Goal: Transaction & Acquisition: Purchase product/service

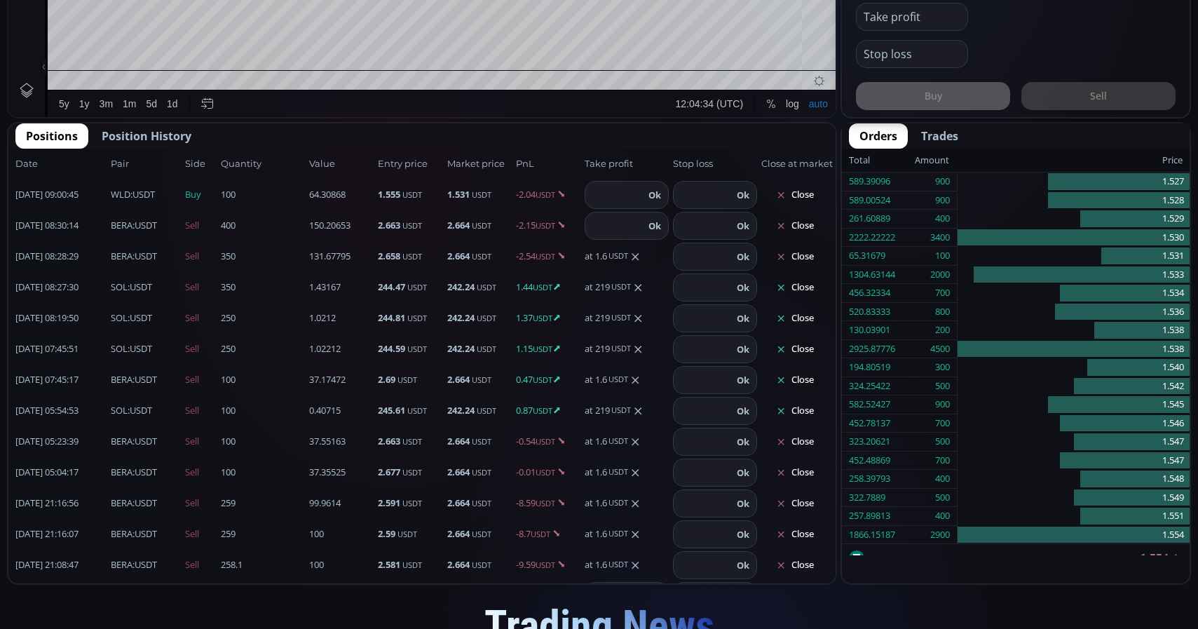
scroll to position [194, 0]
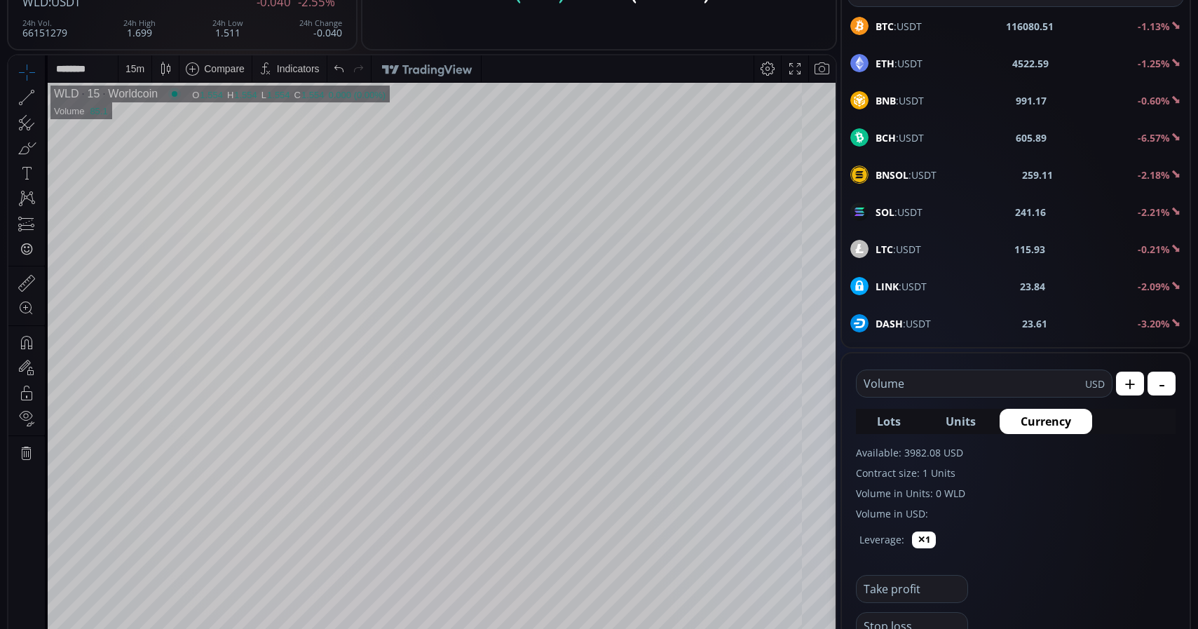
scroll to position [95, 0]
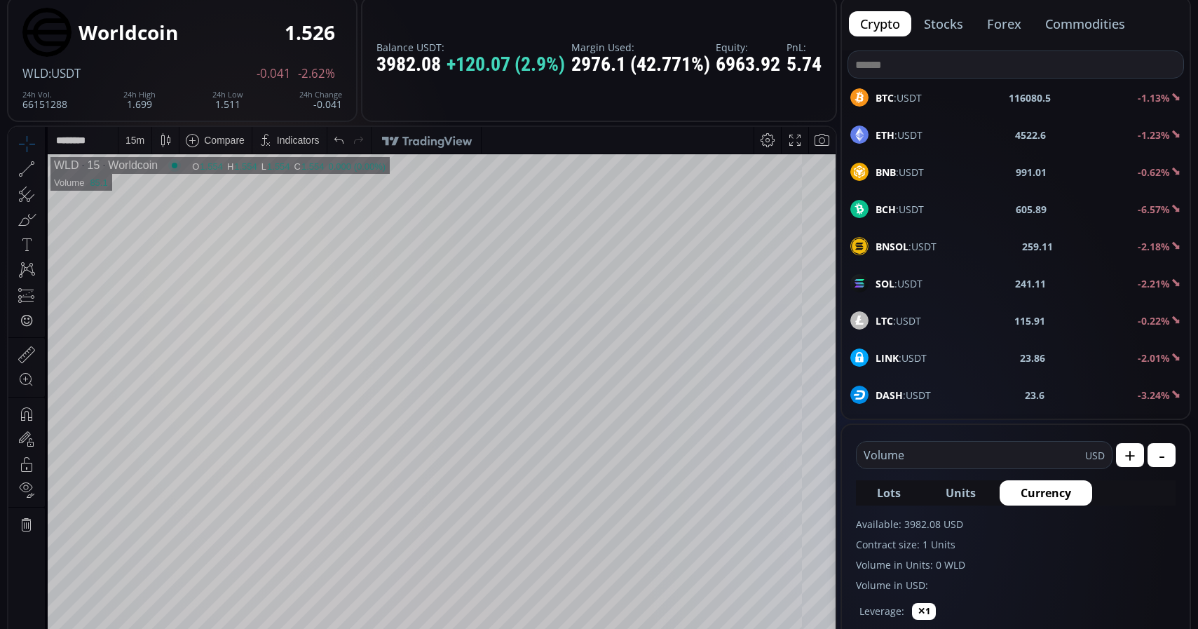
click at [933, 278] on div "SOL :USDT 241.11 -2.21%" at bounding box center [1016, 283] width 331 height 18
type input "****"
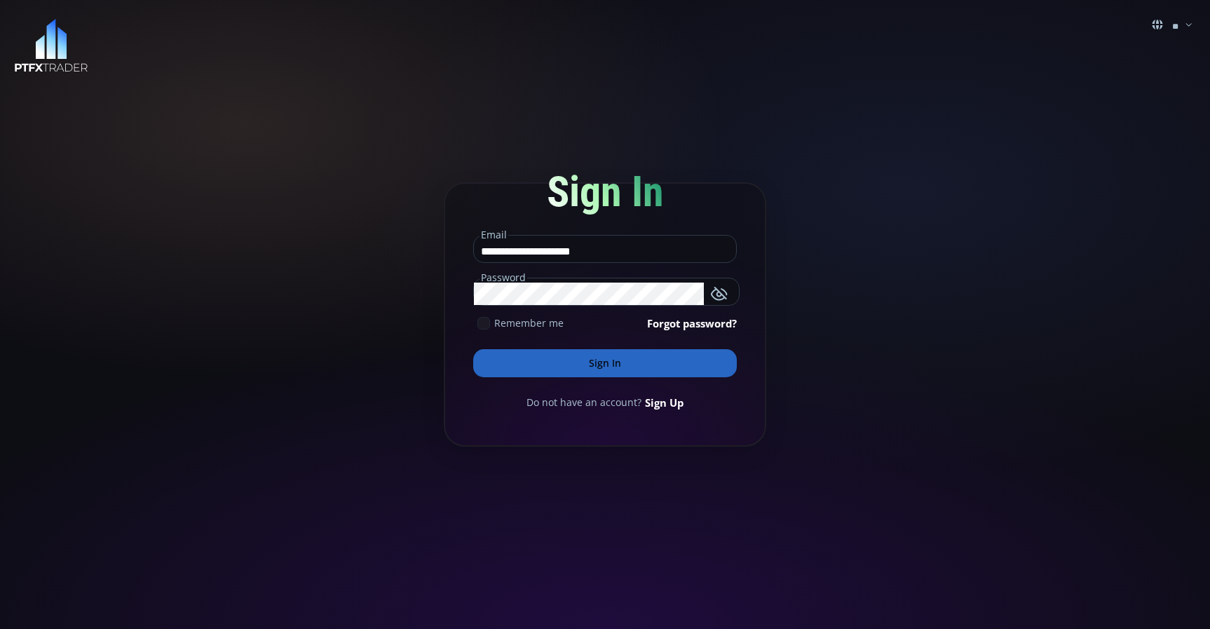
click at [574, 367] on button "Sign In" at bounding box center [605, 363] width 264 height 28
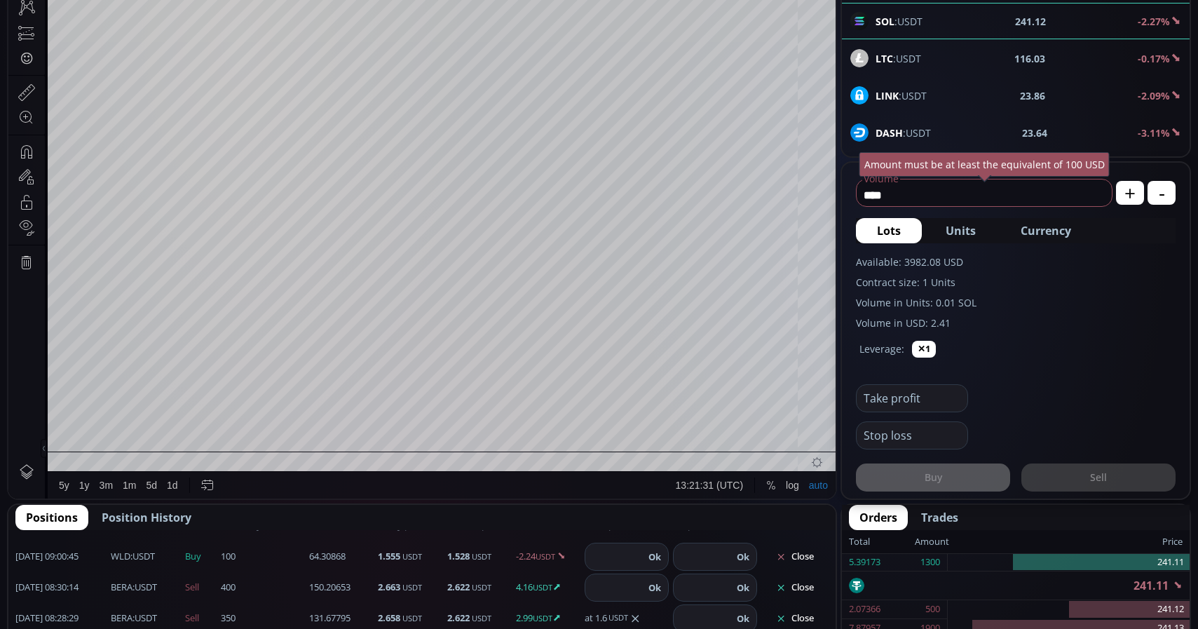
scroll to position [28, 0]
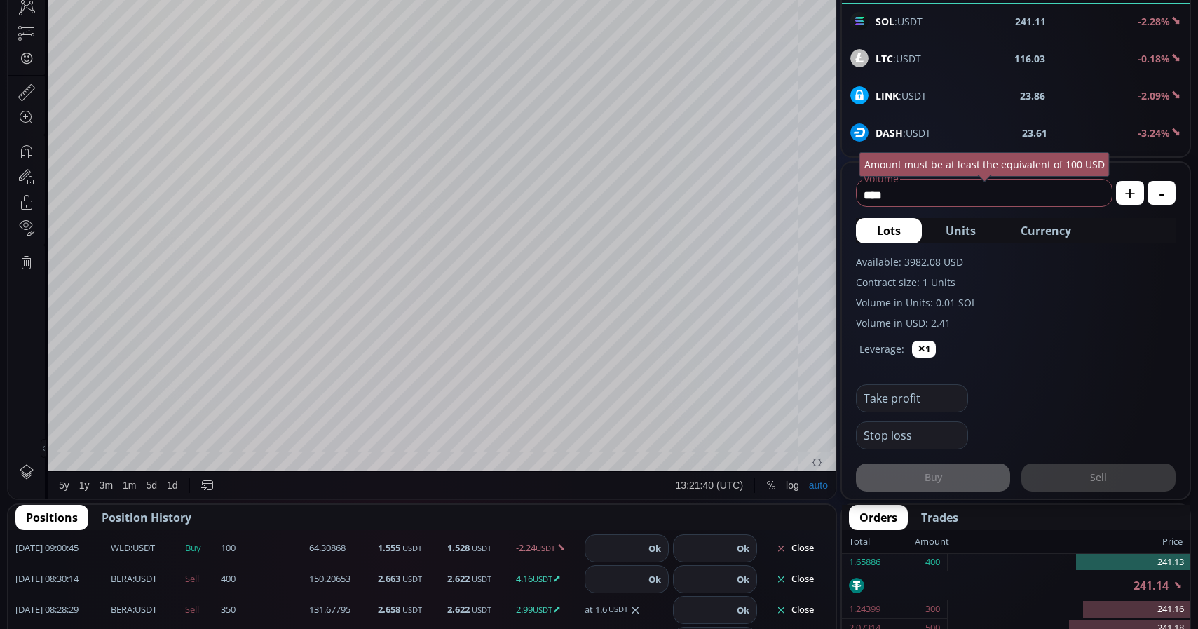
click at [120, 583] on b "BERA" at bounding box center [122, 578] width 22 height 13
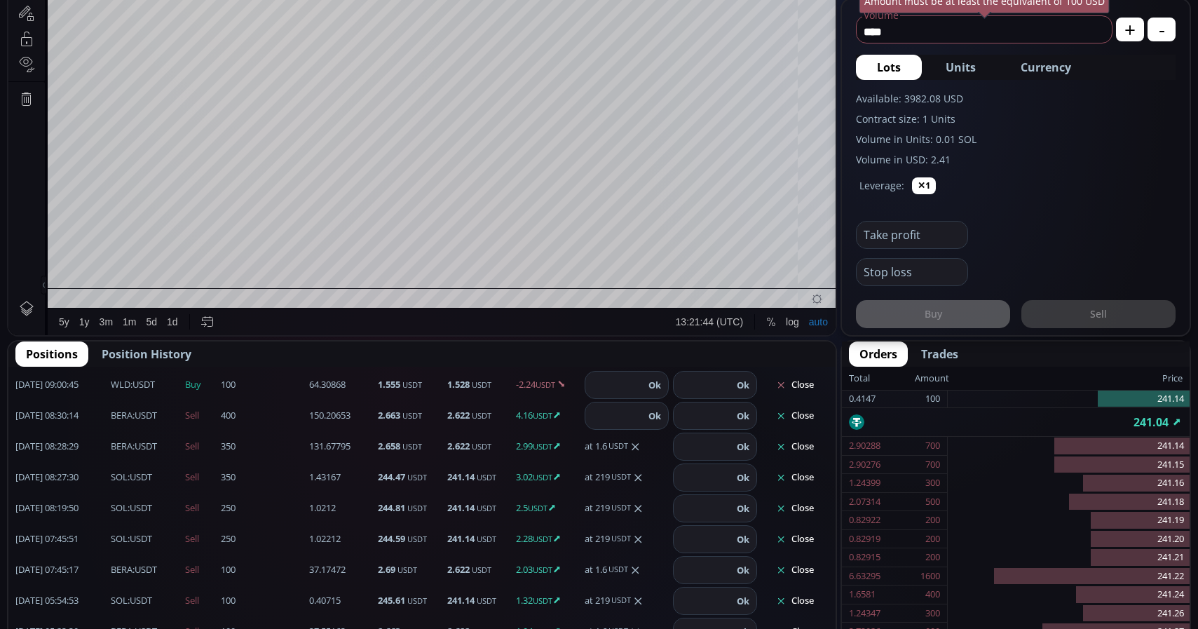
scroll to position [572, 0]
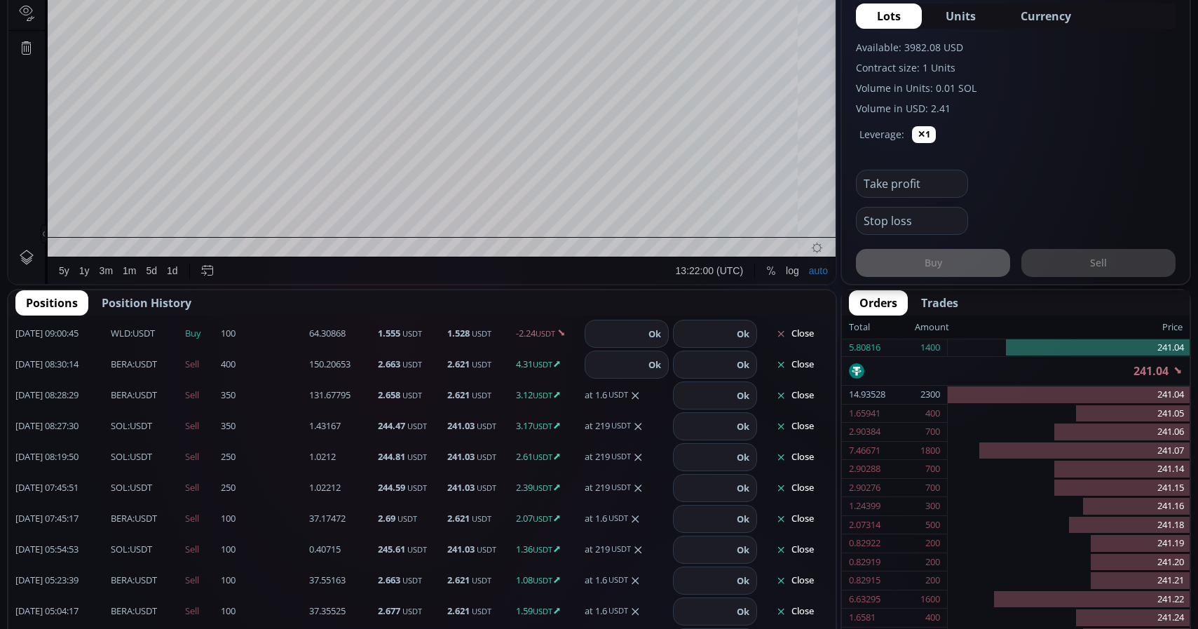
click at [797, 371] on button "Close" at bounding box center [794, 364] width 67 height 22
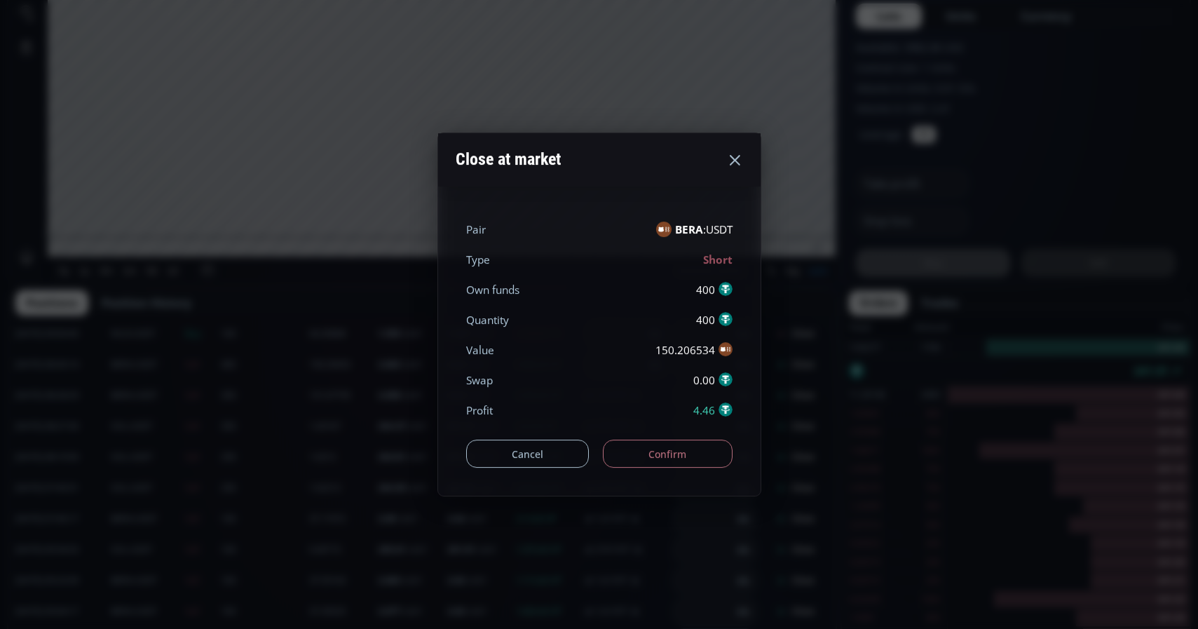
click at [691, 450] on button "Confirm" at bounding box center [668, 454] width 130 height 28
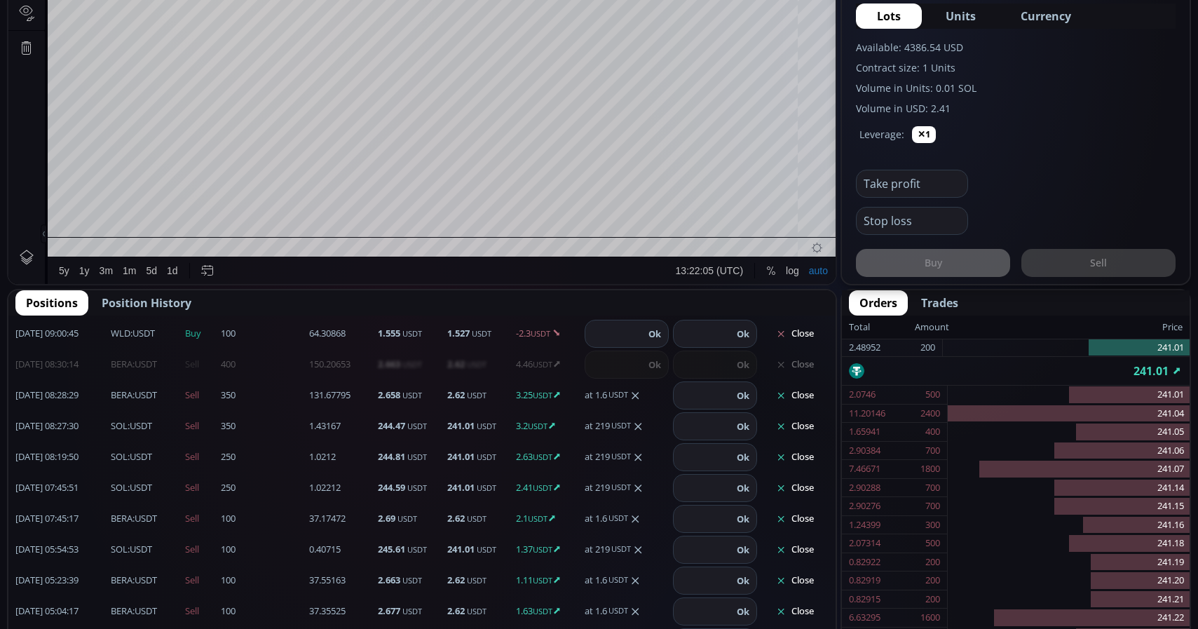
scroll to position [0, 0]
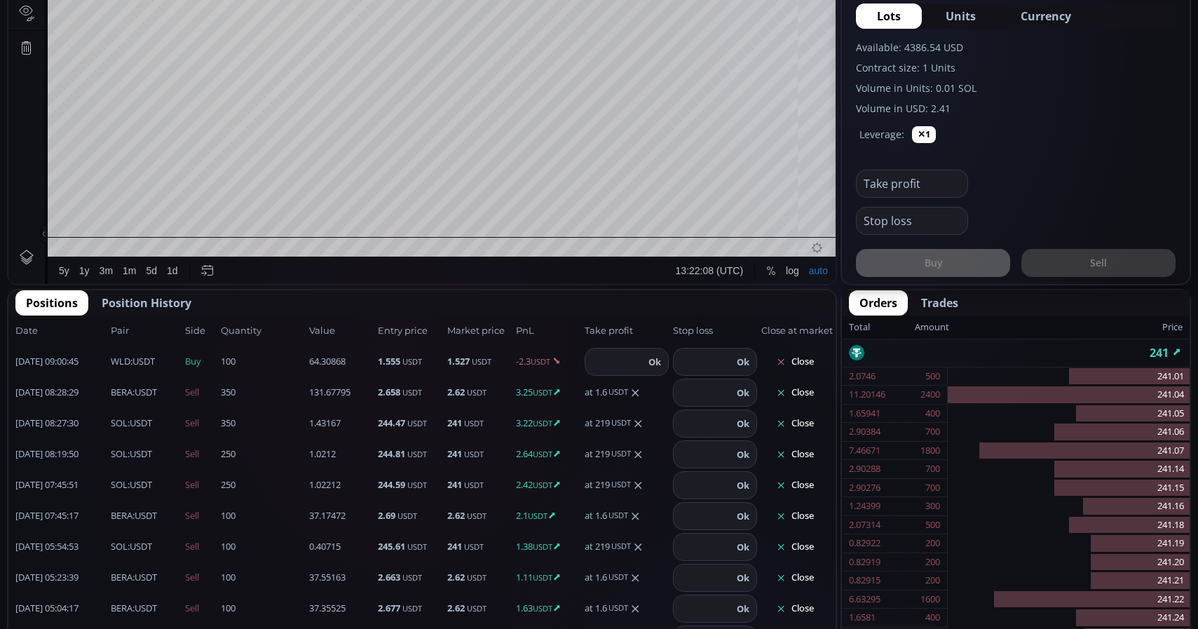
click at [820, 393] on button "Close" at bounding box center [794, 392] width 67 height 22
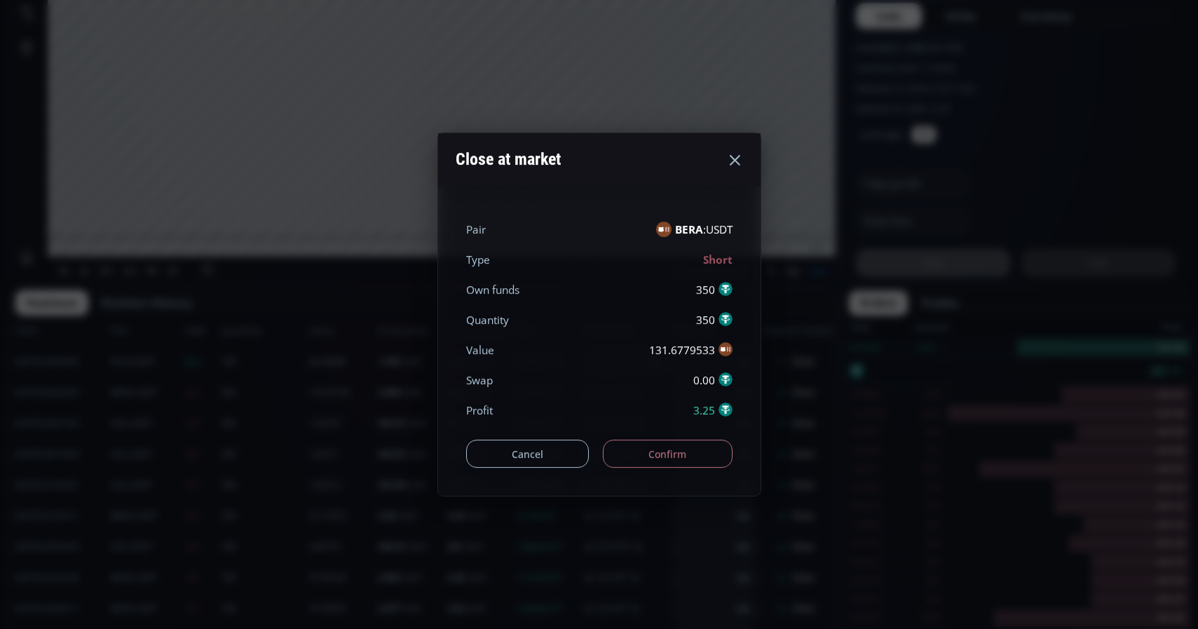
click at [693, 453] on button "Confirm" at bounding box center [668, 454] width 130 height 28
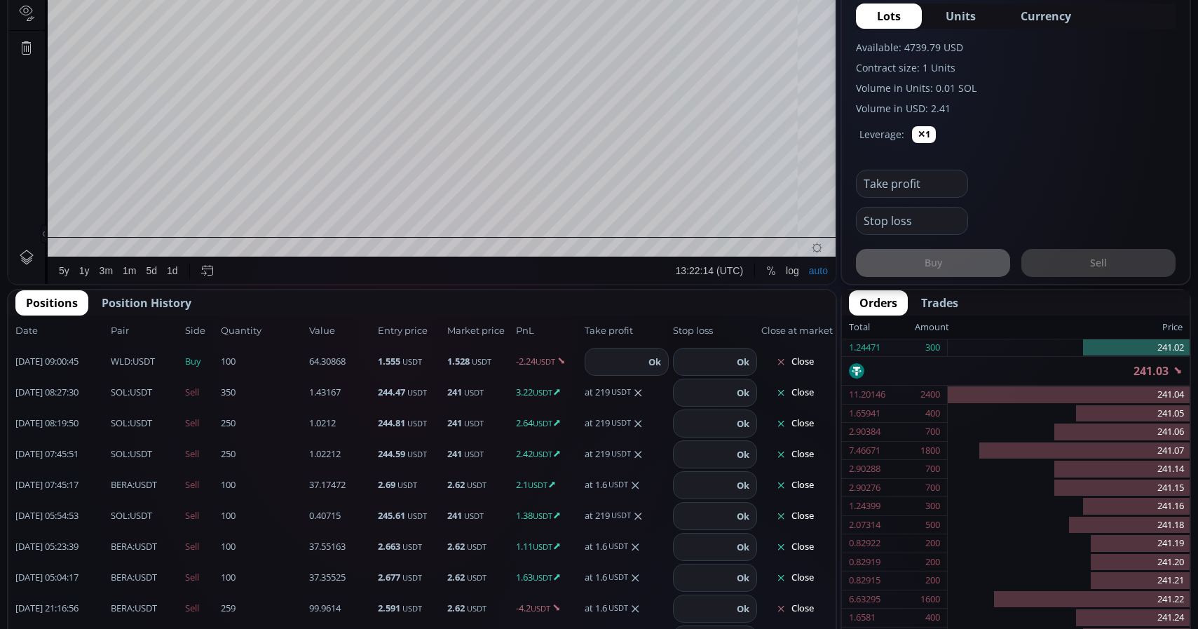
click at [808, 396] on button "Close" at bounding box center [794, 392] width 67 height 22
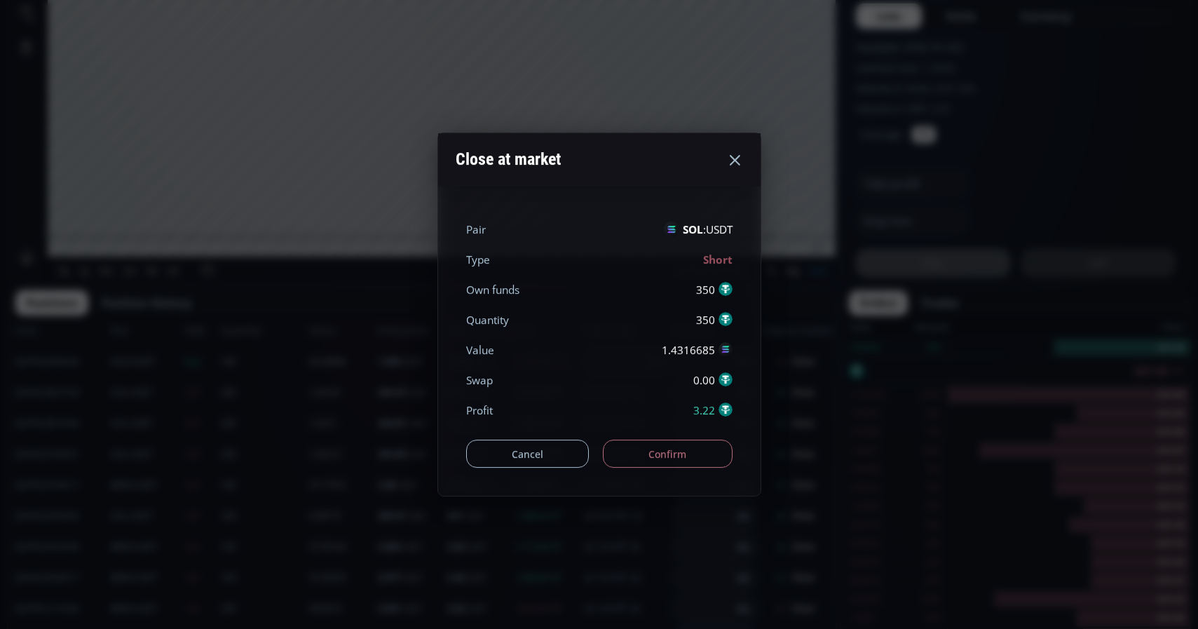
click at [692, 452] on button "Confirm" at bounding box center [668, 454] width 130 height 28
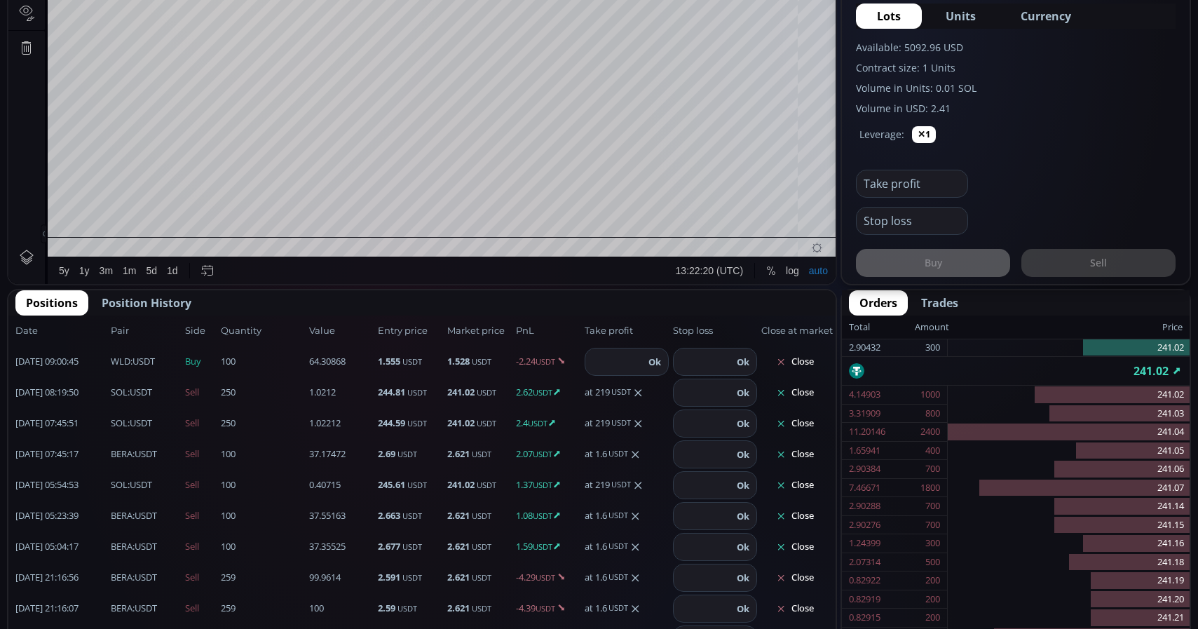
click at [813, 395] on button "Close" at bounding box center [794, 392] width 67 height 22
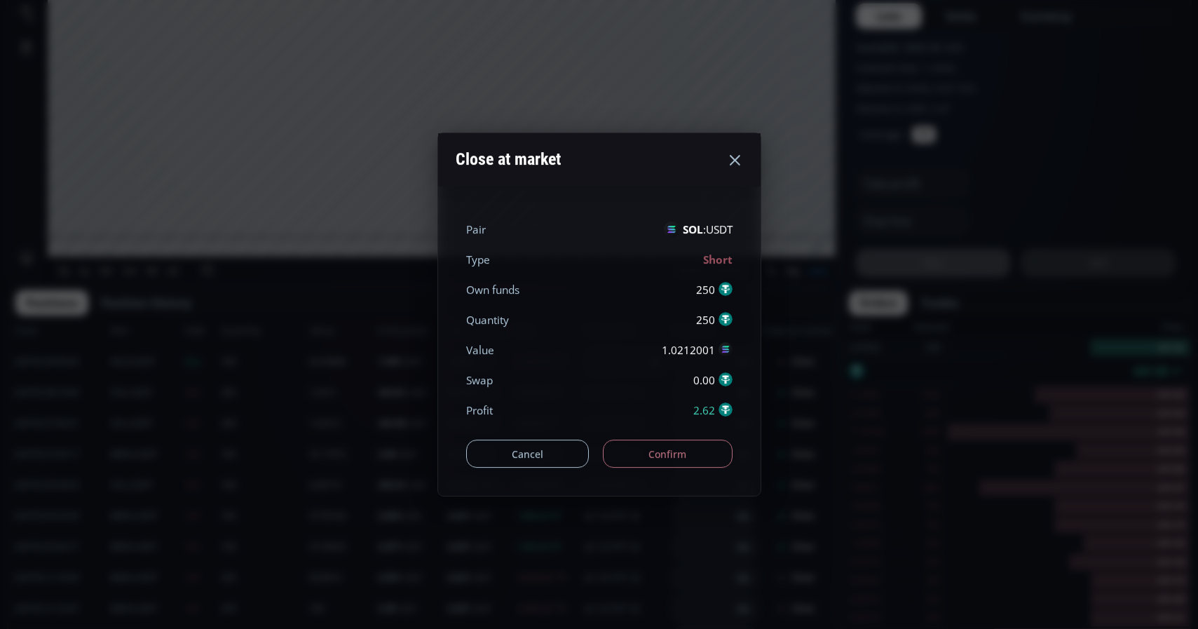
click at [703, 445] on button "Confirm" at bounding box center [668, 454] width 130 height 28
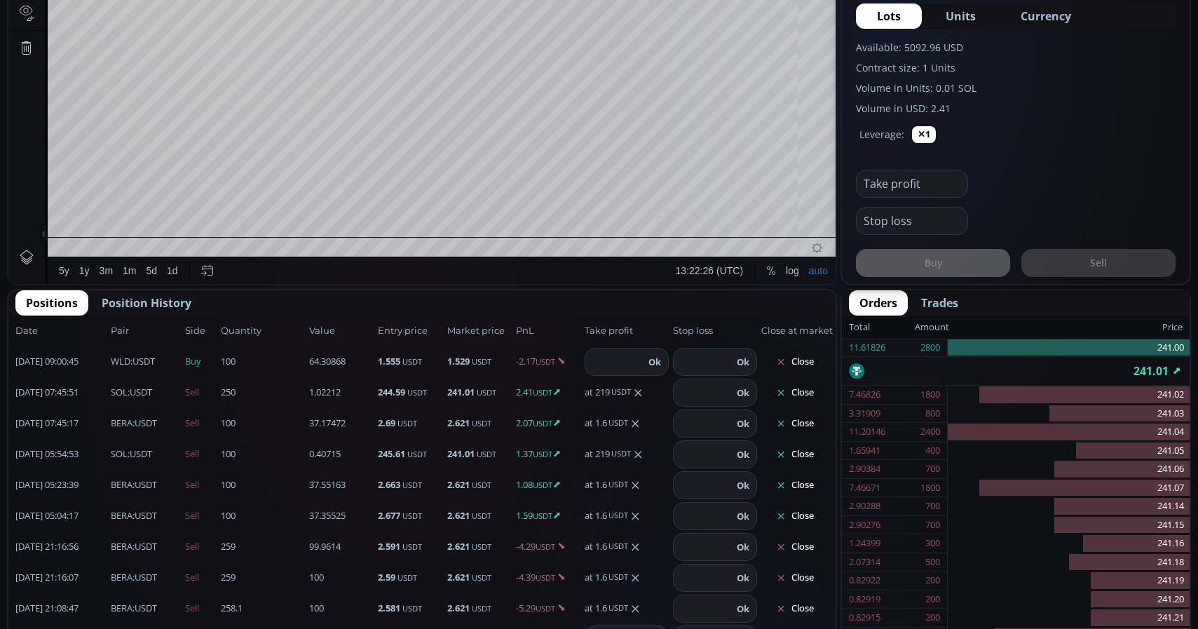
click at [803, 394] on button "Close" at bounding box center [794, 392] width 67 height 22
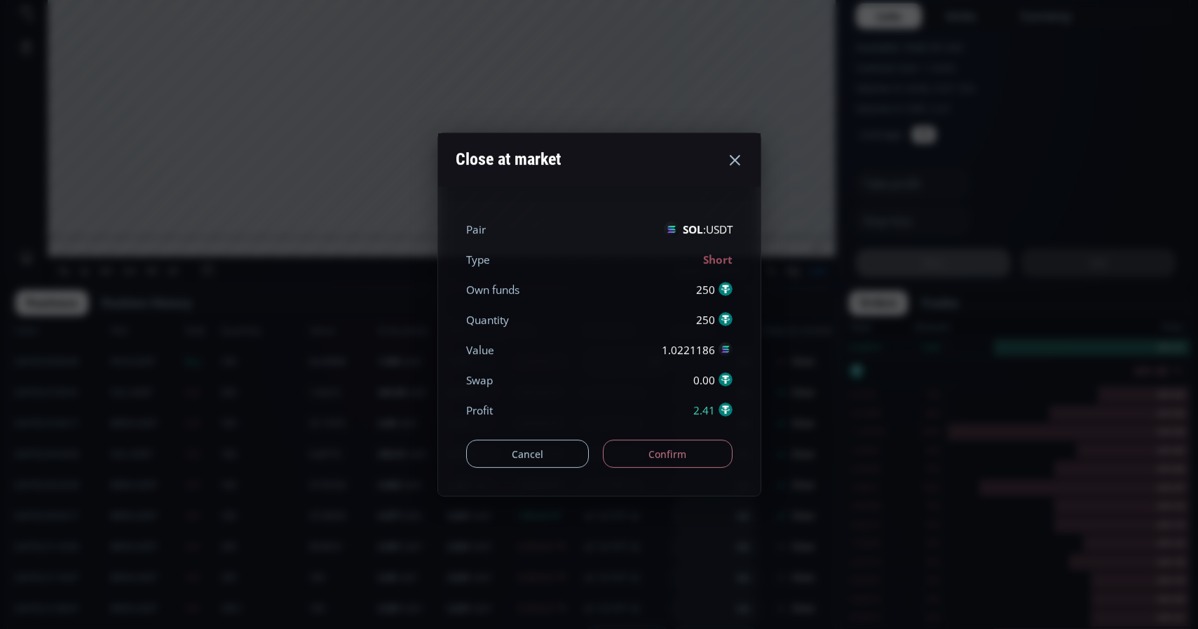
click at [696, 450] on button "Confirm" at bounding box center [668, 454] width 130 height 28
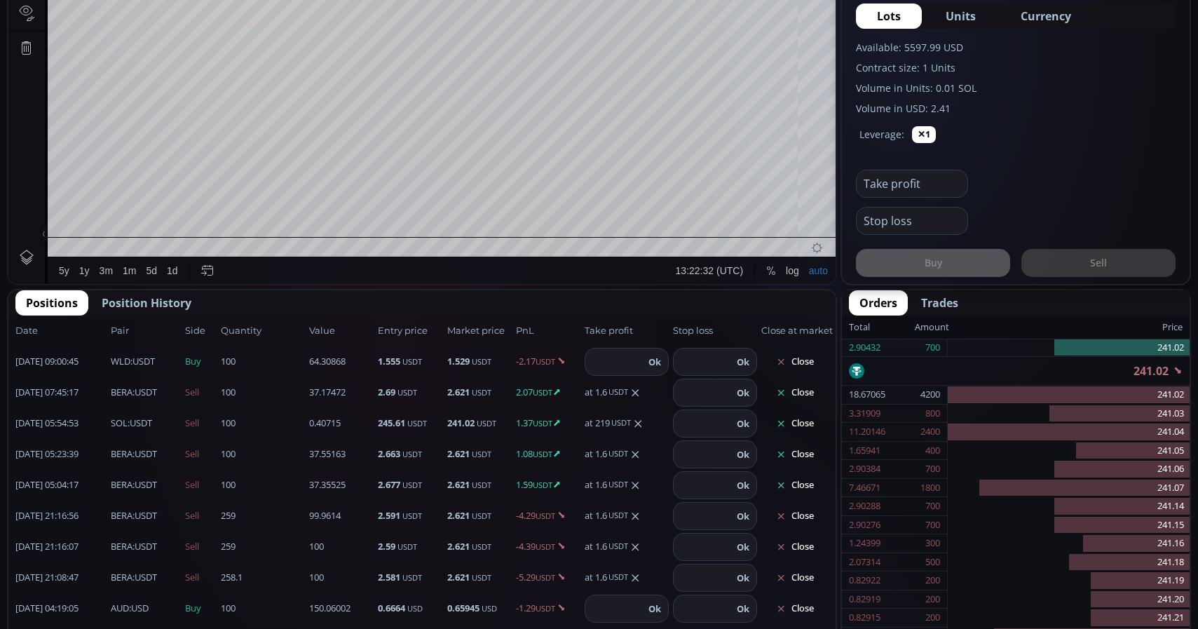
click at [806, 398] on button "Close" at bounding box center [794, 392] width 67 height 22
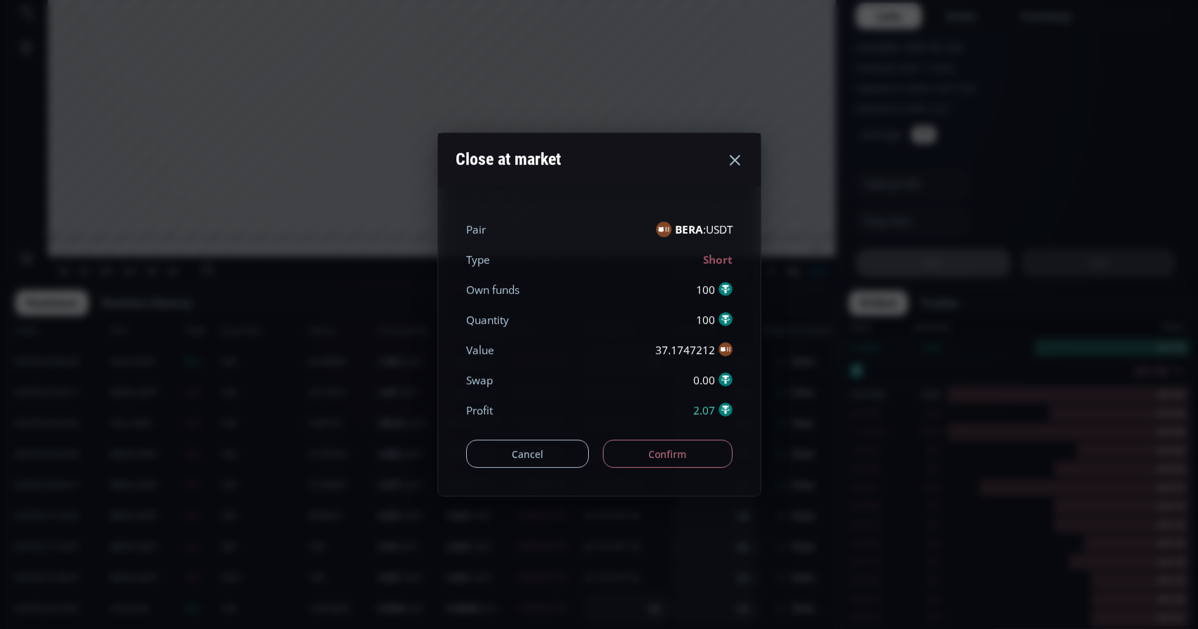
click at [702, 451] on button "Confirm" at bounding box center [668, 454] width 130 height 28
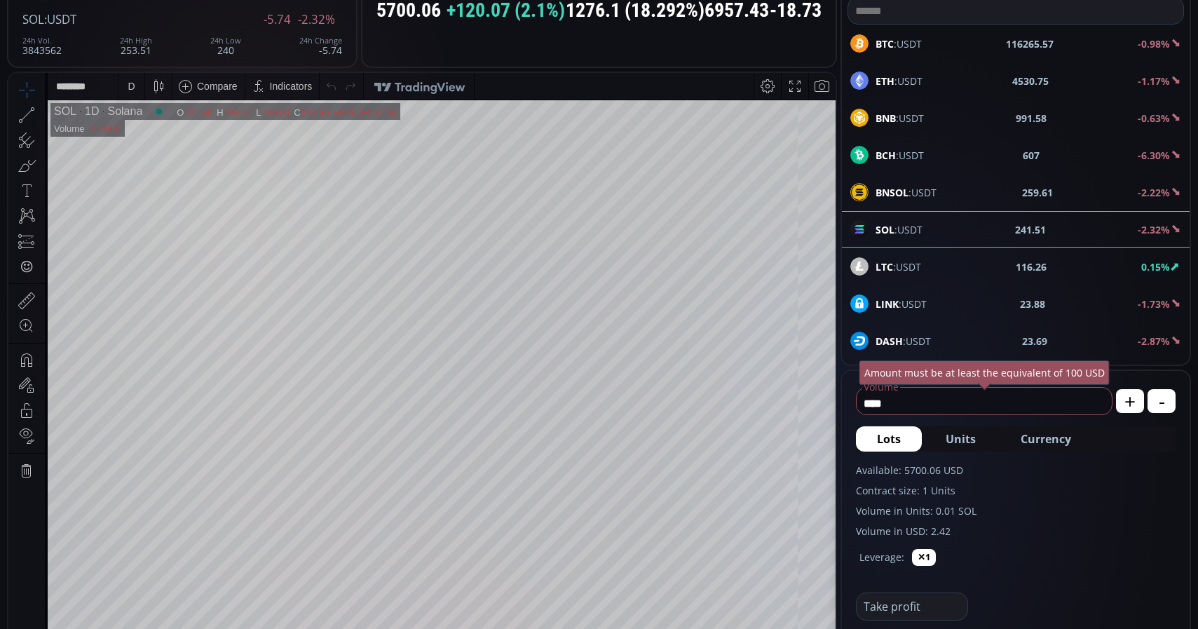
scroll to position [143, 0]
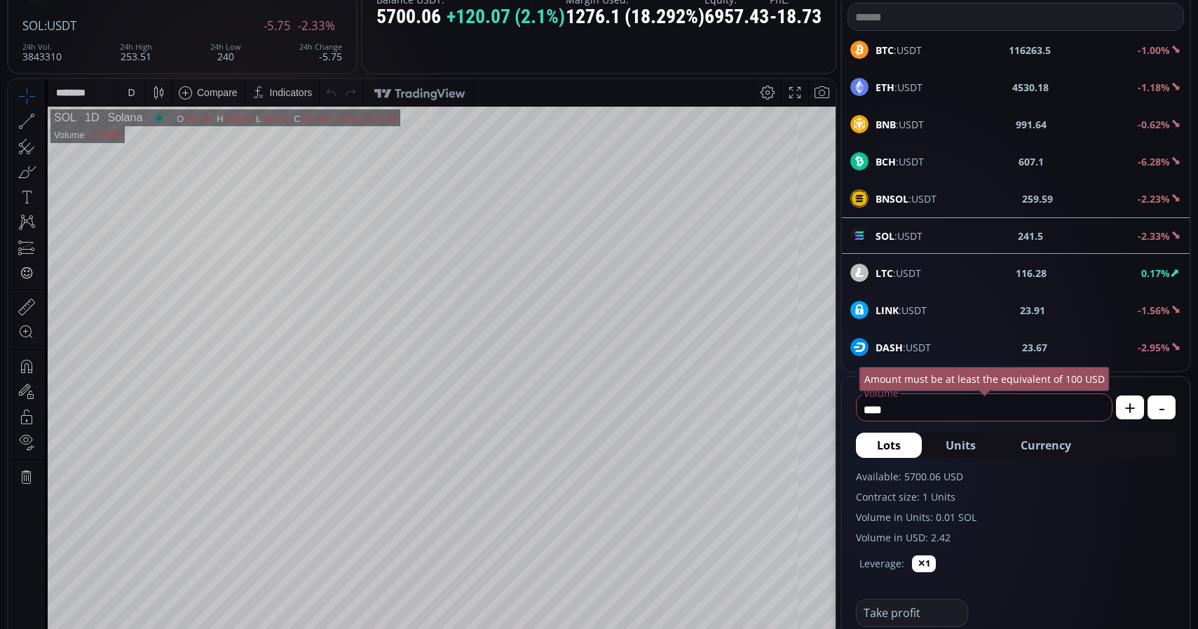
click at [919, 406] on input "****" at bounding box center [981, 409] width 248 height 22
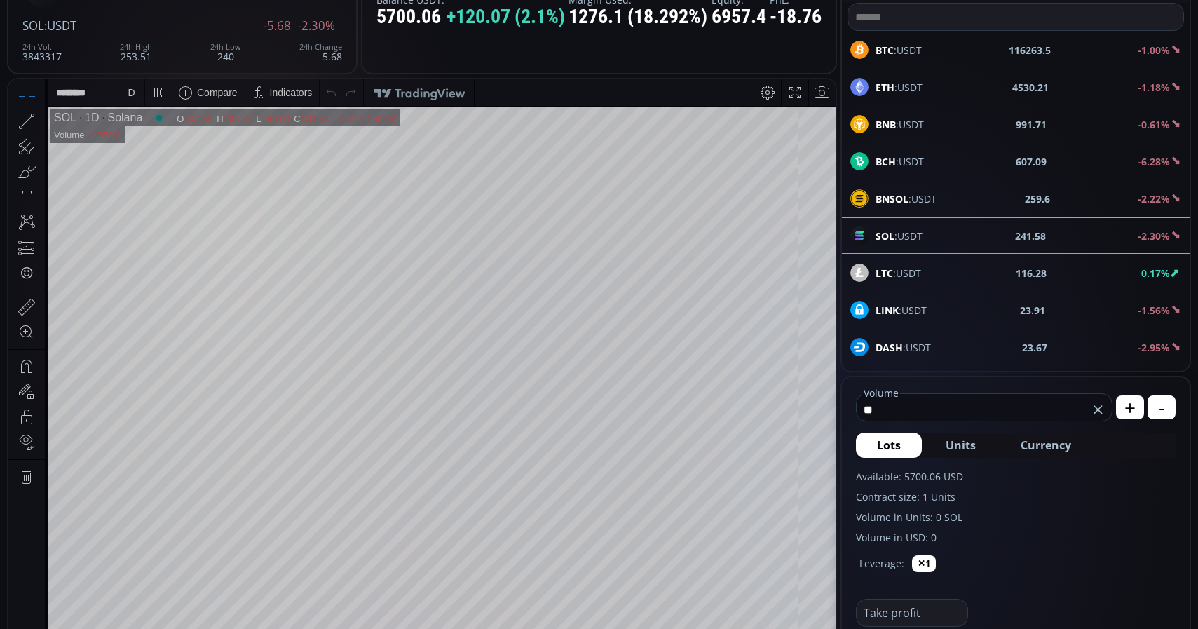
type input "*"
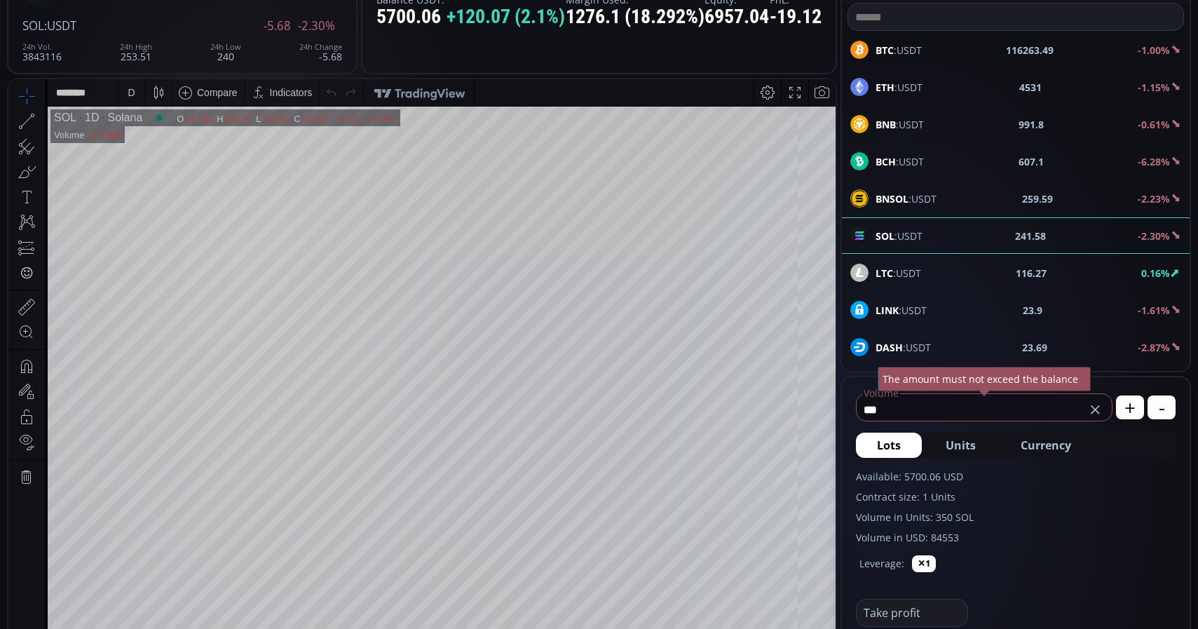
scroll to position [286, 0]
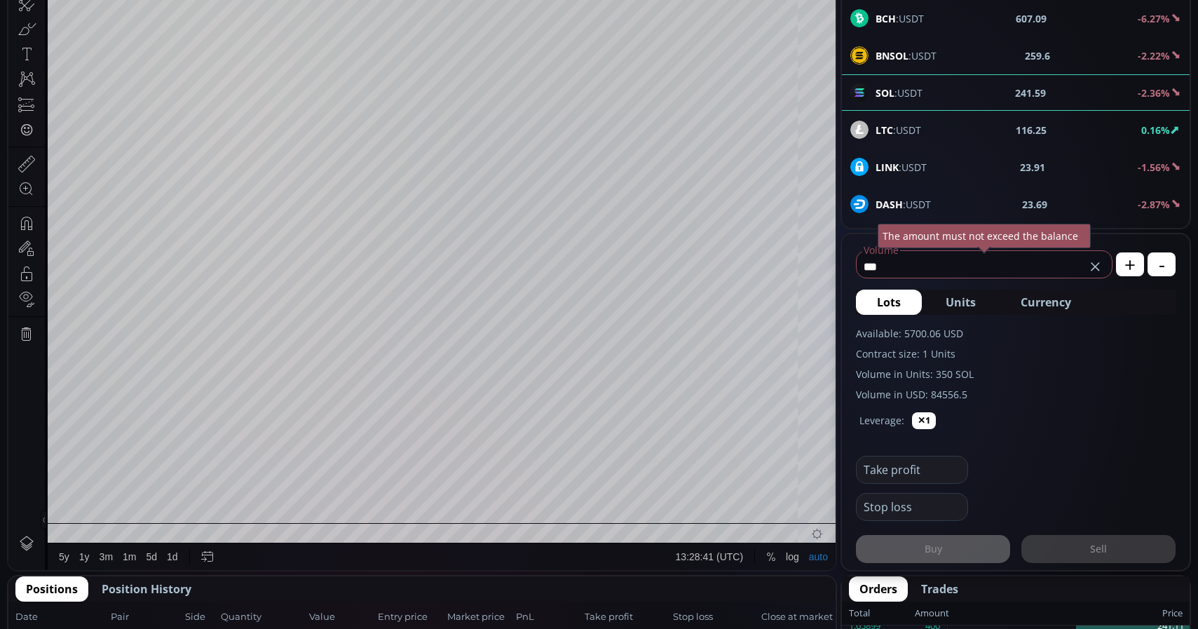
click at [1054, 305] on span "Currency" at bounding box center [1046, 302] width 50 height 17
click at [920, 267] on input "*******" at bounding box center [961, 266] width 209 height 22
type input "*"
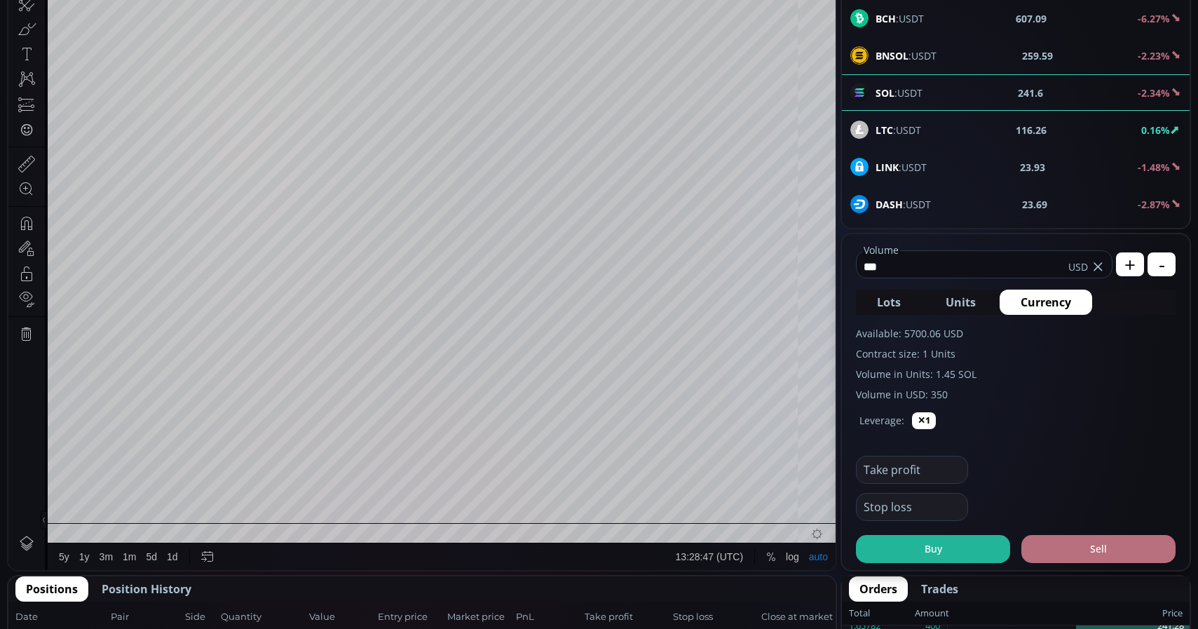
type input "***"
click at [1131, 553] on button "Sell" at bounding box center [1099, 549] width 154 height 28
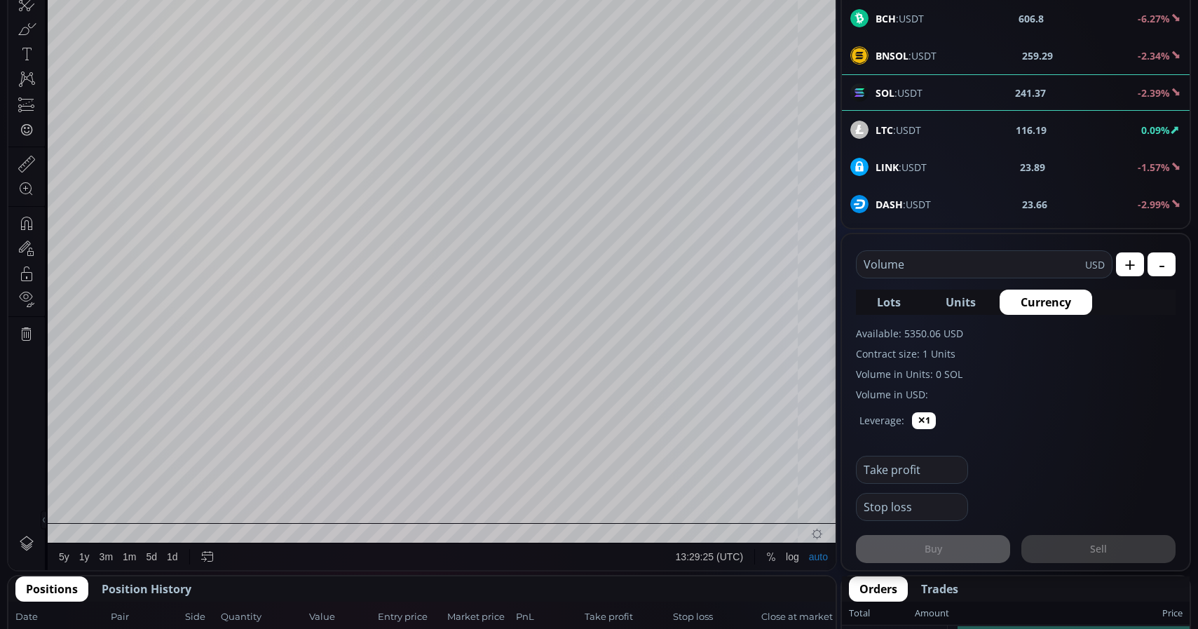
scroll to position [194, 0]
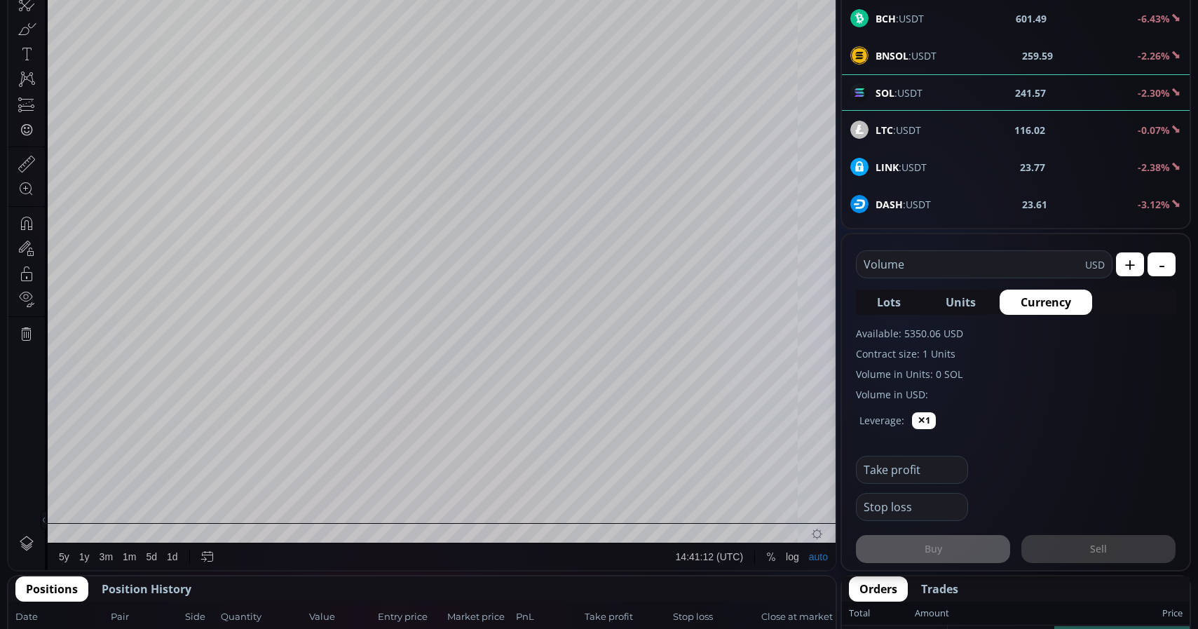
scroll to position [194, 0]
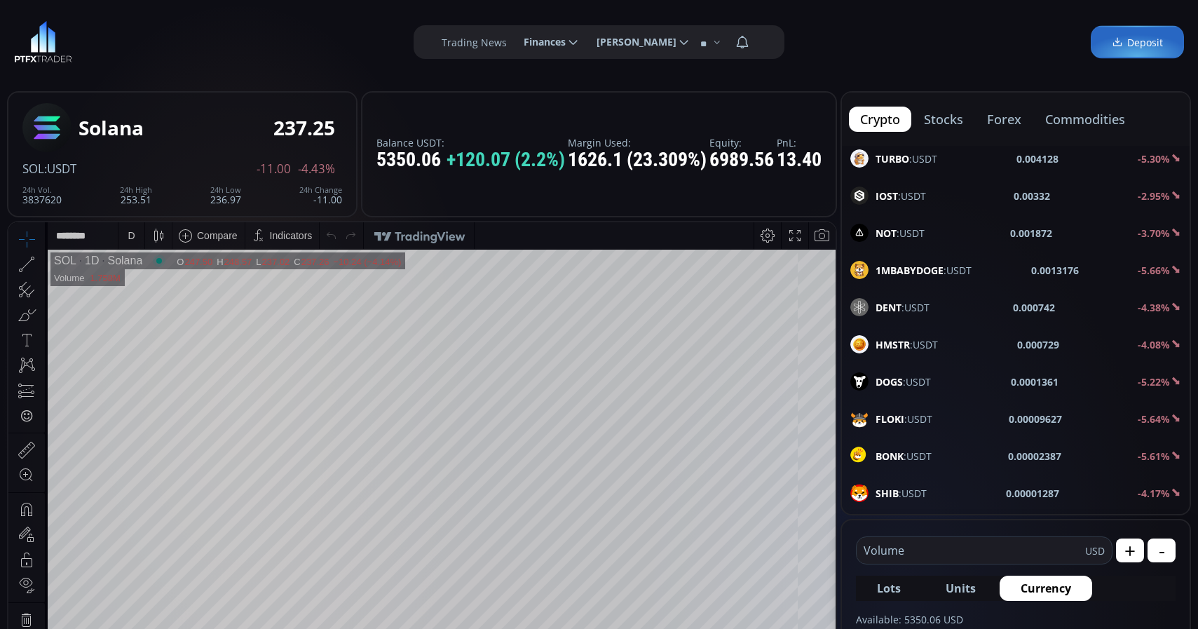
scroll to position [2113, 0]
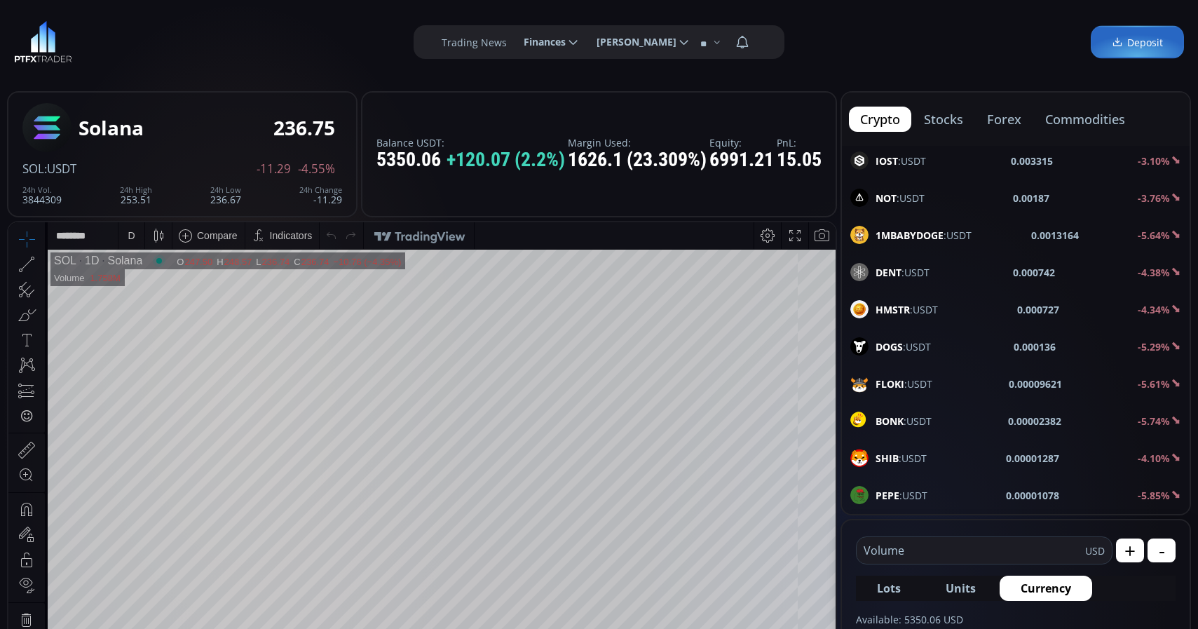
click at [123, 226] on div "D" at bounding box center [131, 235] width 26 height 27
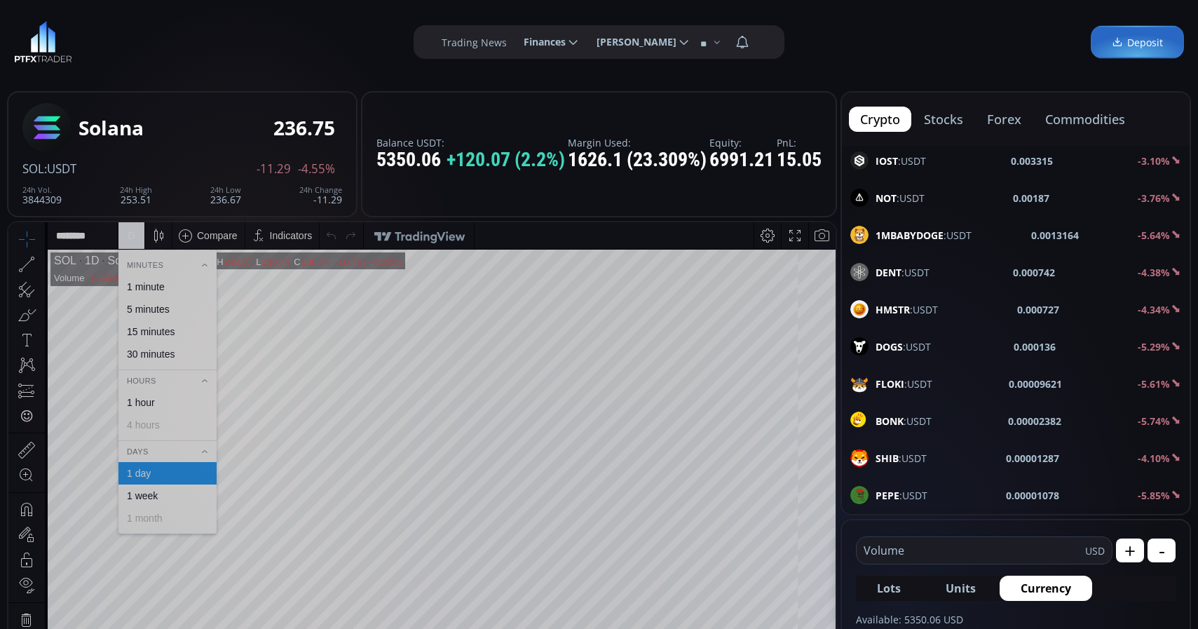
click at [142, 285] on div "1 minute" at bounding box center [146, 286] width 38 height 11
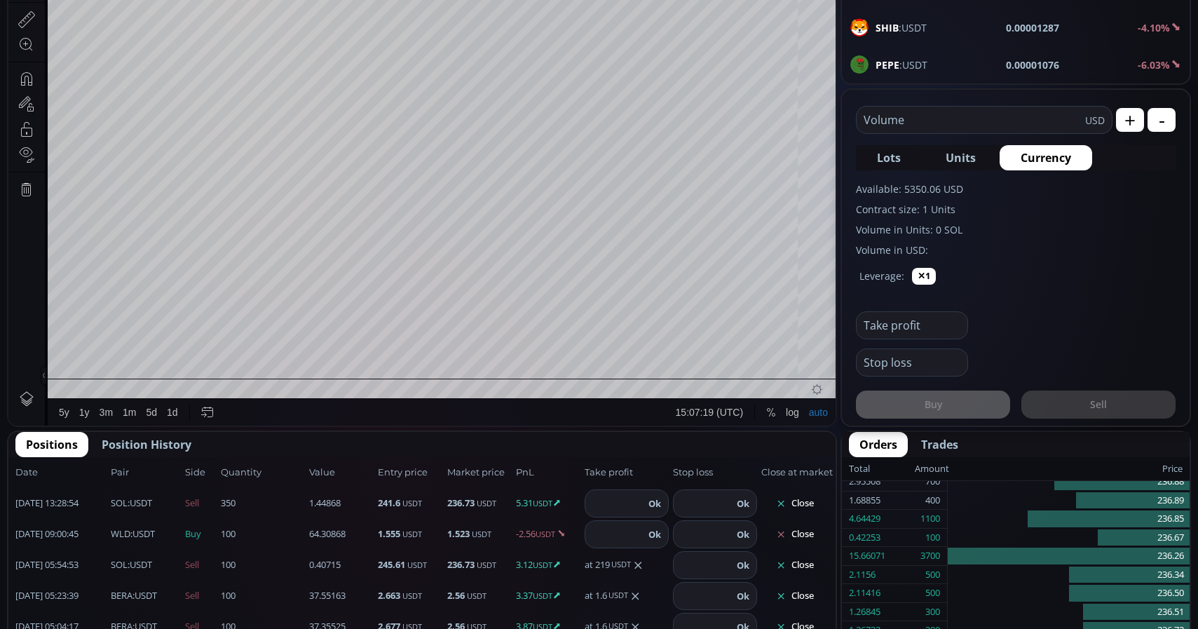
scroll to position [501, 0]
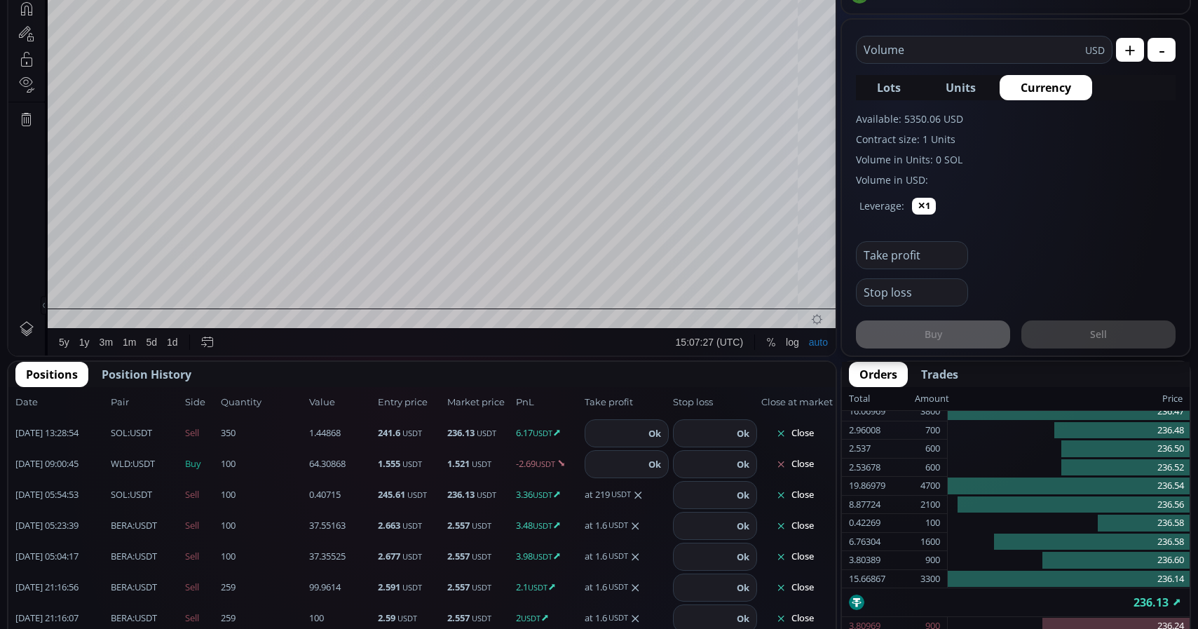
click at [808, 438] on button "Close" at bounding box center [794, 433] width 67 height 22
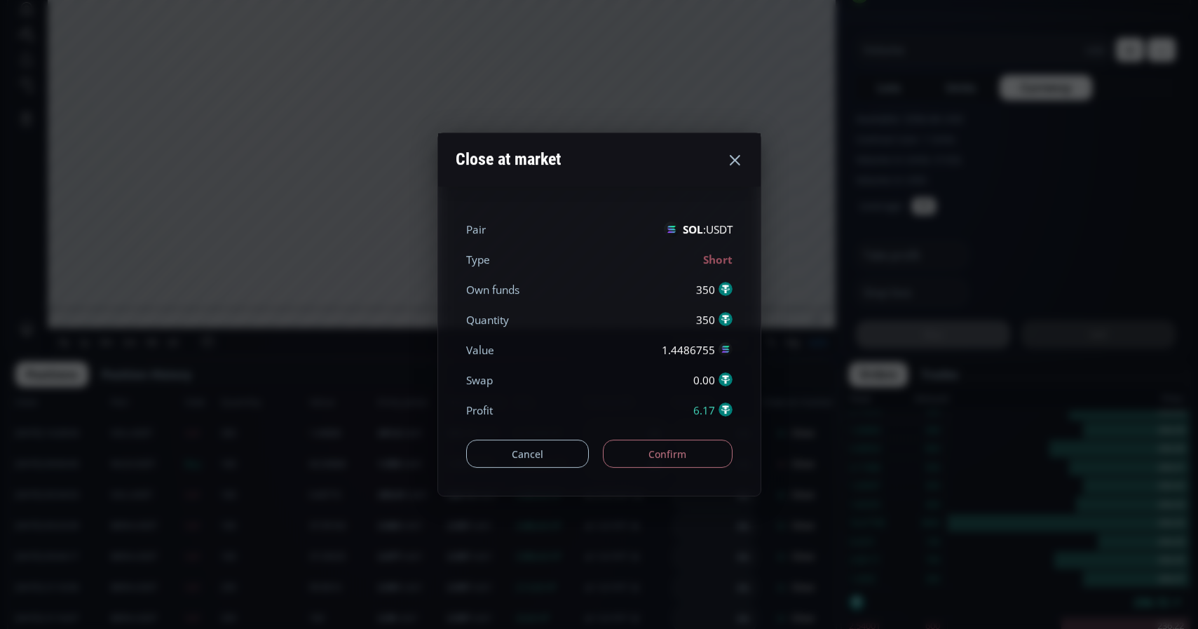
click at [700, 462] on button "Confirm" at bounding box center [668, 454] width 130 height 28
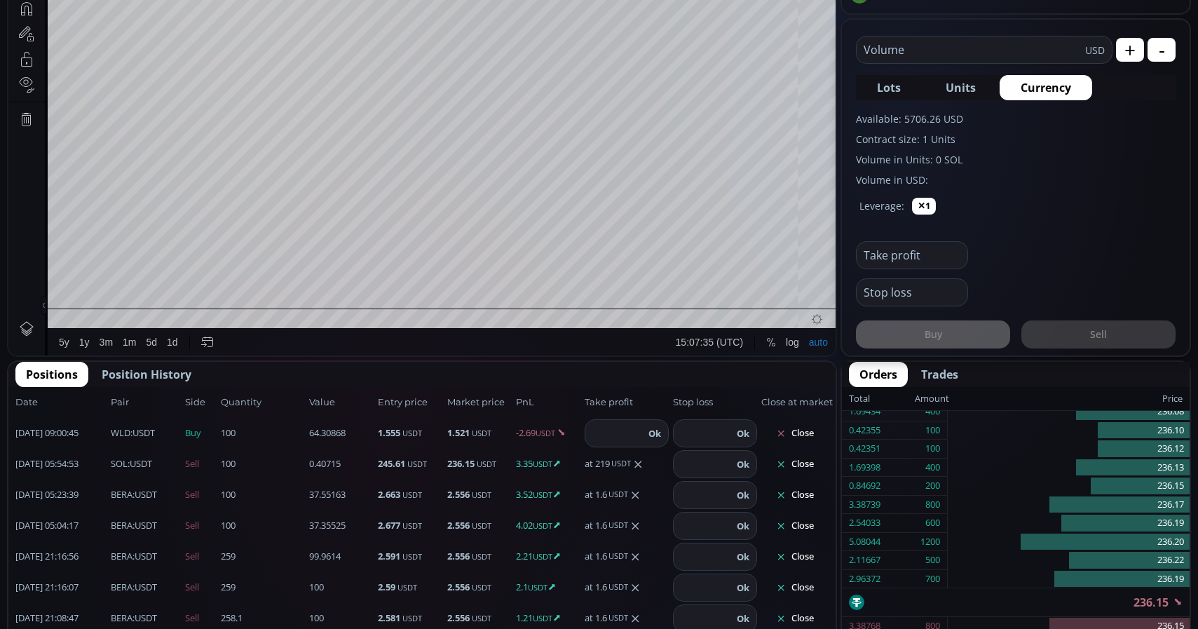
click at [808, 467] on button "Close" at bounding box center [794, 464] width 67 height 22
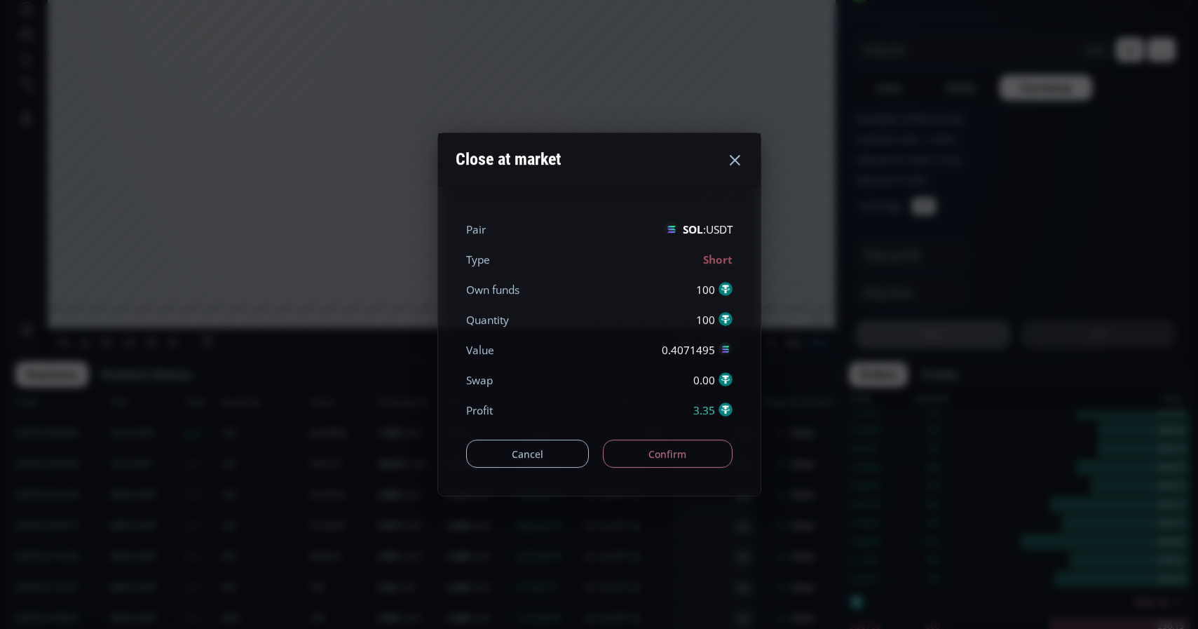
click at [675, 443] on button "Confirm" at bounding box center [668, 454] width 130 height 28
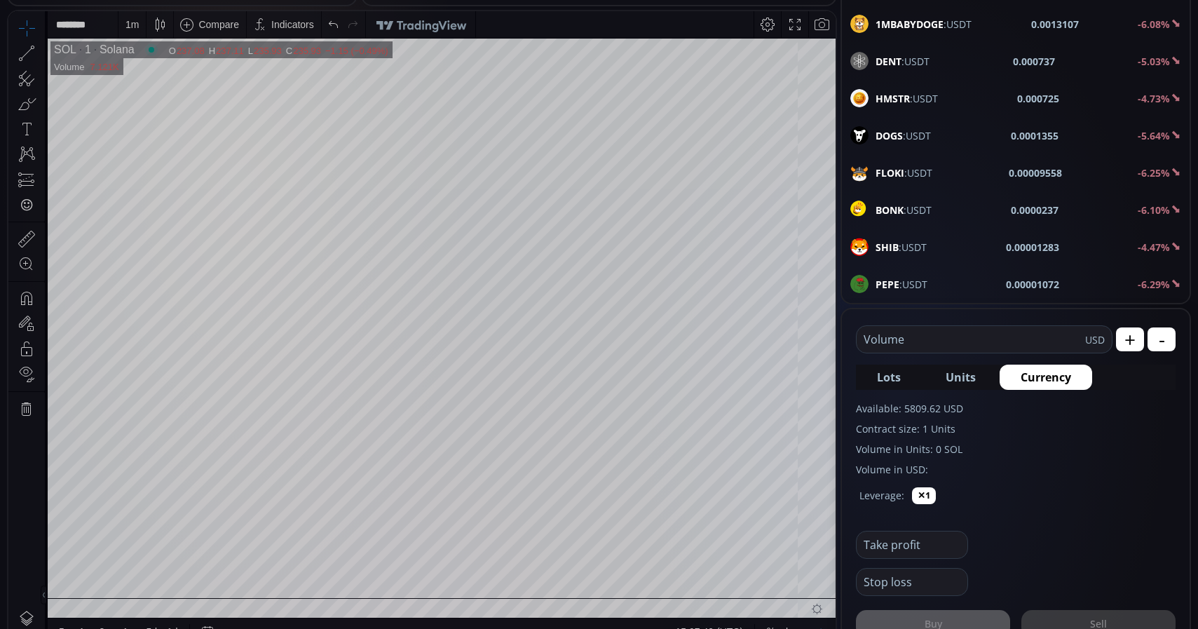
scroll to position [143, 0]
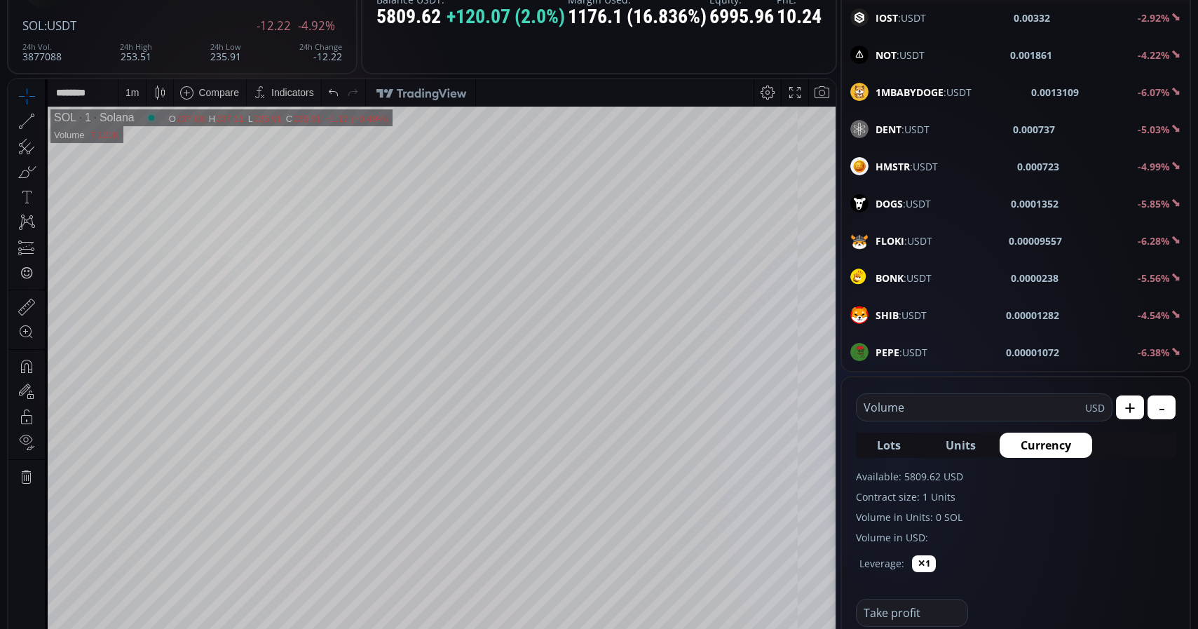
click at [944, 400] on input "text" at bounding box center [971, 407] width 229 height 27
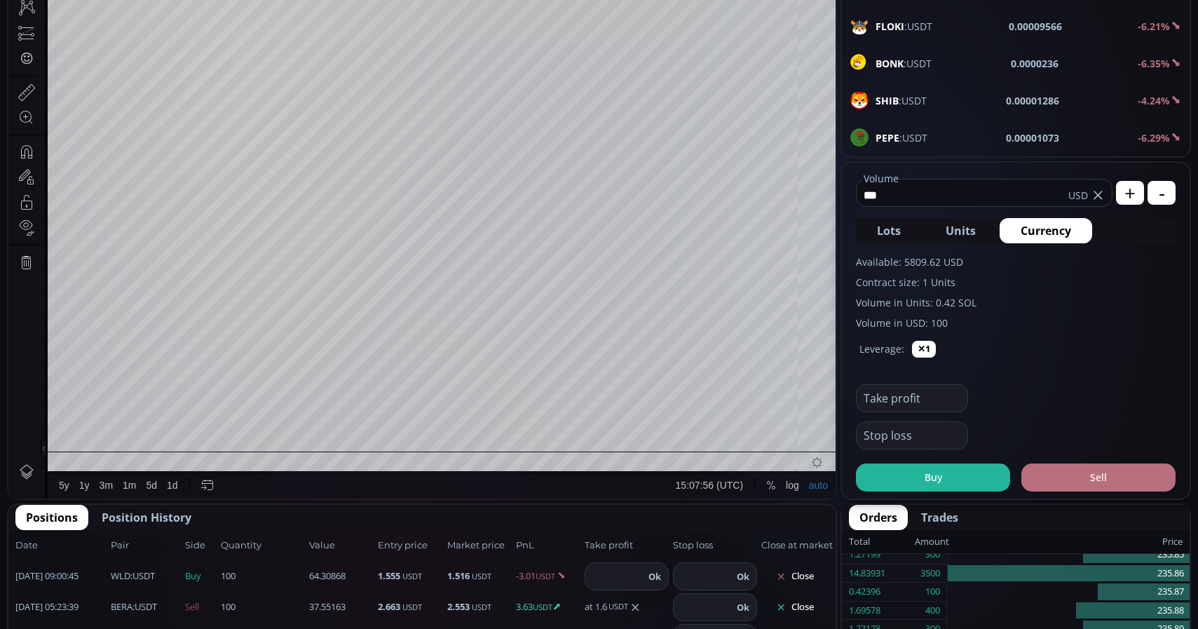
type input "***"
click at [1100, 482] on button "Sell" at bounding box center [1099, 477] width 154 height 28
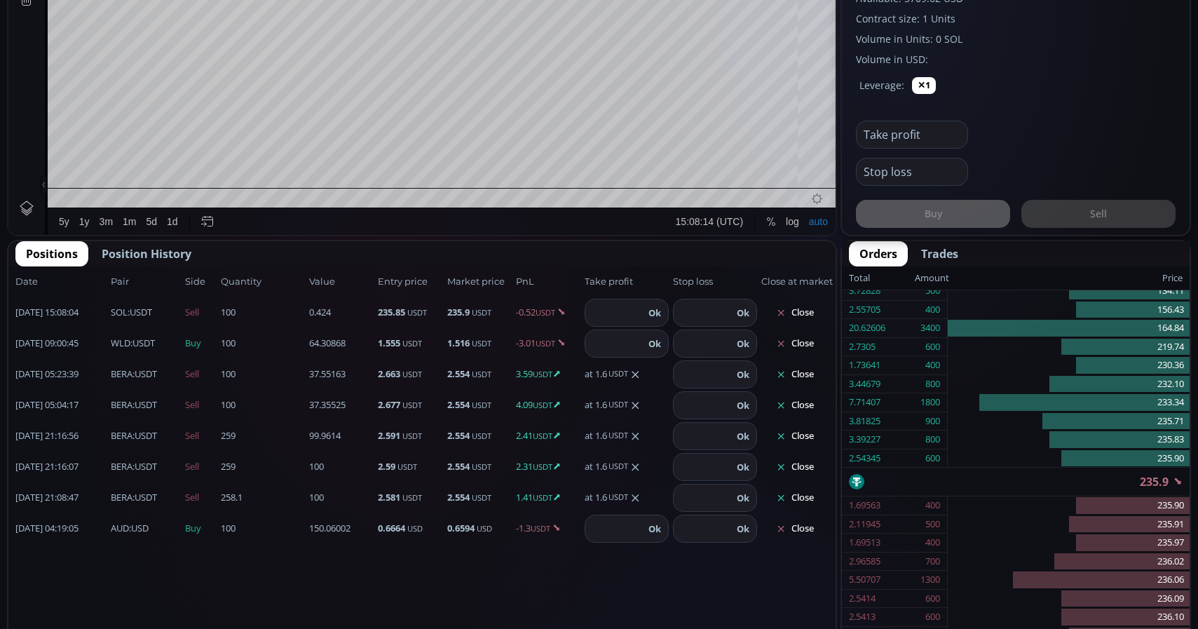
scroll to position [644, 0]
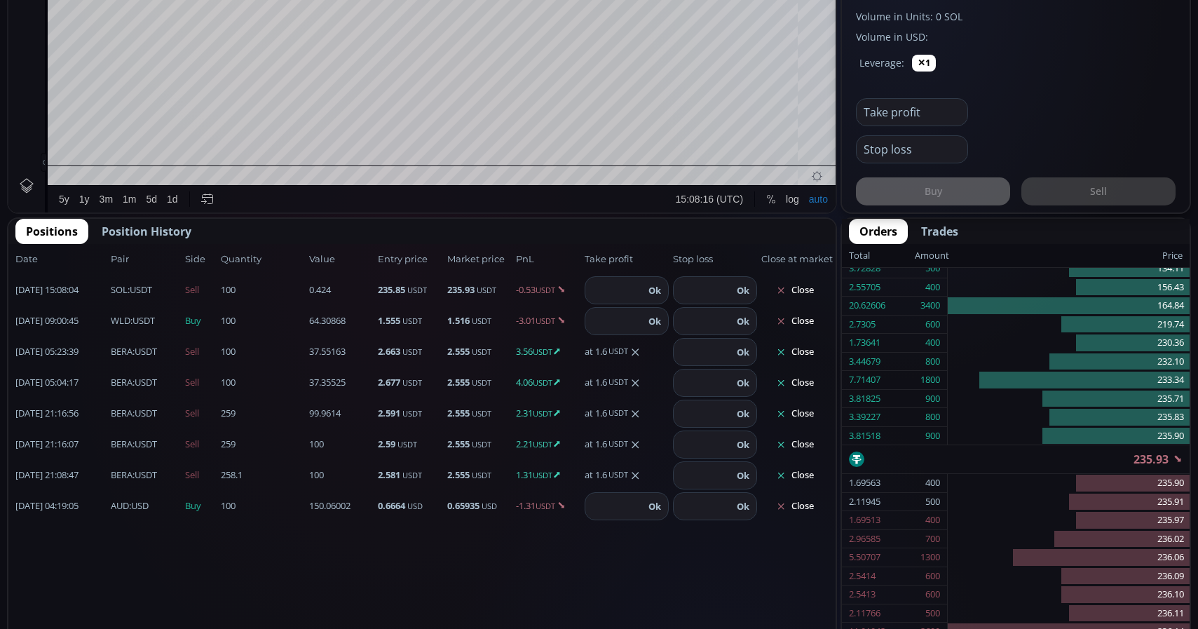
click at [811, 354] on button "Close" at bounding box center [794, 352] width 67 height 22
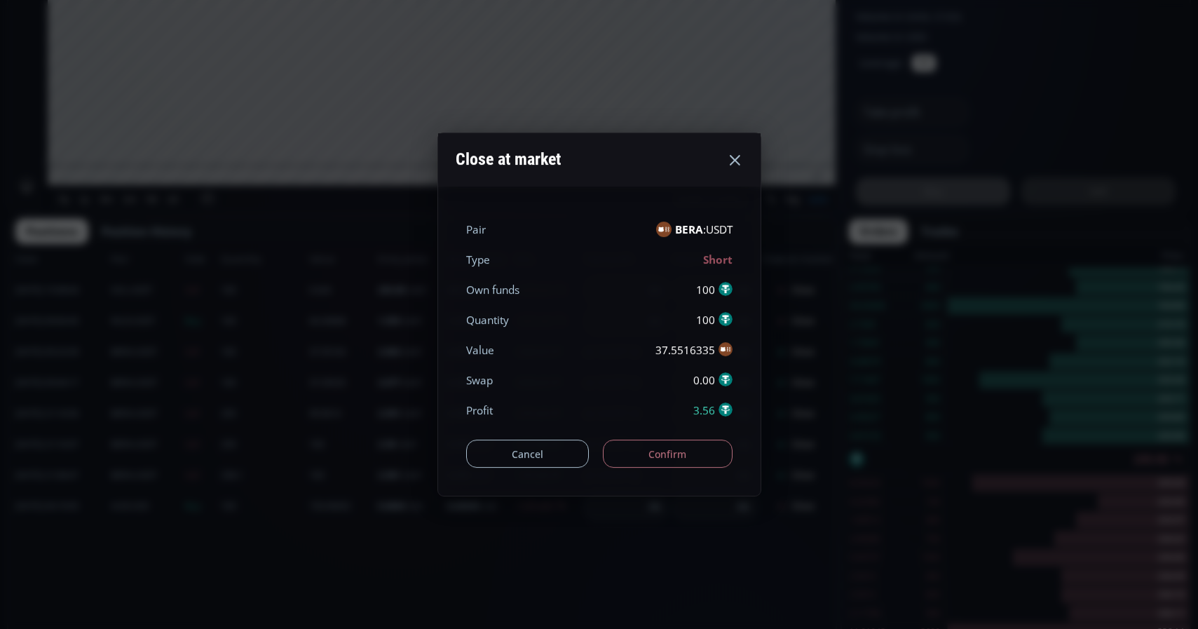
click at [703, 452] on button "Confirm" at bounding box center [668, 454] width 130 height 28
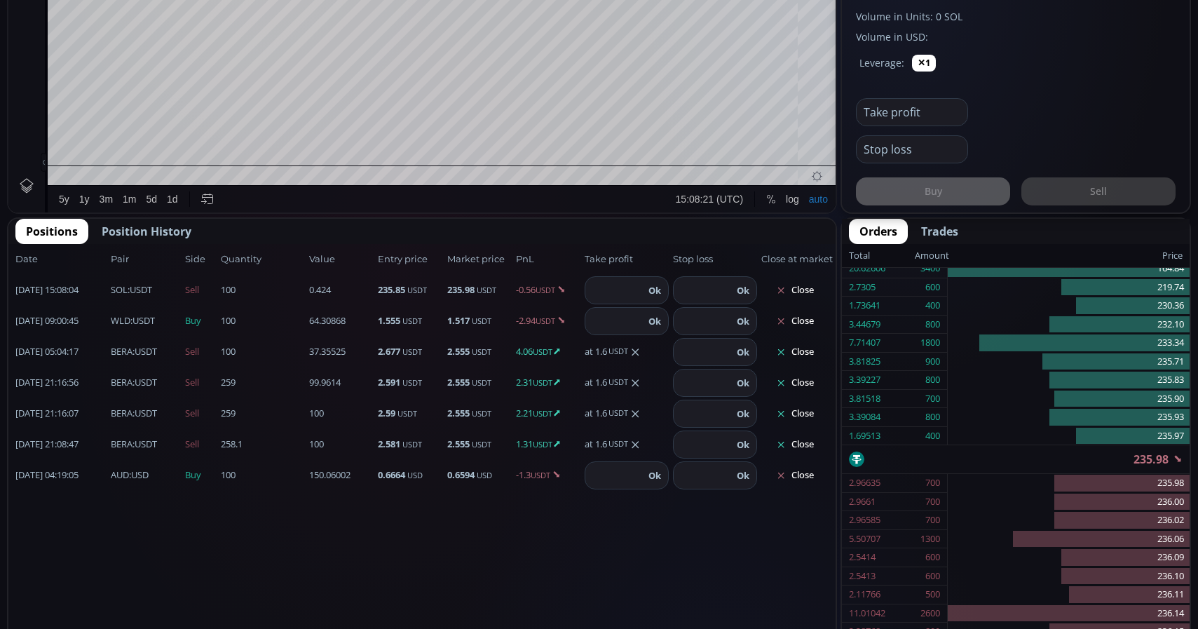
click at [805, 356] on button "Close" at bounding box center [794, 352] width 67 height 22
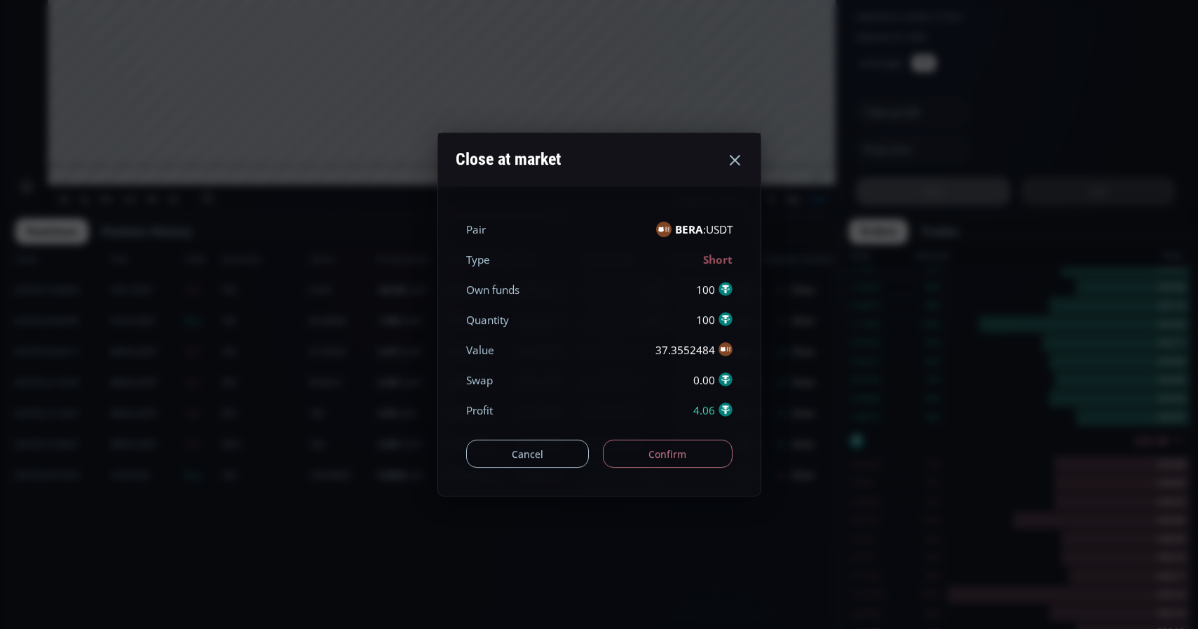
click at [689, 456] on button "Confirm" at bounding box center [668, 454] width 130 height 28
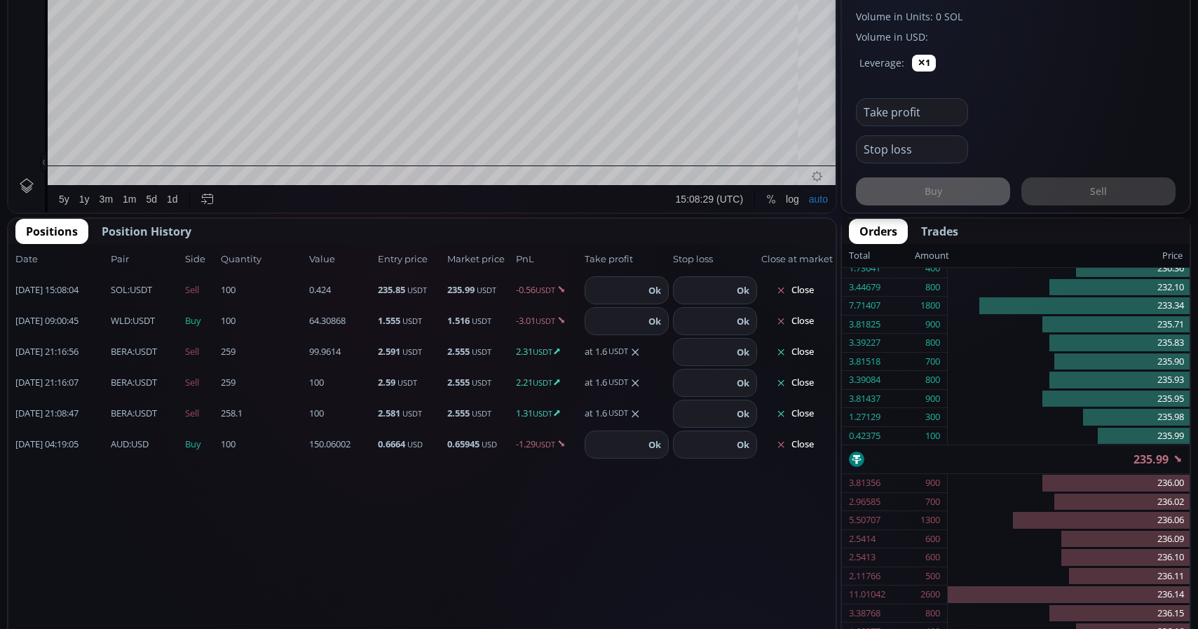
click at [807, 352] on button "Close" at bounding box center [794, 352] width 67 height 22
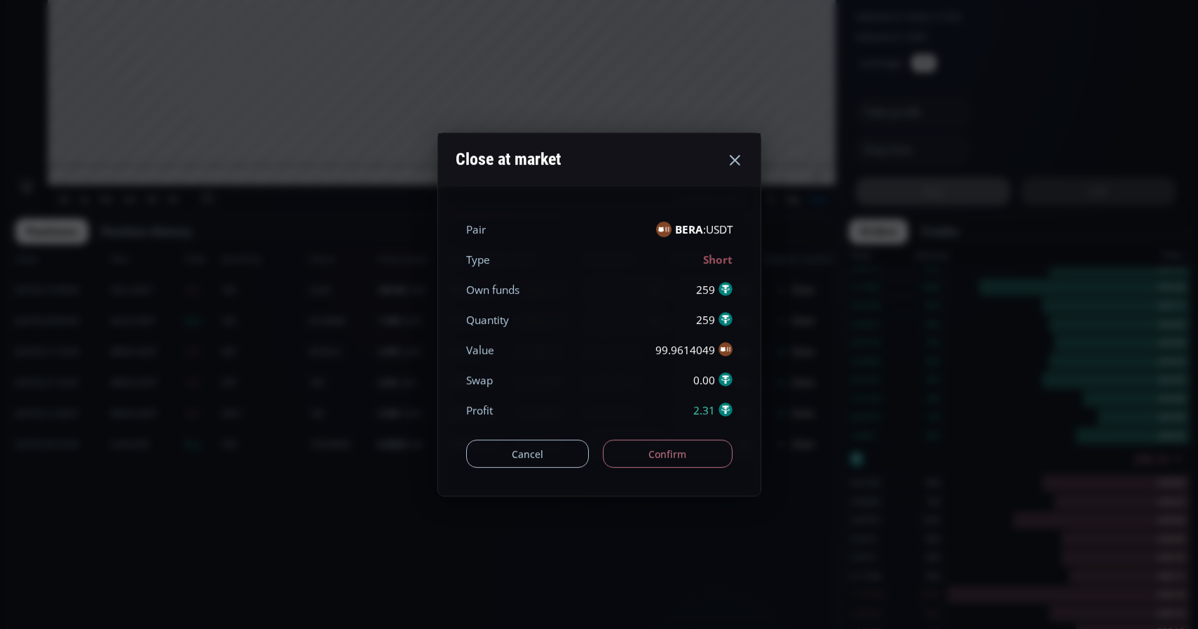
click at [670, 456] on button "Confirm" at bounding box center [668, 454] width 130 height 28
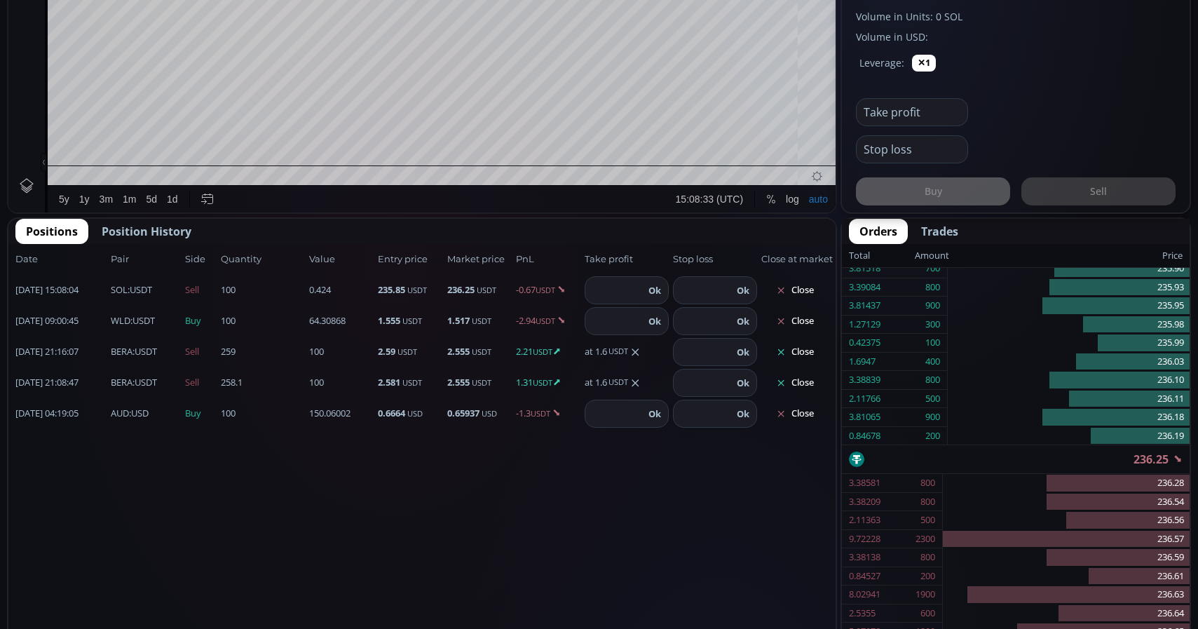
click at [797, 351] on button "Close" at bounding box center [794, 352] width 67 height 22
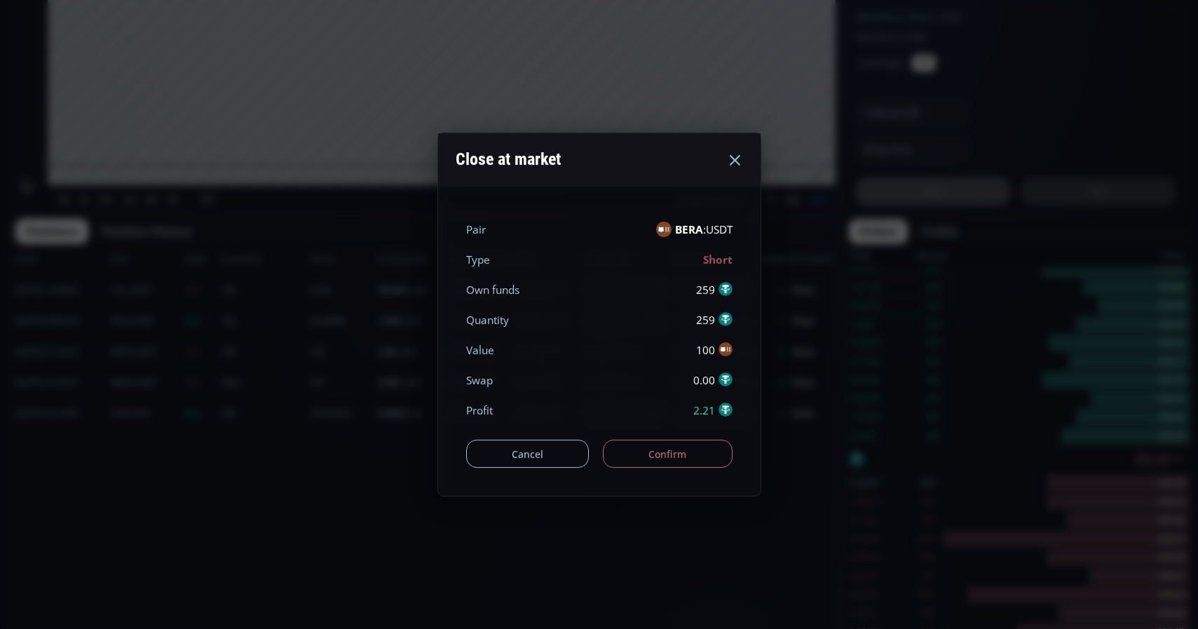
click at [680, 456] on button "Confirm" at bounding box center [668, 454] width 130 height 28
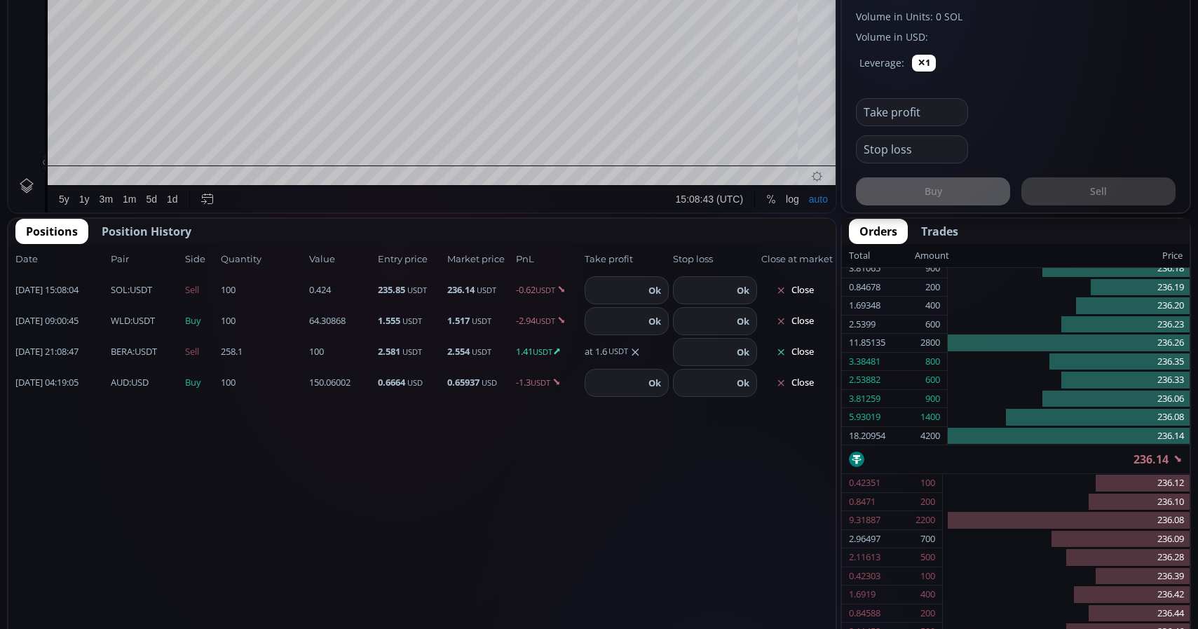
click at [797, 354] on button "Close" at bounding box center [794, 352] width 67 height 22
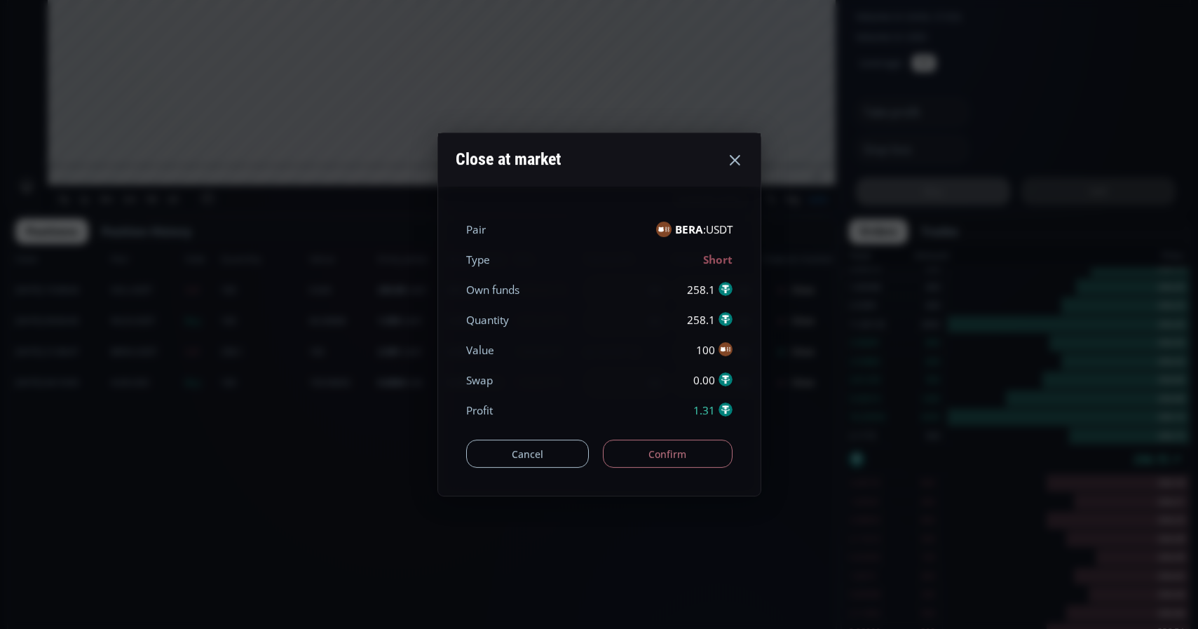
click at [742, 160] on icon at bounding box center [734, 159] width 17 height 17
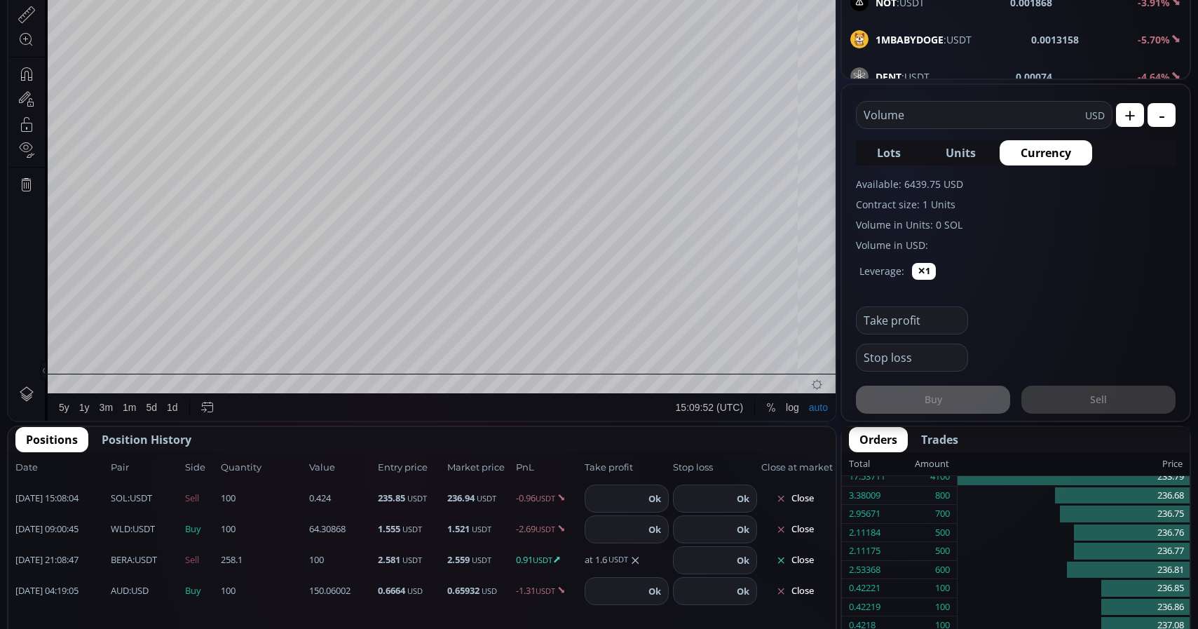
scroll to position [501, 0]
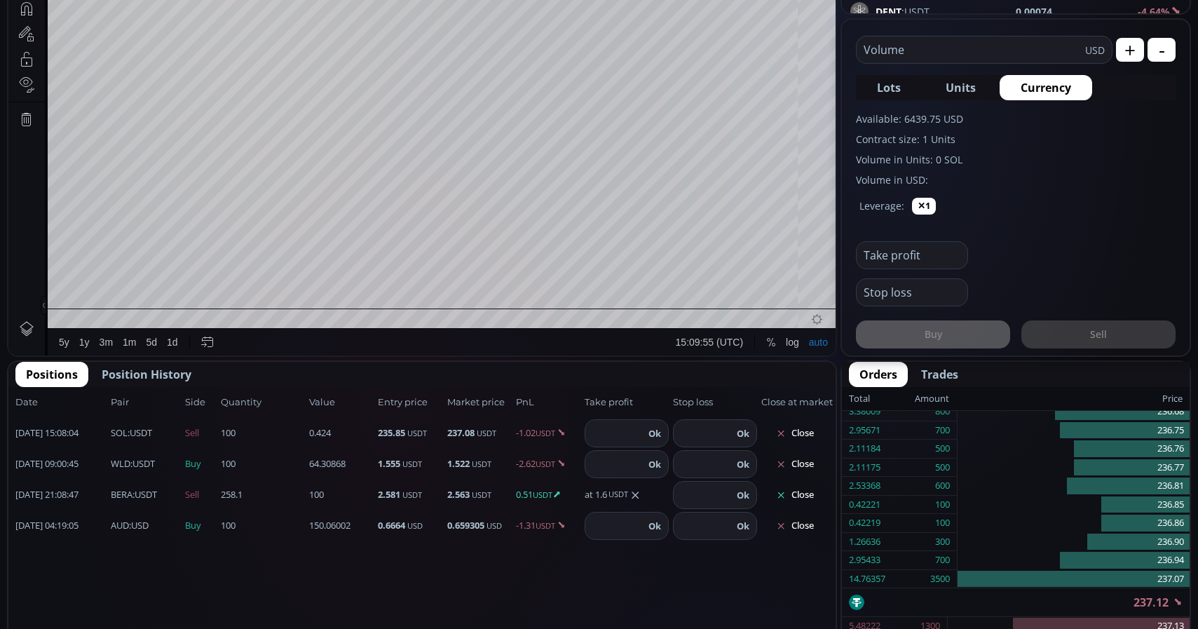
click at [816, 503] on button "Close" at bounding box center [794, 495] width 67 height 22
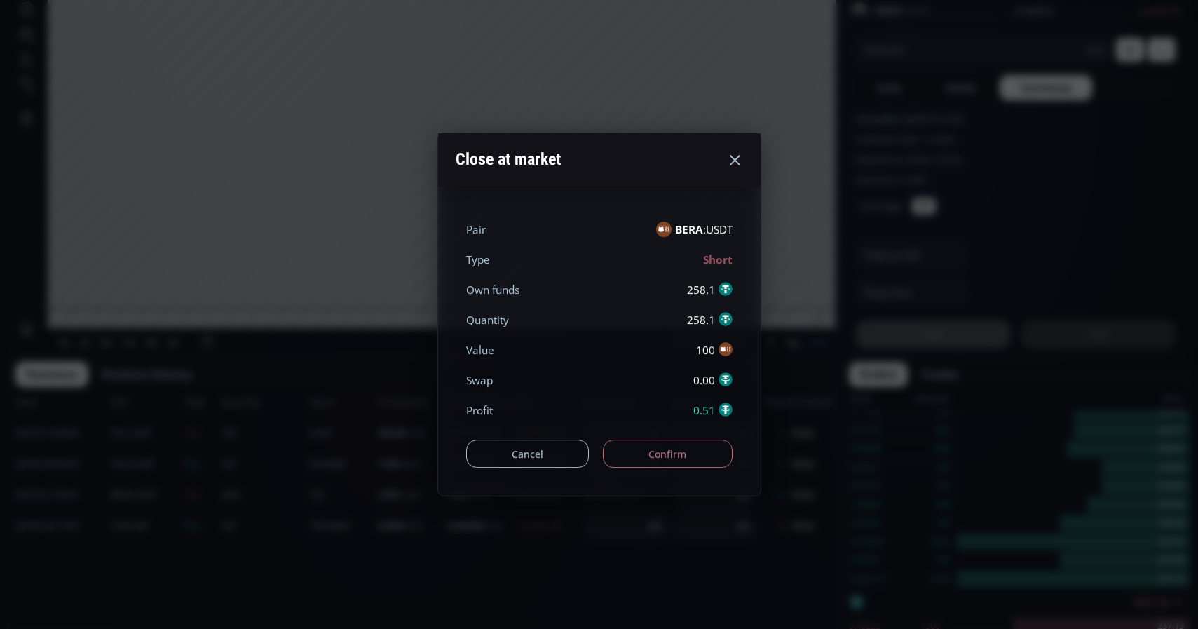
click at [703, 454] on button "Confirm" at bounding box center [668, 454] width 130 height 28
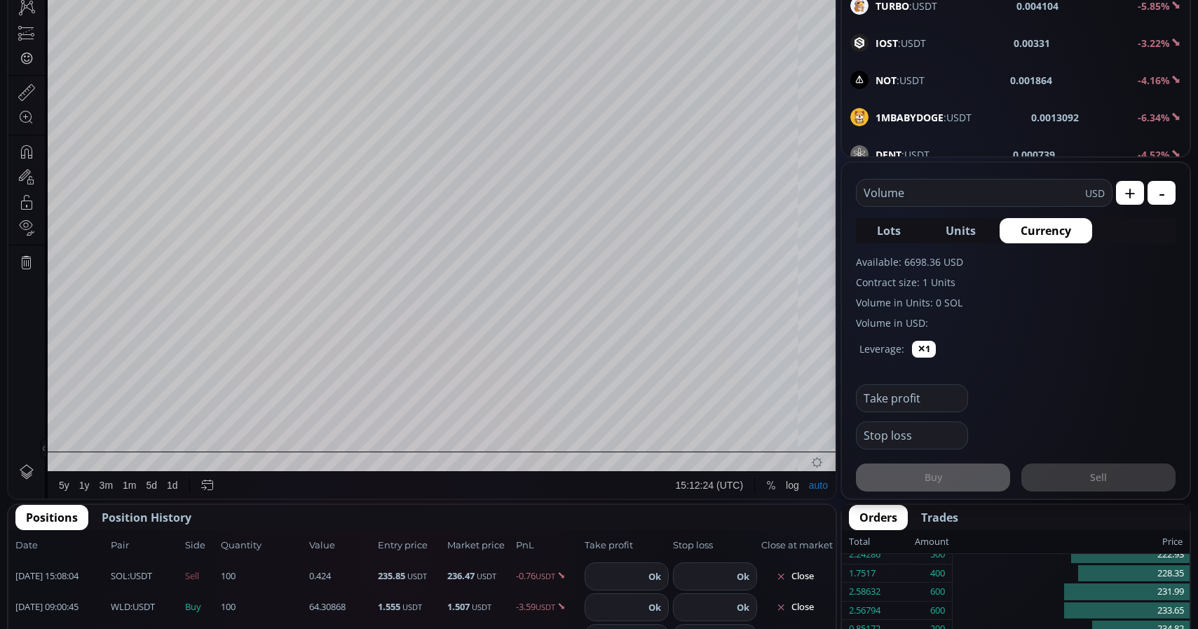
scroll to position [215, 0]
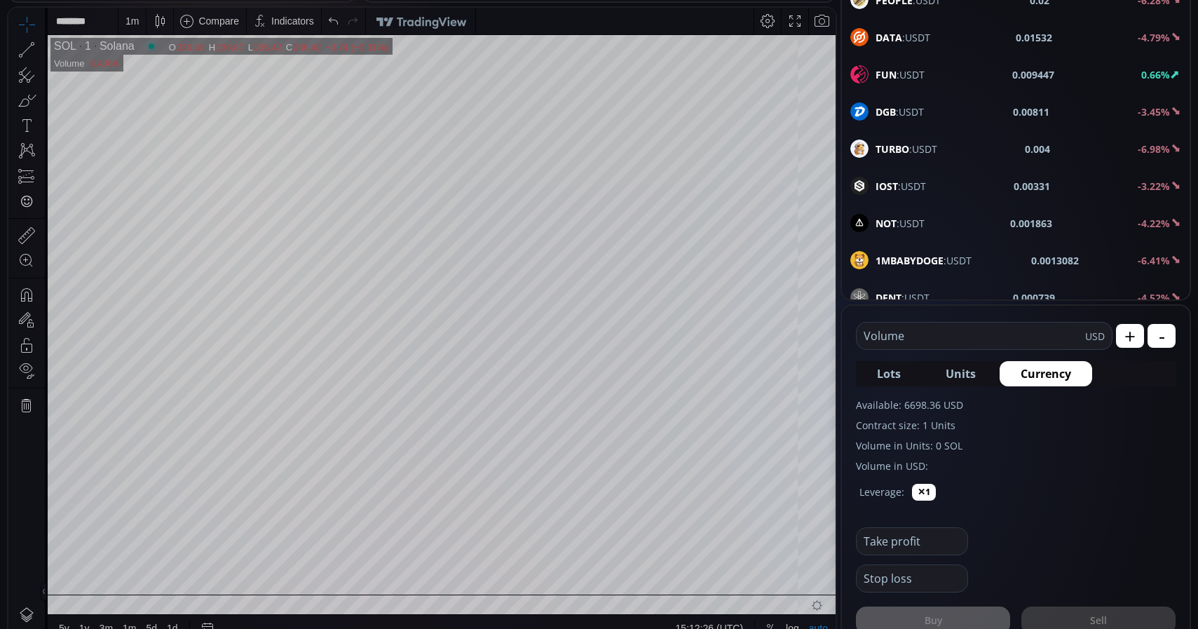
click at [936, 332] on input "text" at bounding box center [971, 336] width 229 height 27
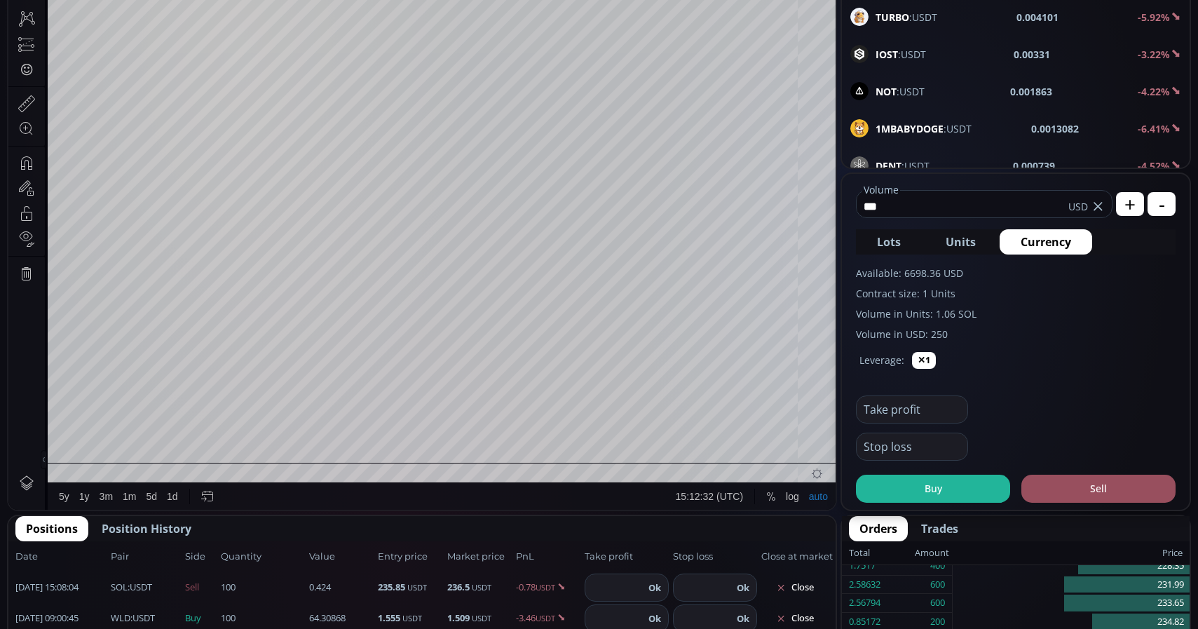
scroll to position [358, 0]
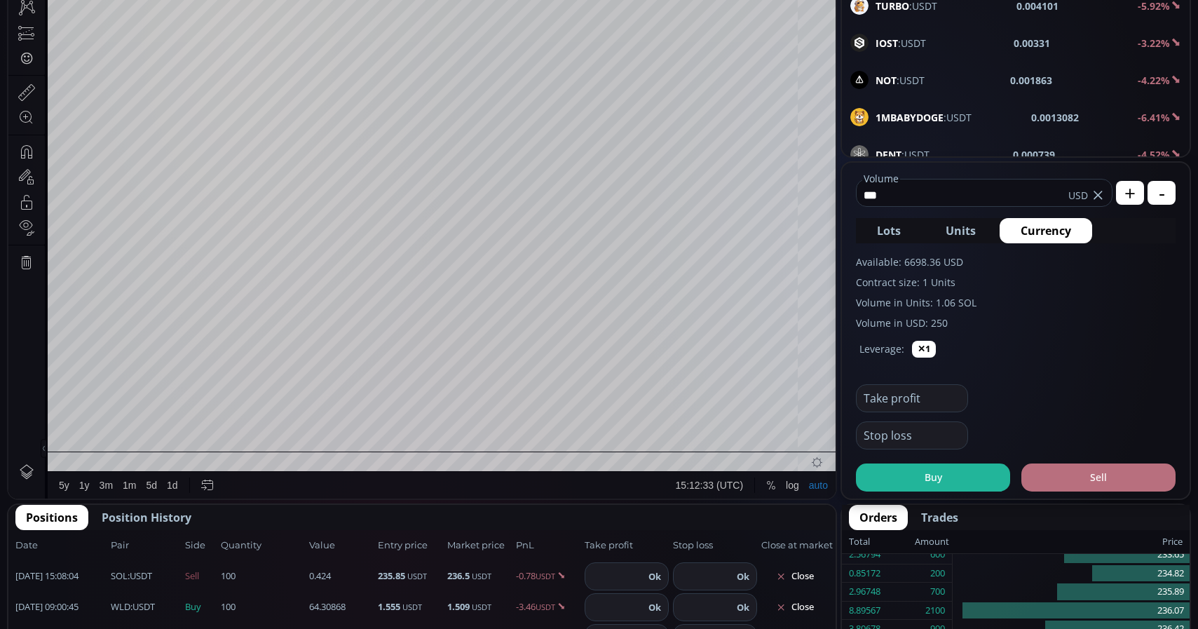
type input "***"
click at [1066, 473] on button "Sell" at bounding box center [1099, 477] width 154 height 28
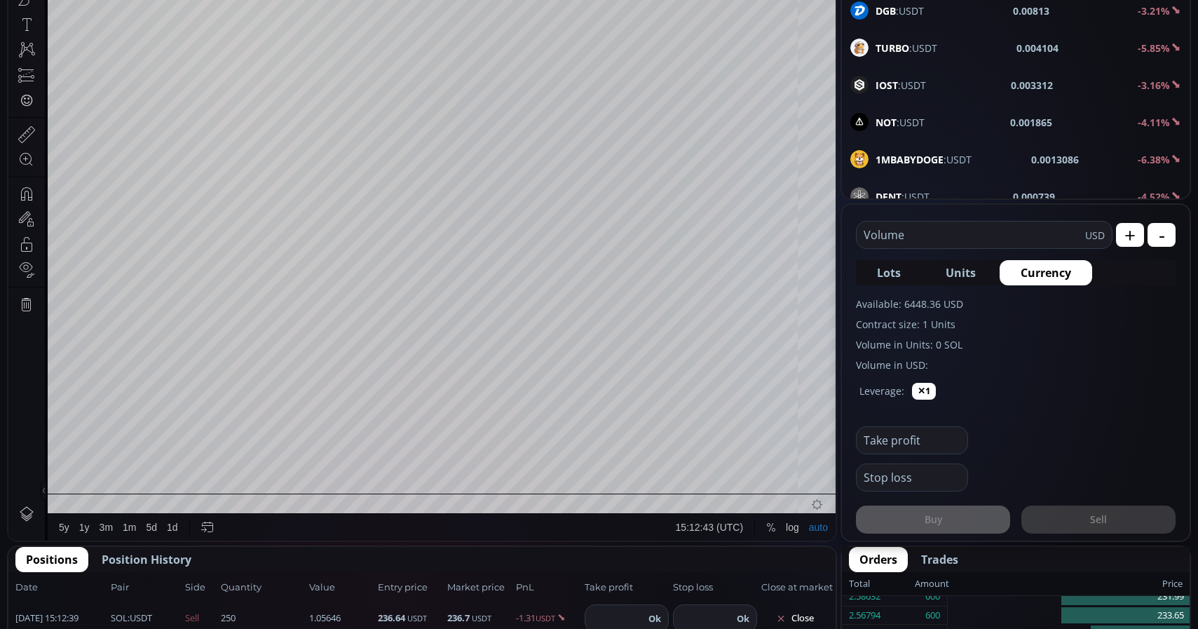
scroll to position [72, 0]
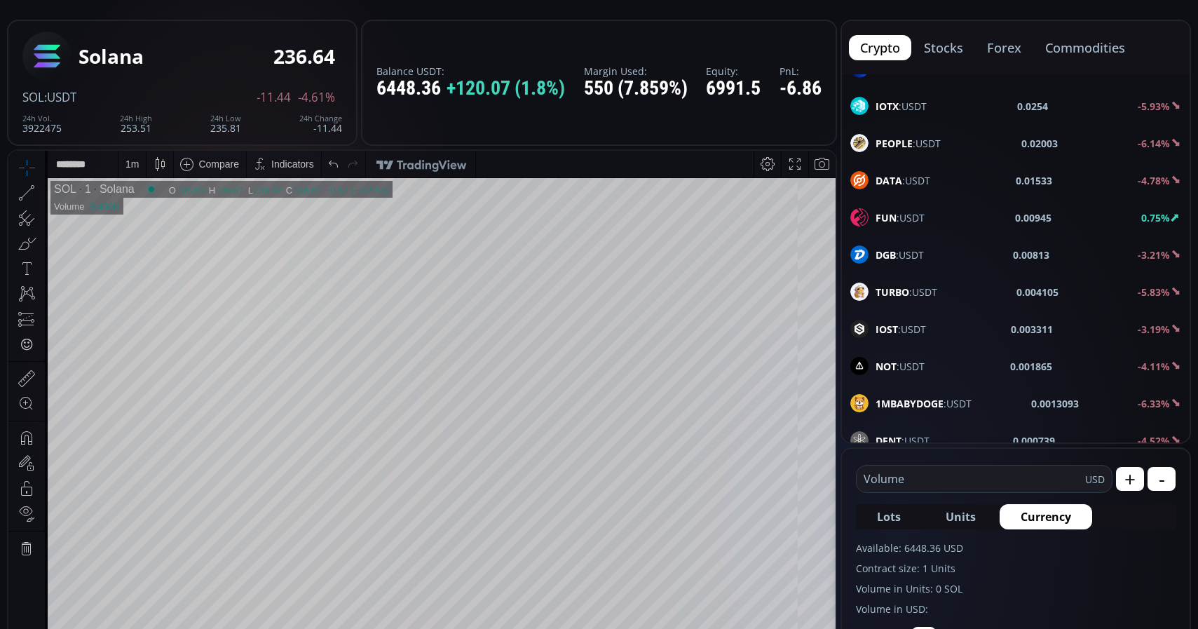
click at [1016, 53] on button "forex" at bounding box center [1004, 47] width 57 height 25
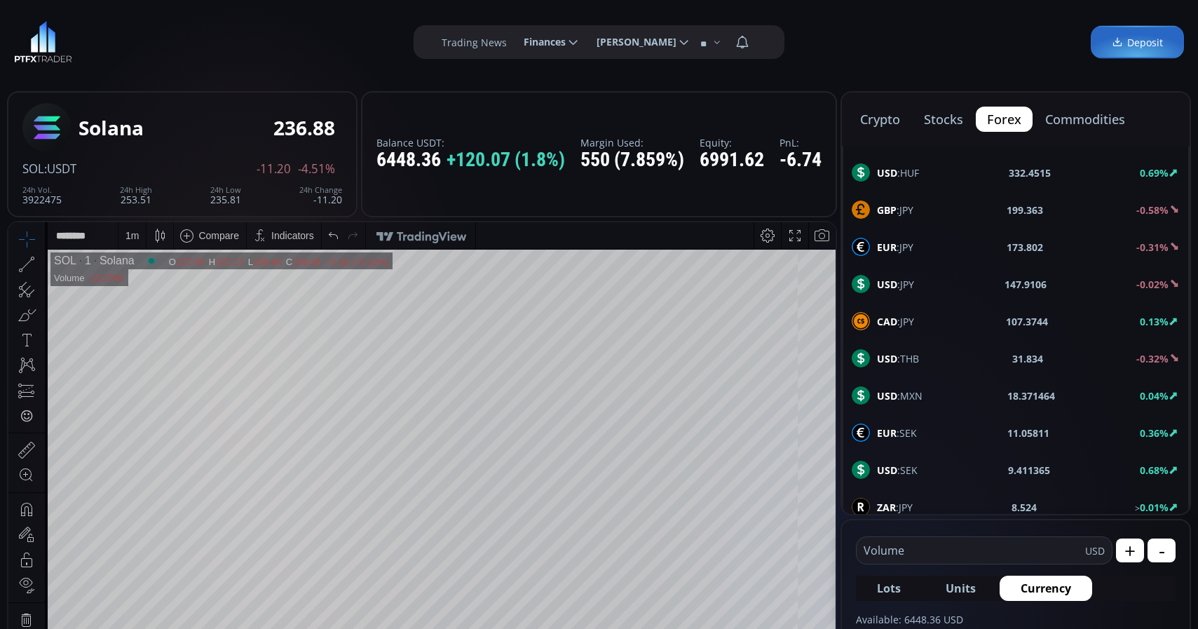
scroll to position [0, 0]
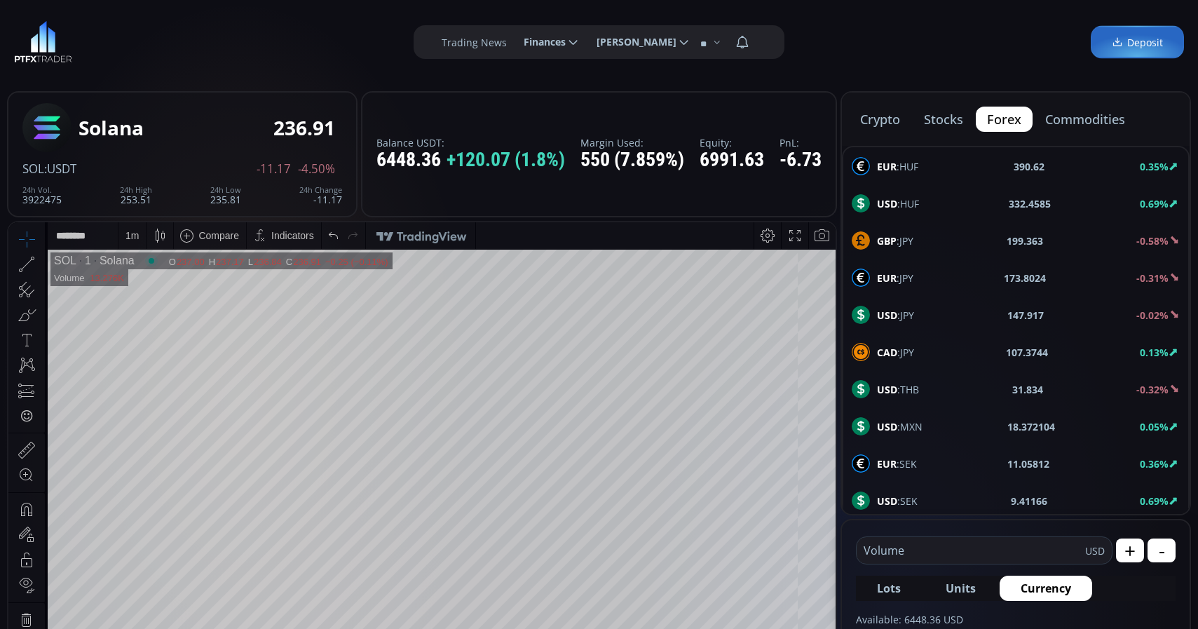
click at [926, 245] on div "GBP :JPY 199.363 -0.58%" at bounding box center [1016, 240] width 328 height 18
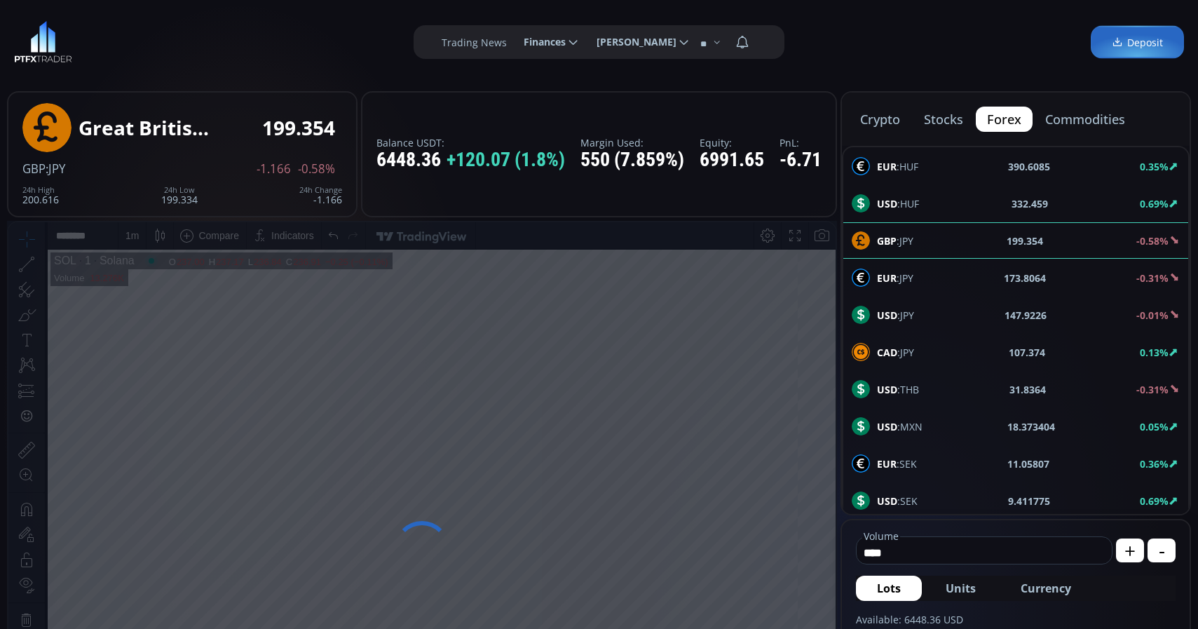
click at [961, 561] on input "****" at bounding box center [981, 552] width 248 height 22
click at [1052, 587] on span "Currency" at bounding box center [1046, 588] width 50 height 17
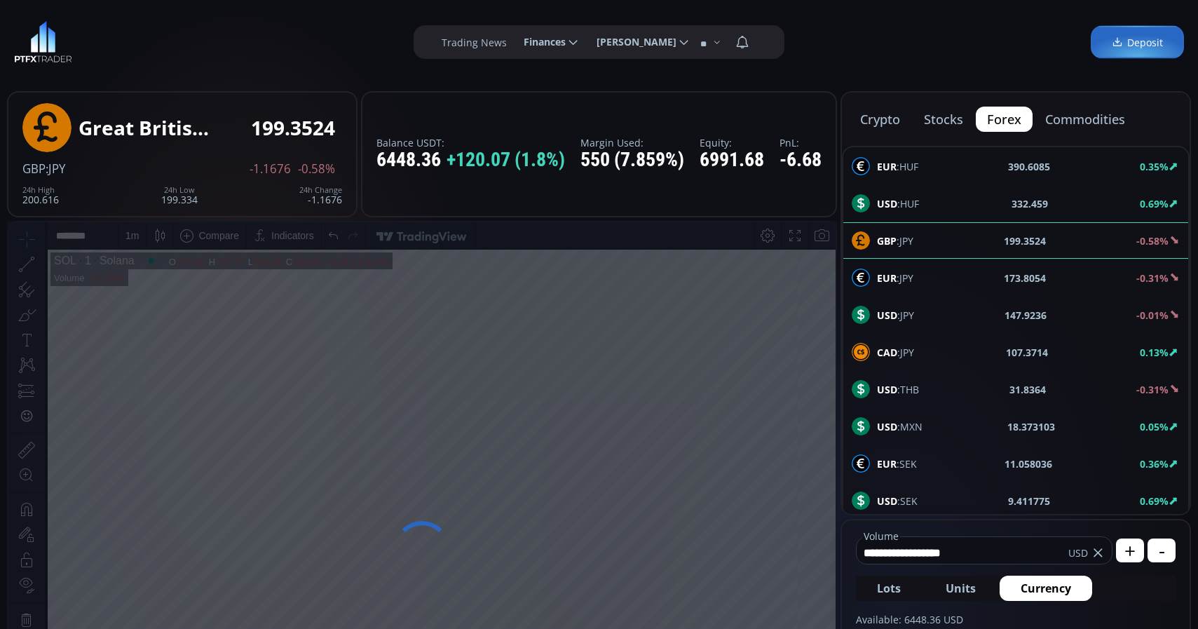
click at [1011, 553] on input "**********" at bounding box center [963, 552] width 212 height 22
type input "*"
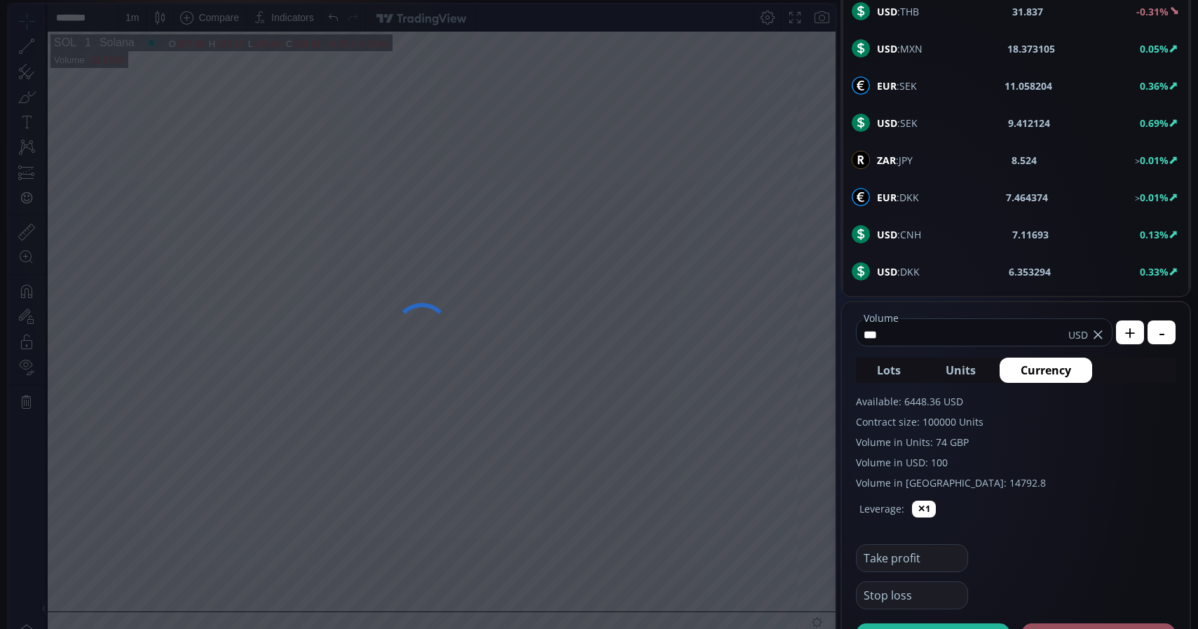
scroll to position [286, 0]
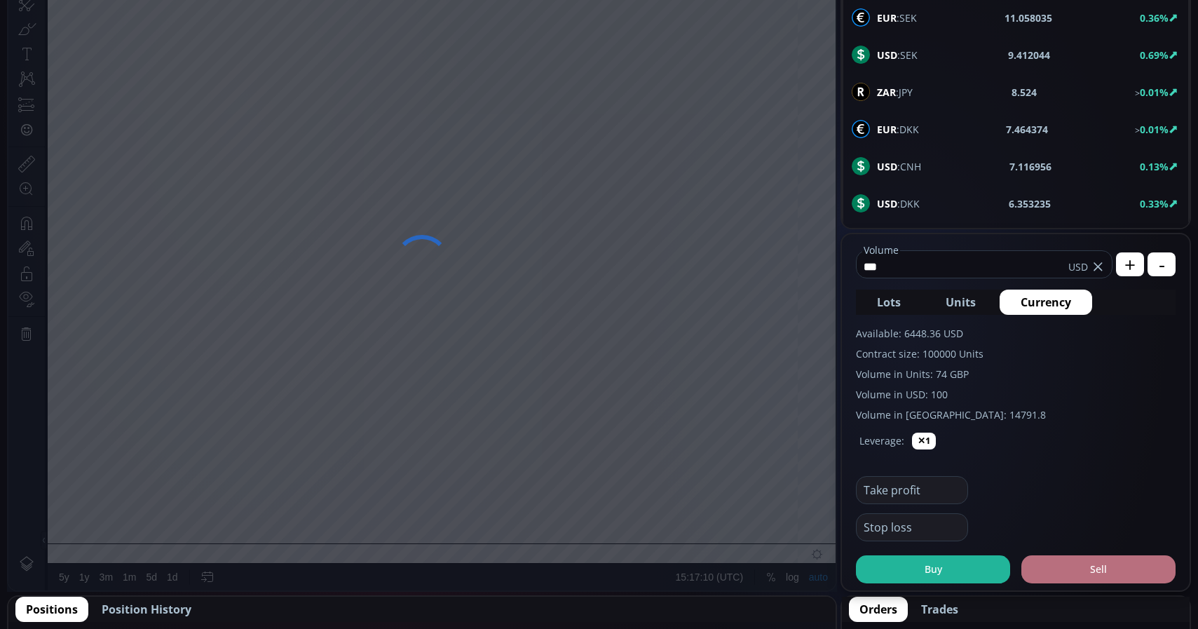
type input "***"
click at [1116, 571] on button "Sell" at bounding box center [1099, 569] width 154 height 28
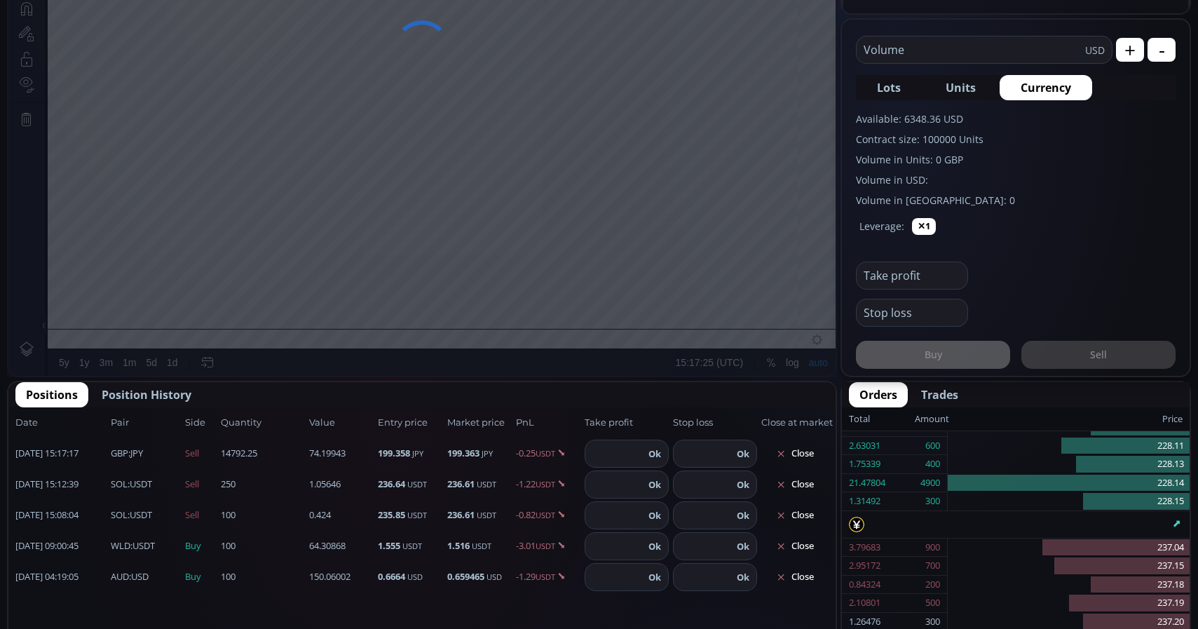
scroll to position [274, 0]
paste input "*********"
type input "*********"
click at [660, 452] on button "Ok" at bounding box center [657, 453] width 21 height 15
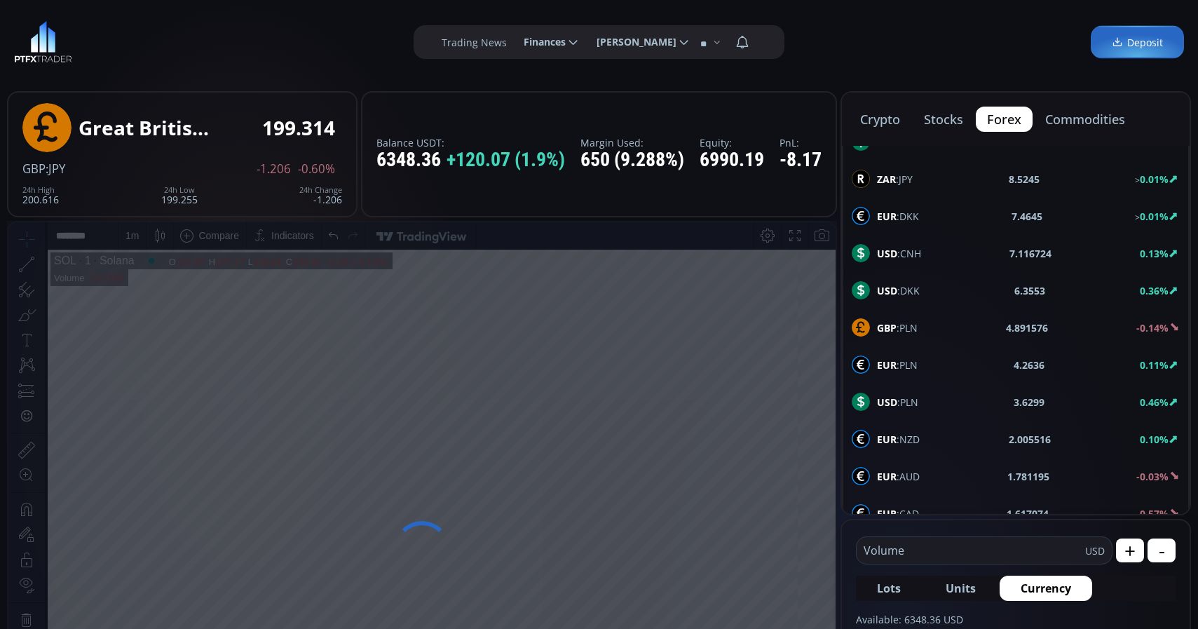
scroll to position [400, 0]
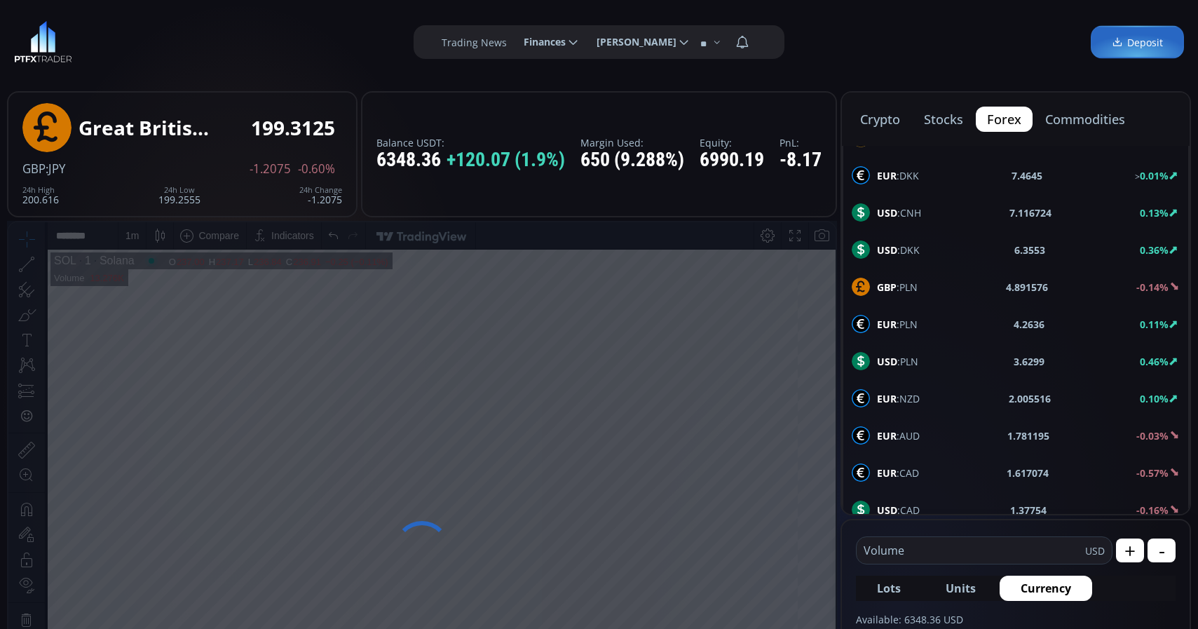
click at [1070, 125] on button "commodities" at bounding box center [1085, 119] width 102 height 25
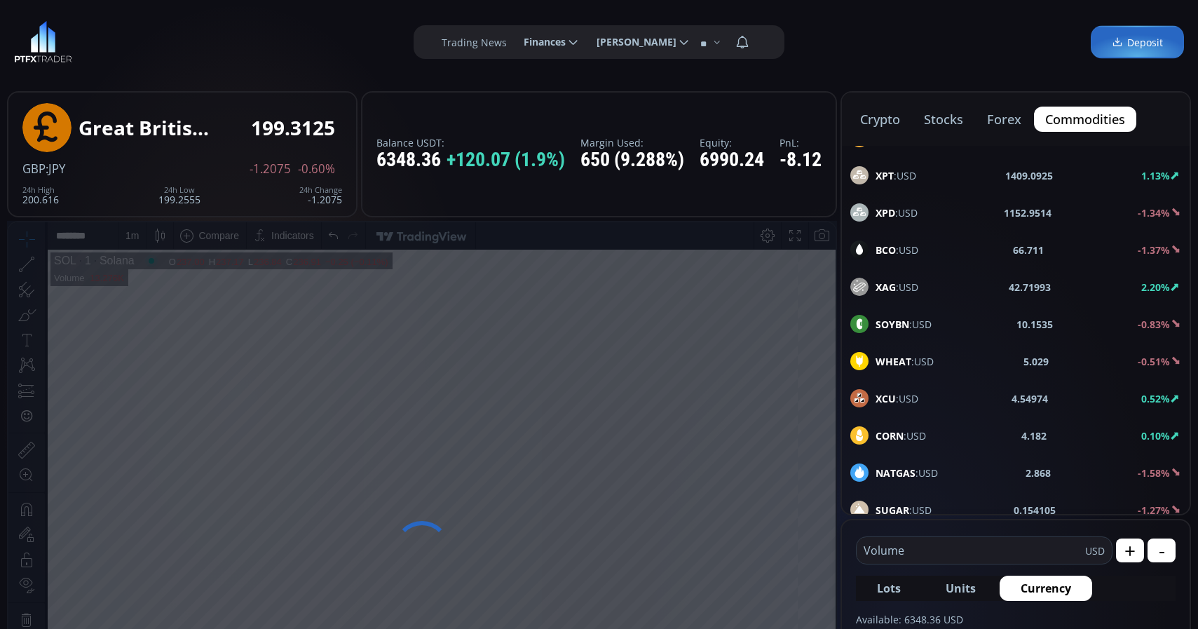
scroll to position [41, 0]
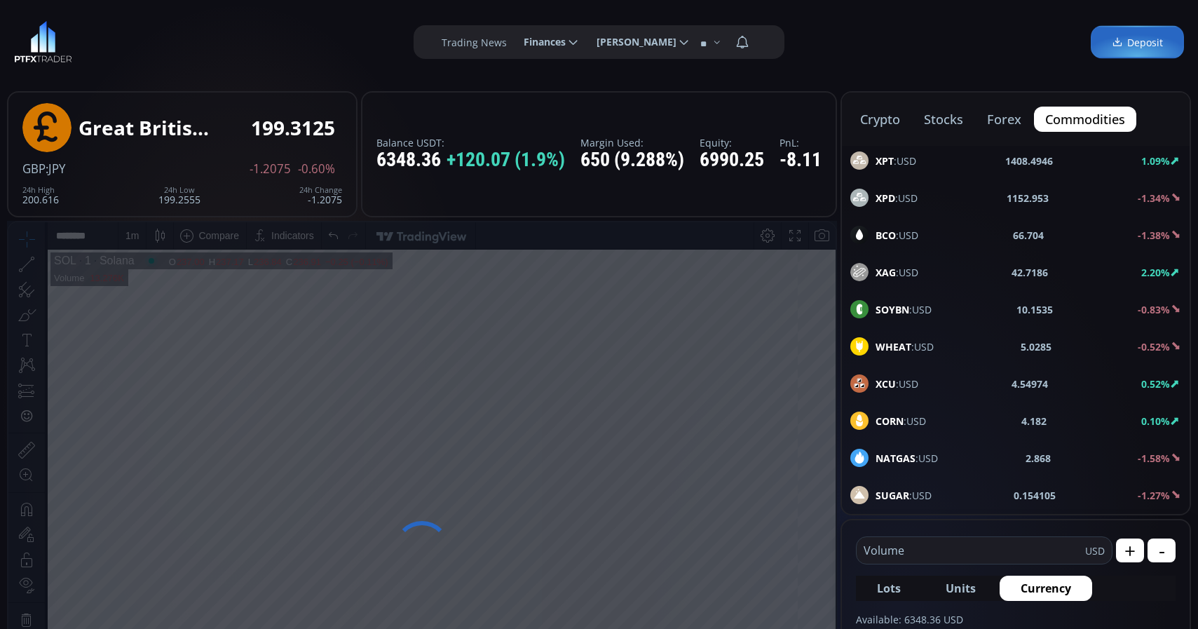
click at [867, 123] on button "crypto" at bounding box center [880, 119] width 62 height 25
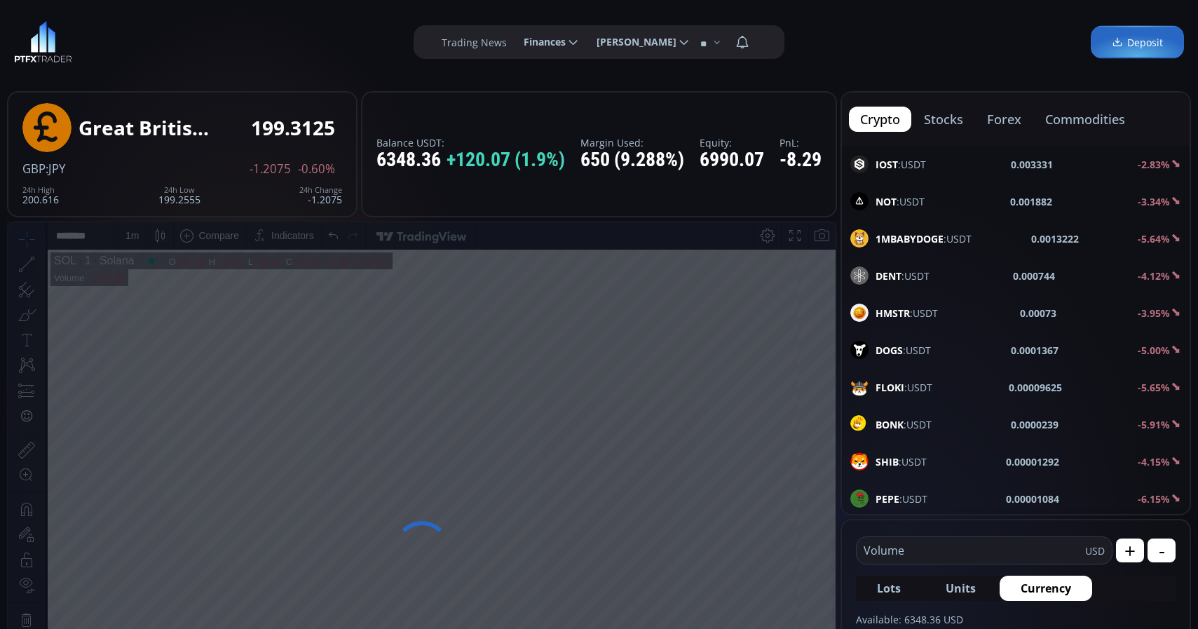
scroll to position [2113, 0]
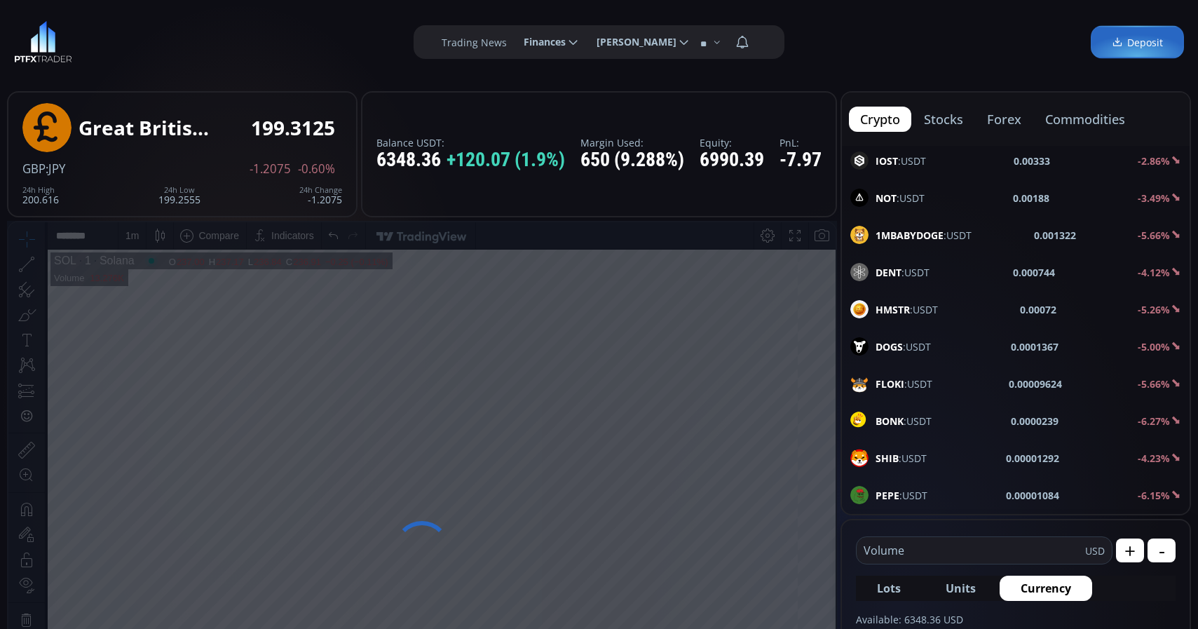
click at [930, 497] on div "PEPE :USDT 0.00001084 -6.15%" at bounding box center [1016, 495] width 331 height 18
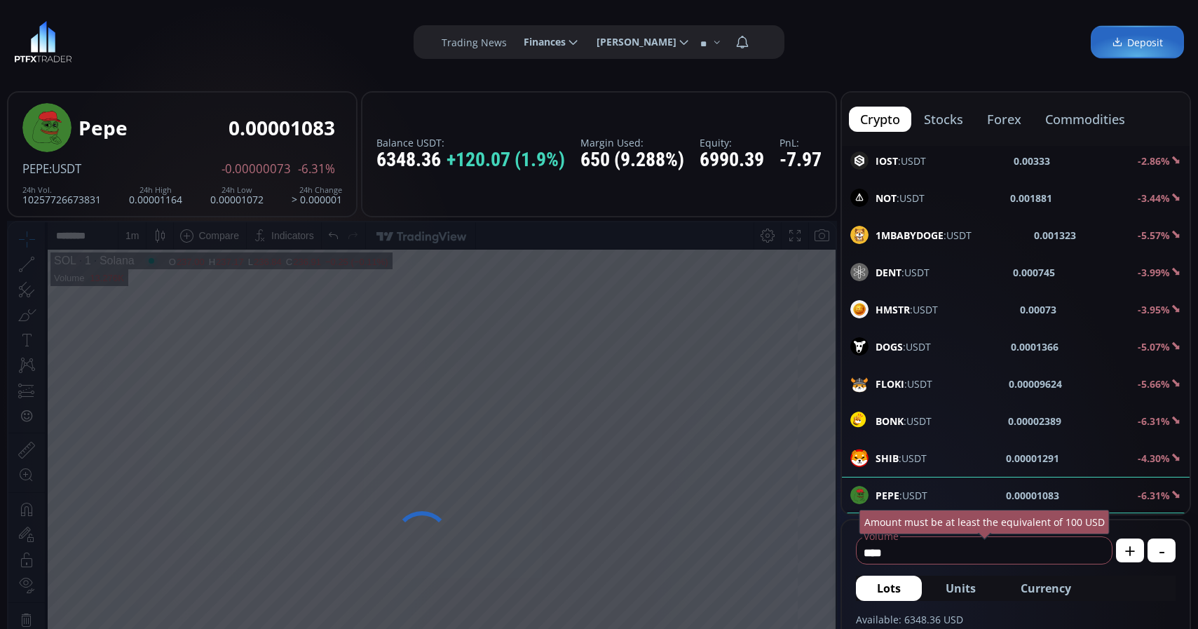
click at [1062, 591] on span "Currency" at bounding box center [1046, 588] width 50 height 17
click at [1008, 553] on input "**********" at bounding box center [961, 552] width 209 height 22
type input "*"
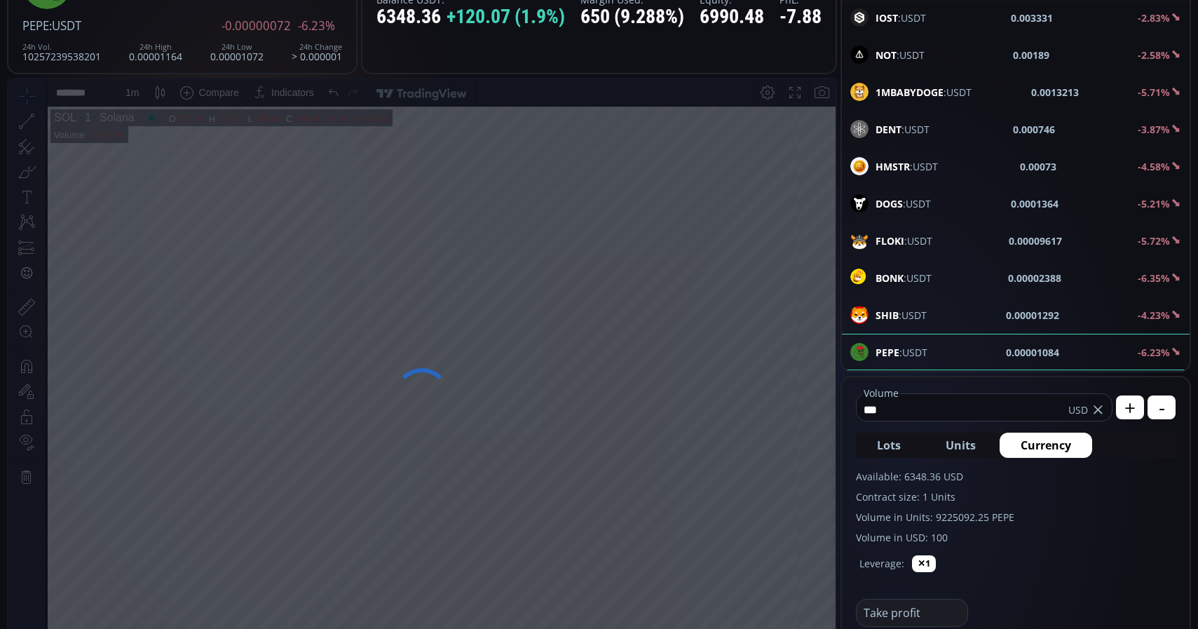
scroll to position [286, 0]
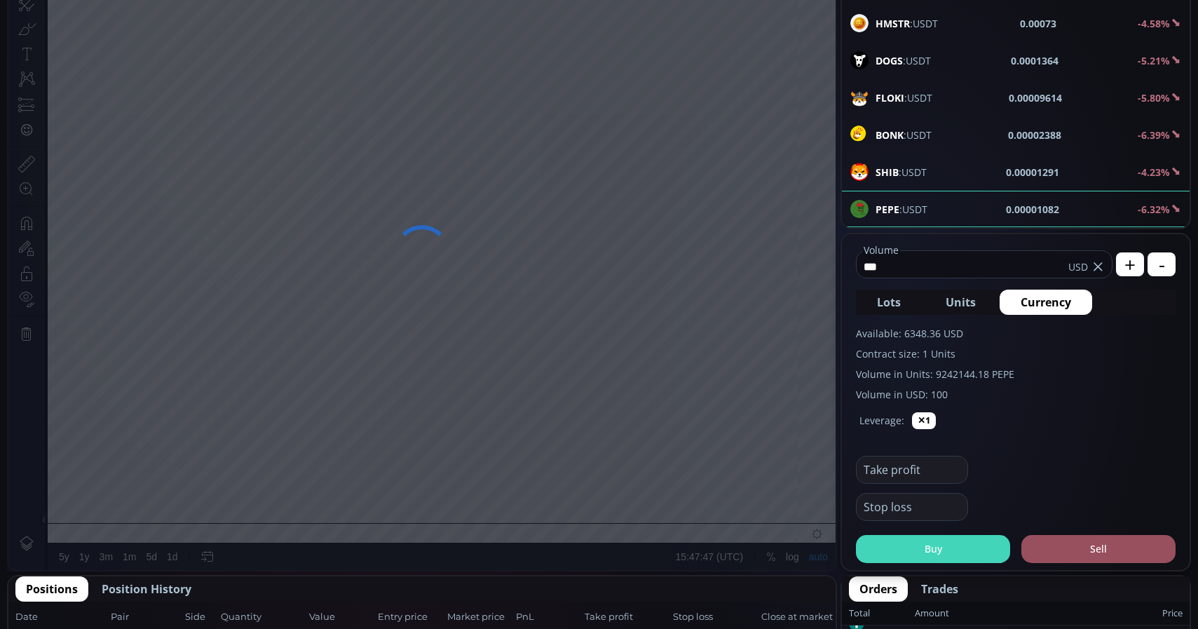
type input "***"
click at [966, 551] on button "Buy" at bounding box center [933, 549] width 154 height 28
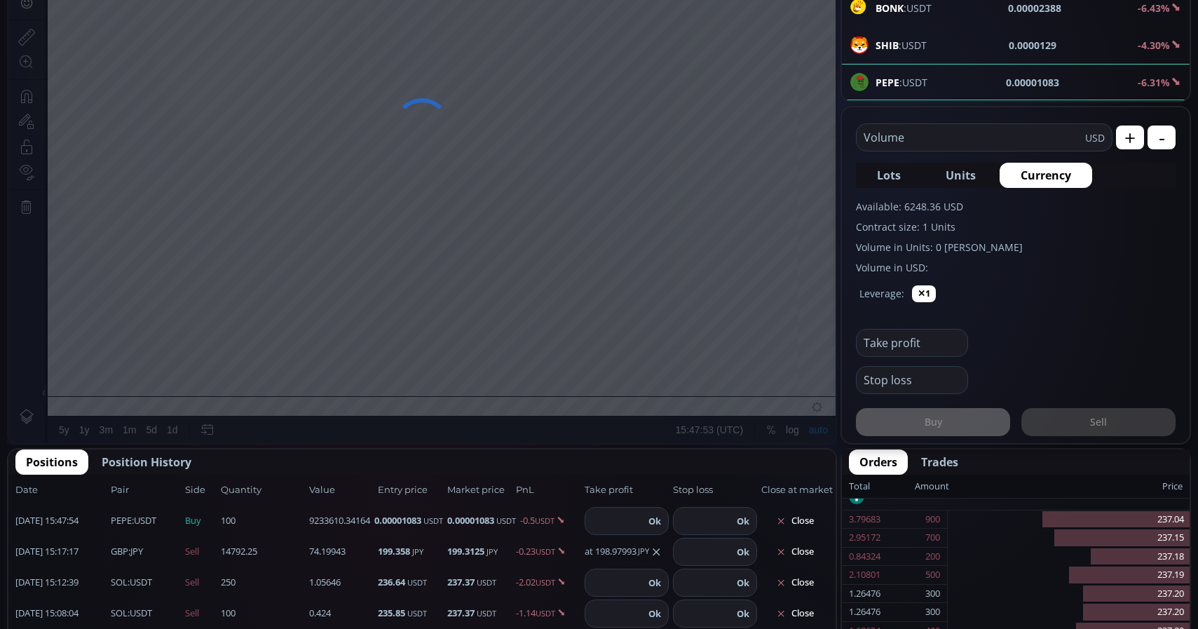
scroll to position [501, 0]
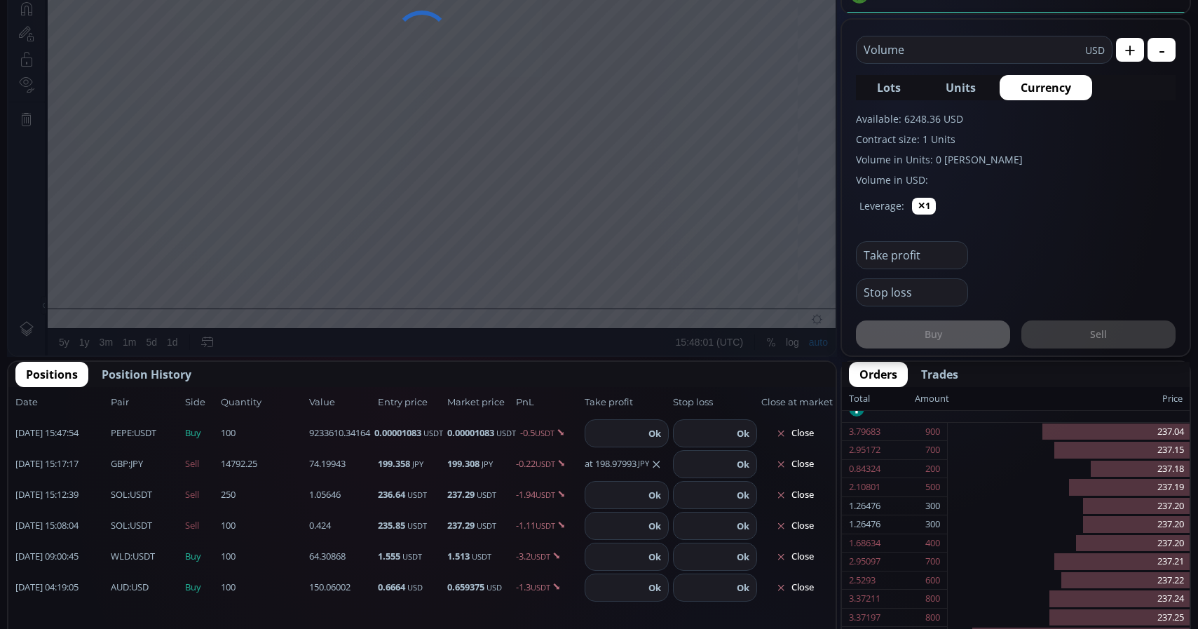
paste input "*********"
type input "*********"
click at [662, 432] on button "Ok" at bounding box center [657, 433] width 21 height 15
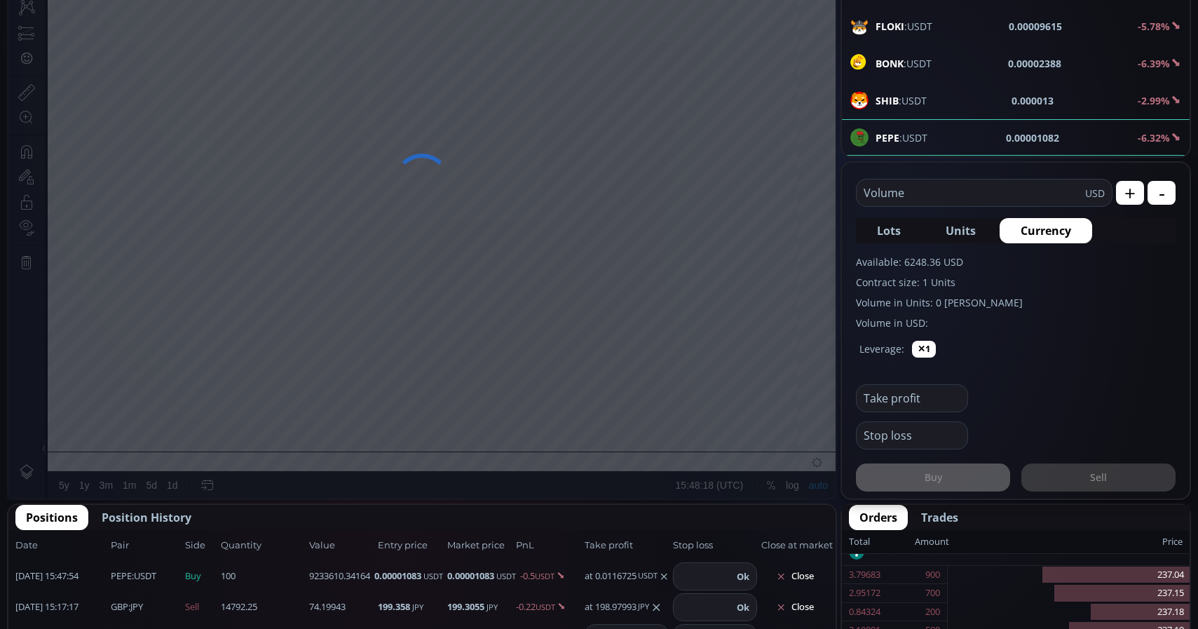
scroll to position [72, 0]
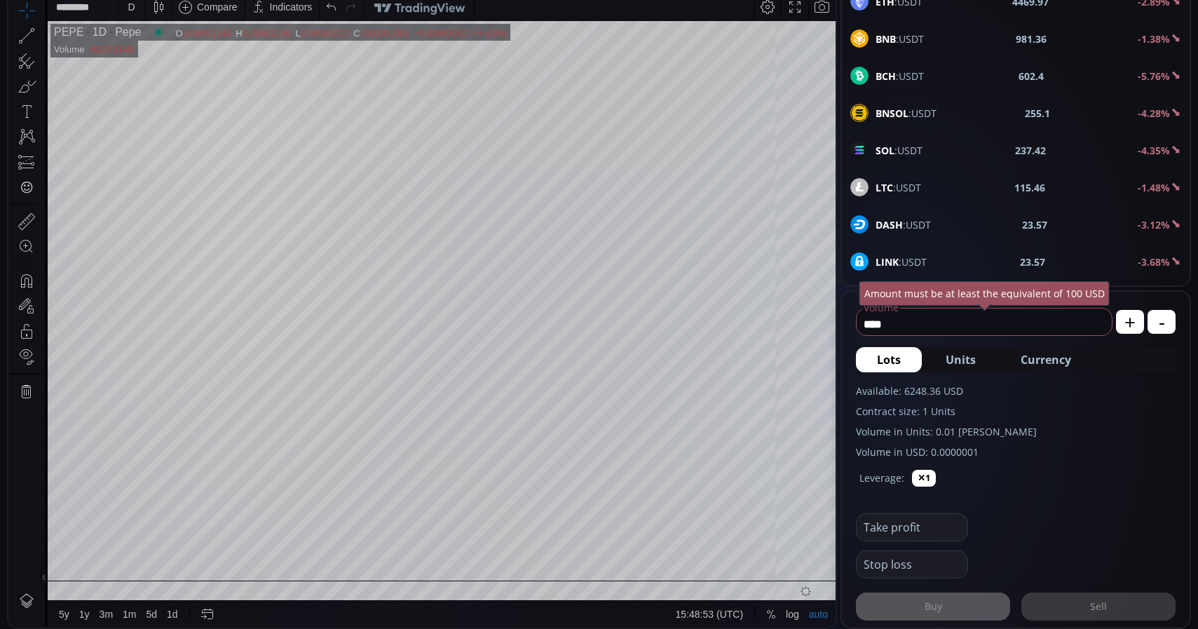
scroll to position [429, 0]
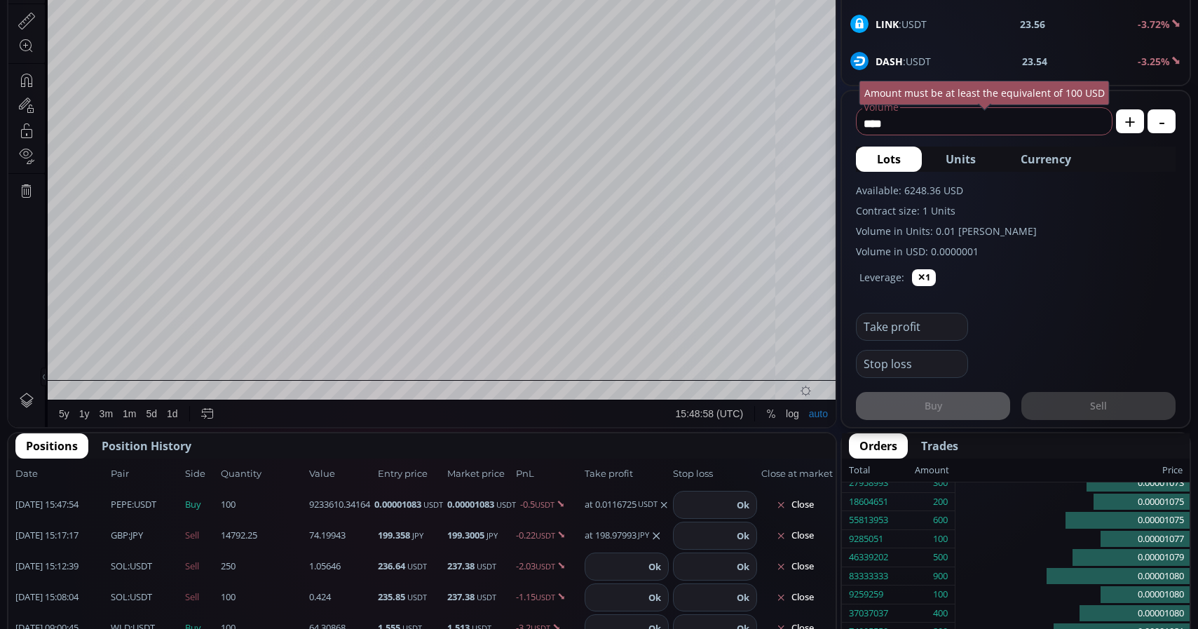
click at [628, 501] on div "at 0.0116725 USDT" at bounding box center [627, 505] width 84 height 14
click at [631, 505] on div "at 0.0116725 USDT" at bounding box center [627, 505] width 84 height 14
click at [634, 507] on div "at 0.0116725 USDT" at bounding box center [627, 505] width 84 height 14
click at [697, 506] on input "number" at bounding box center [703, 505] width 59 height 27
click at [668, 504] on icon at bounding box center [664, 504] width 10 height 11
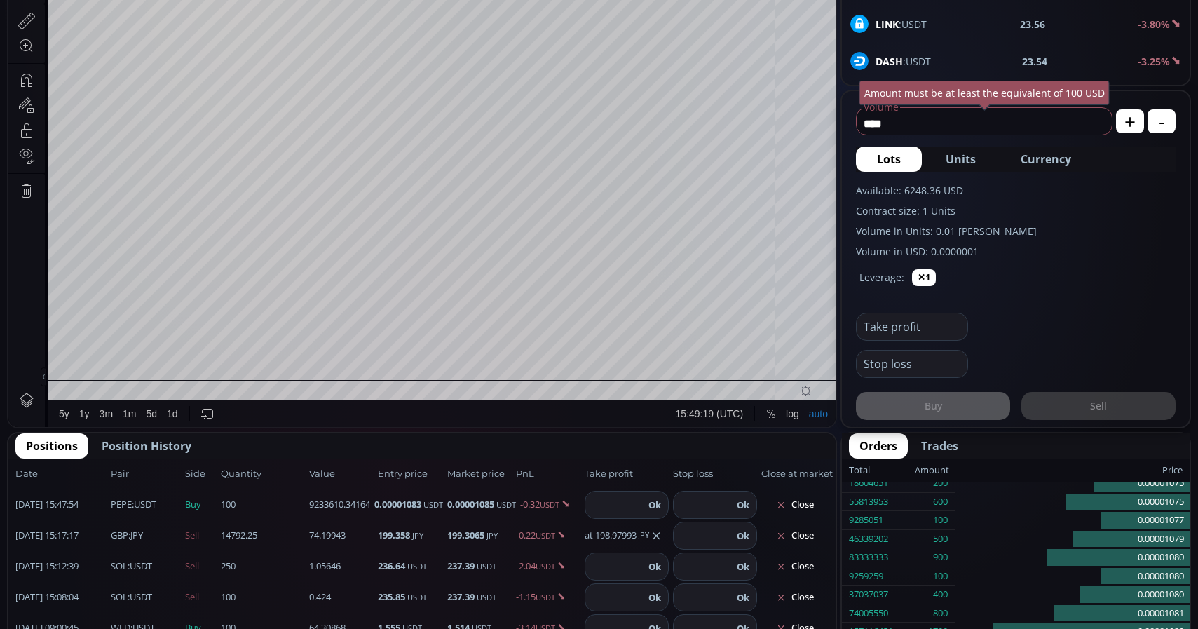
click at [630, 510] on input "number" at bounding box center [614, 505] width 59 height 27
type input "********"
click at [658, 506] on button "Ok" at bounding box center [654, 504] width 21 height 15
click at [625, 563] on input "number" at bounding box center [614, 566] width 59 height 27
type input "***"
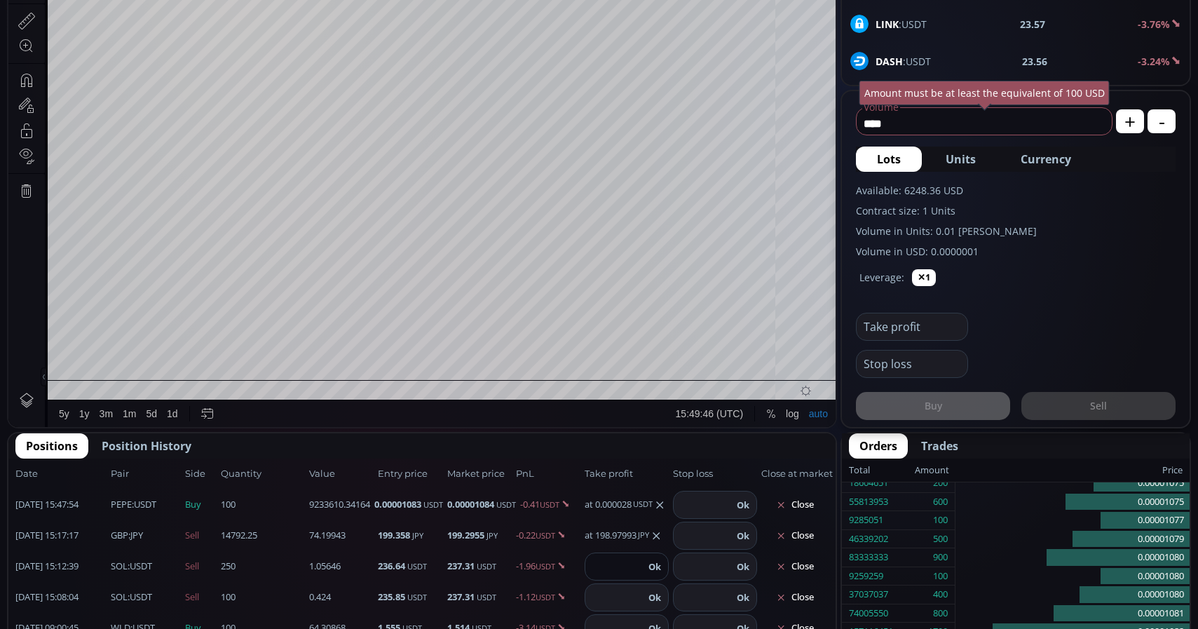
click at [624, 598] on input "number" at bounding box center [614, 597] width 59 height 27
type input "***"
click at [653, 601] on button "Ok" at bounding box center [654, 597] width 21 height 15
click at [653, 571] on button "Ok" at bounding box center [654, 566] width 21 height 15
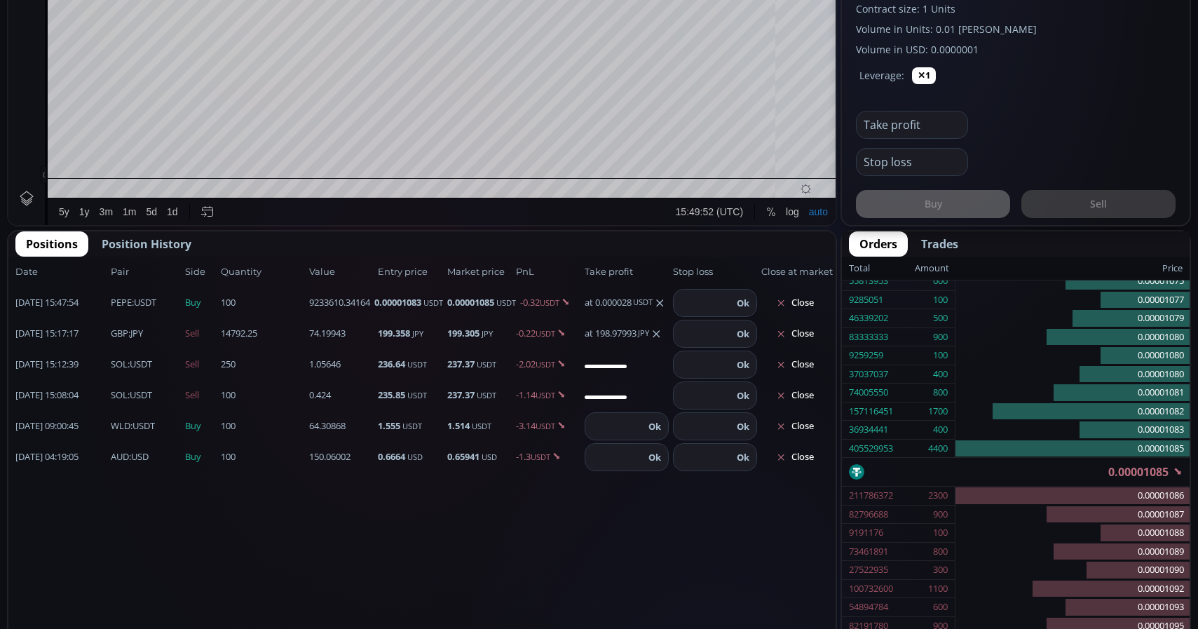
scroll to position [644, 0]
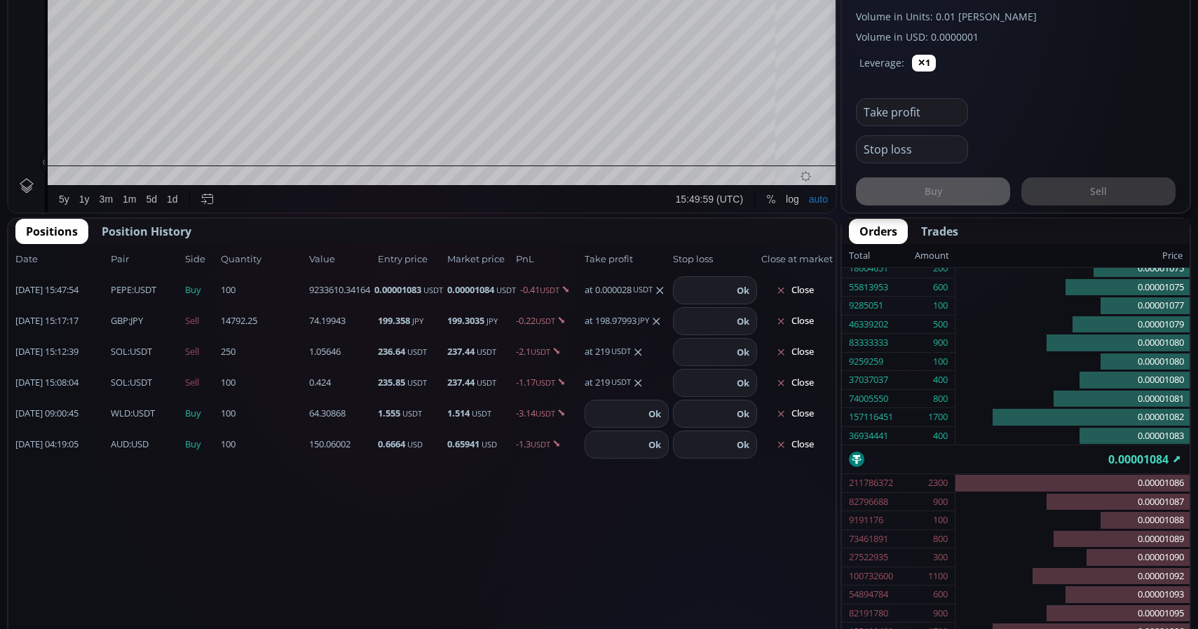
click at [143, 411] on span "WLD :USDT" at bounding box center [133, 414] width 44 height 14
click at [133, 414] on span "WLD :USDT" at bounding box center [133, 414] width 44 height 14
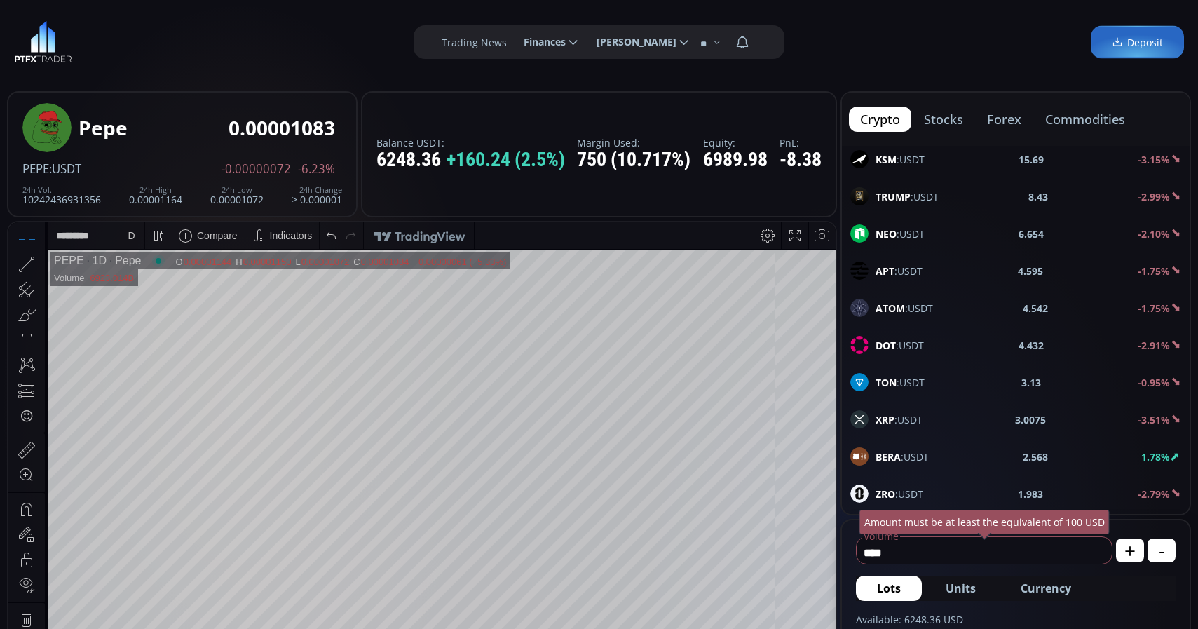
scroll to position [639, 0]
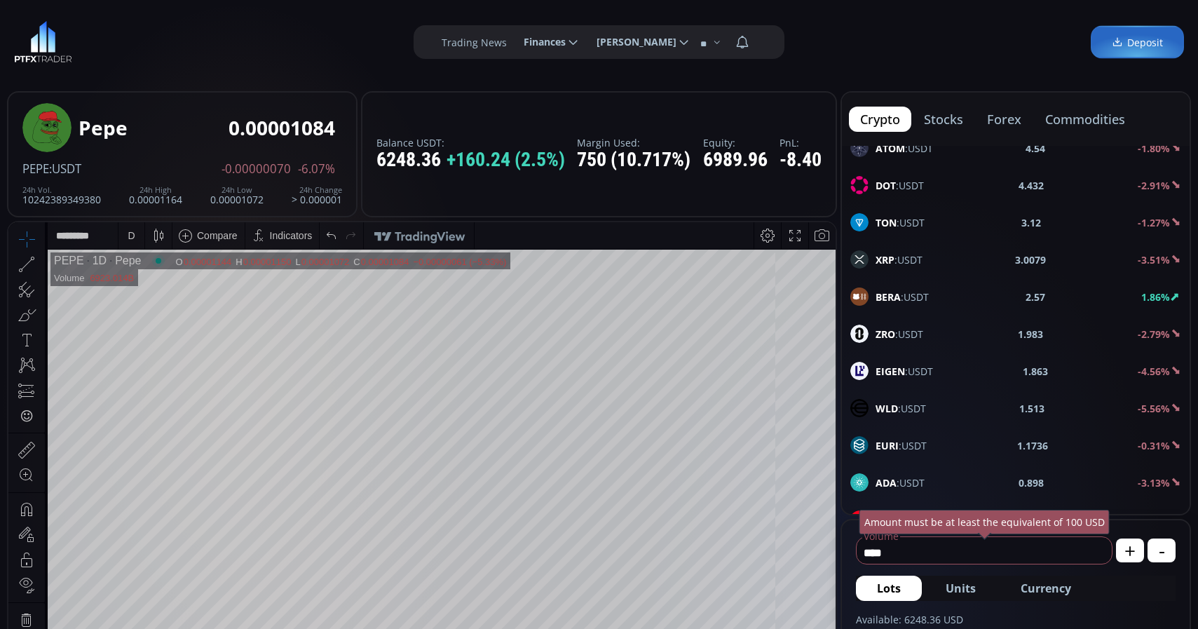
click at [908, 412] on span "WLD :USDT" at bounding box center [901, 408] width 50 height 15
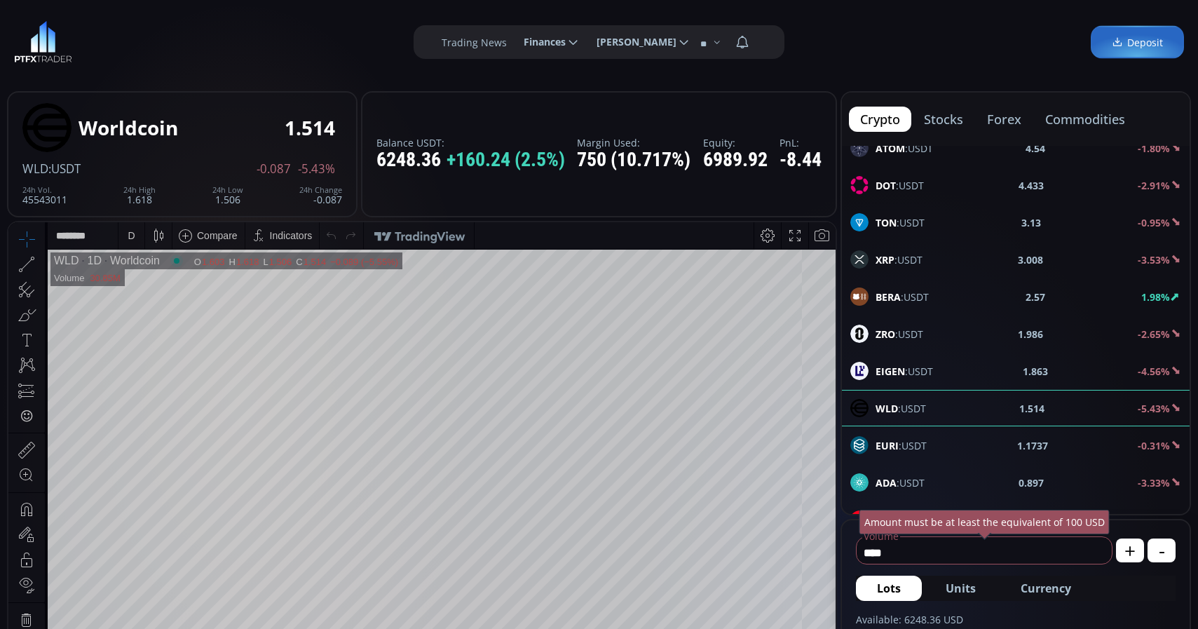
click at [128, 241] on div "D" at bounding box center [132, 235] width 12 height 27
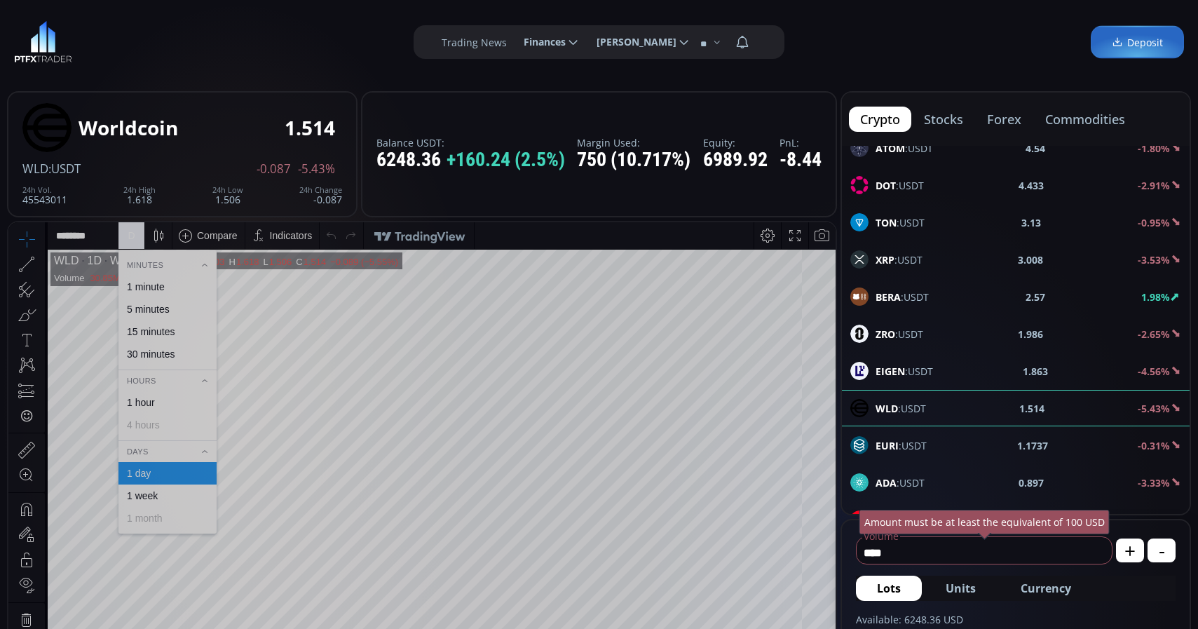
click at [145, 282] on div "1 minute" at bounding box center [146, 286] width 38 height 11
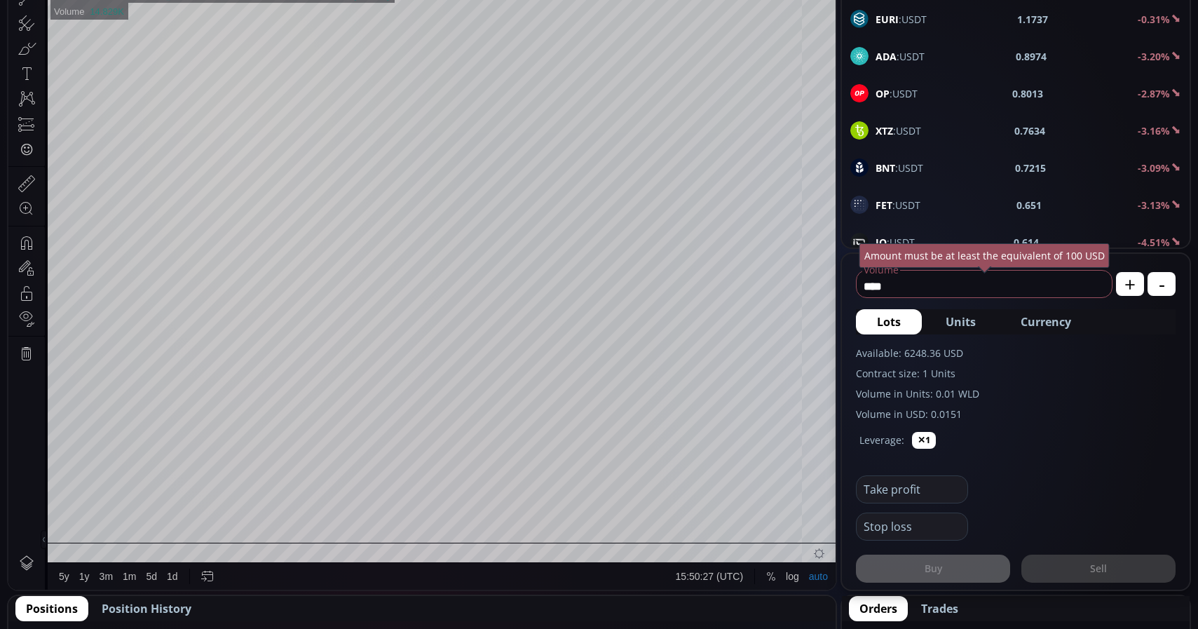
scroll to position [269, 0]
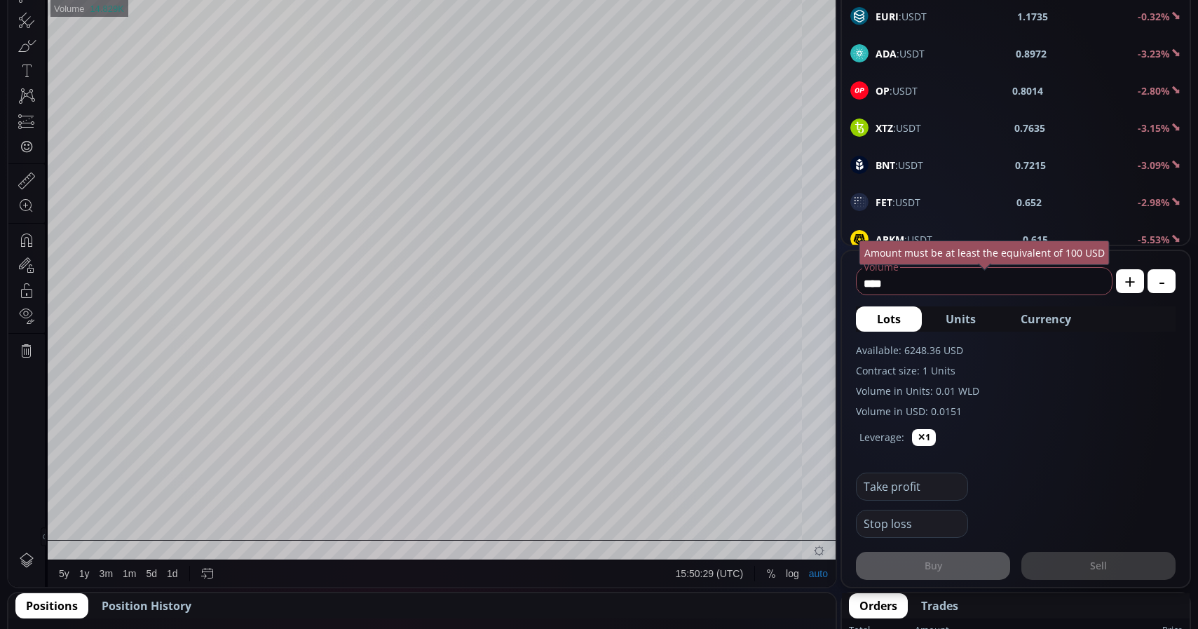
click at [950, 287] on input "****" at bounding box center [981, 283] width 248 height 22
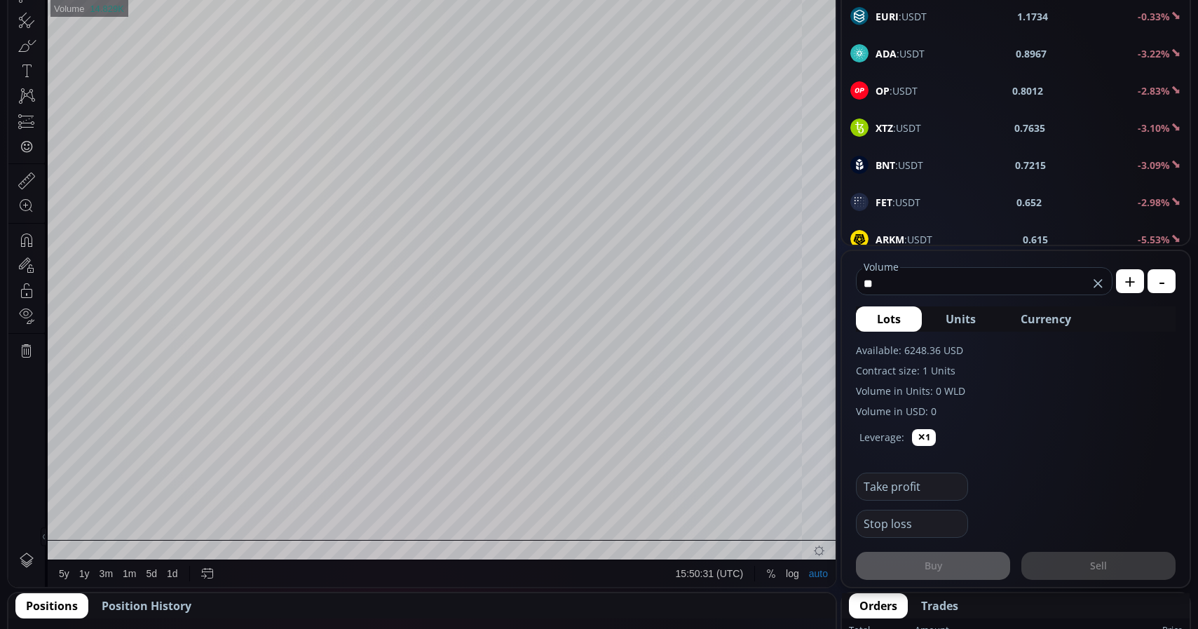
type input "*"
click at [1045, 316] on span "Currency" at bounding box center [1046, 319] width 50 height 17
type input "*"
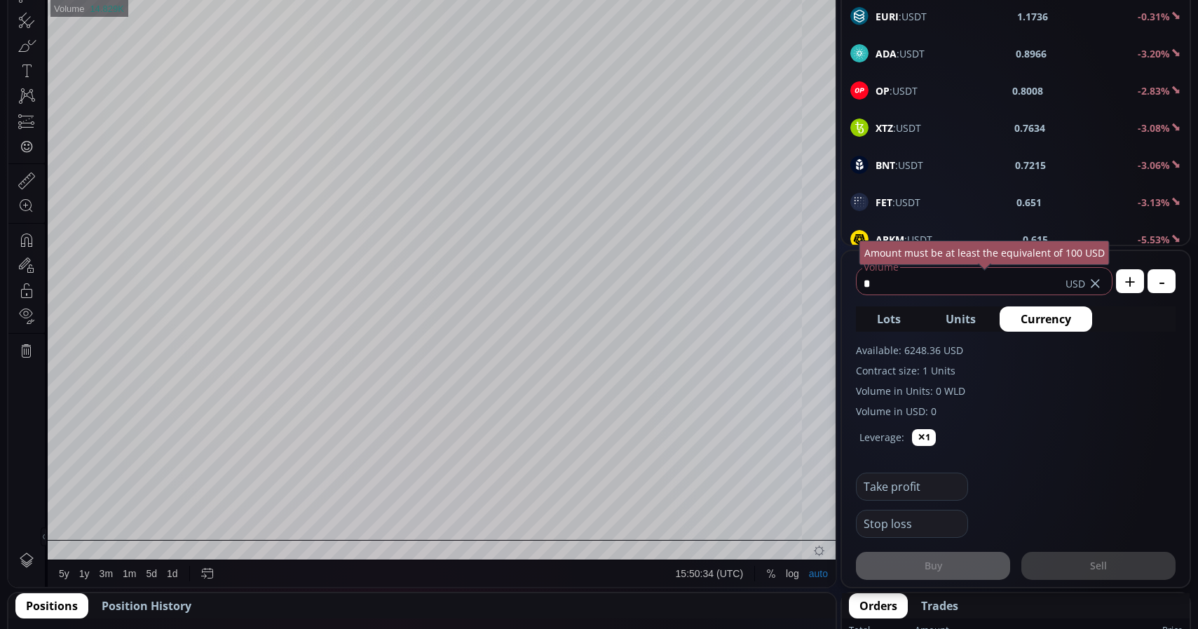
click at [991, 288] on input "*" at bounding box center [961, 283] width 209 height 22
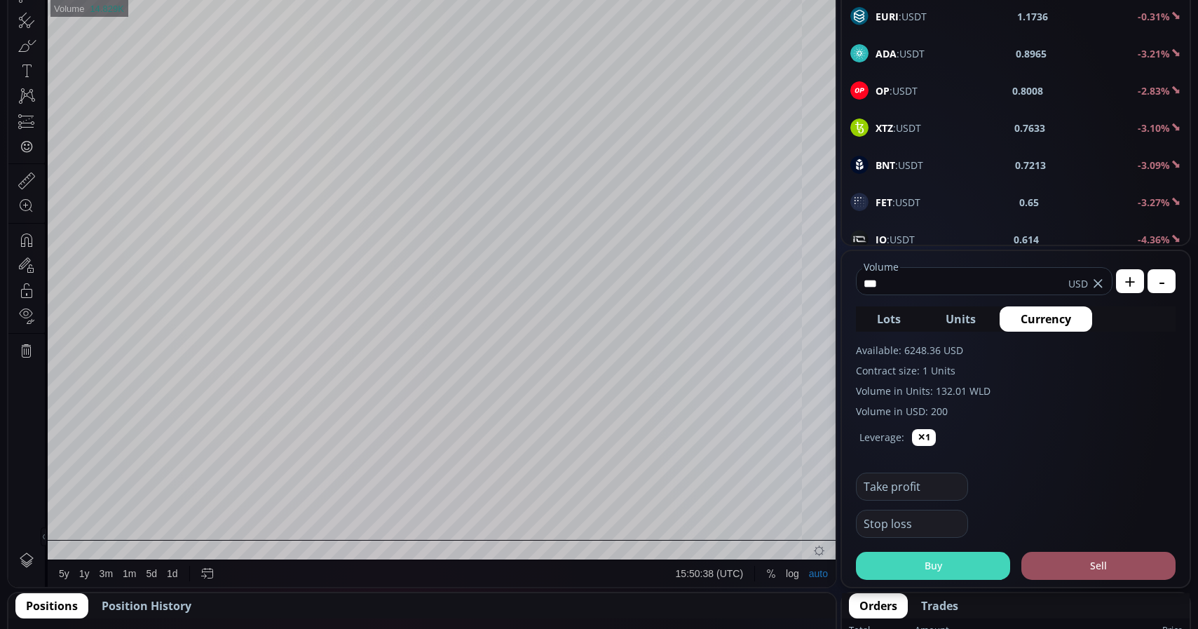
type input "***"
click at [930, 569] on button "Buy" at bounding box center [933, 566] width 154 height 28
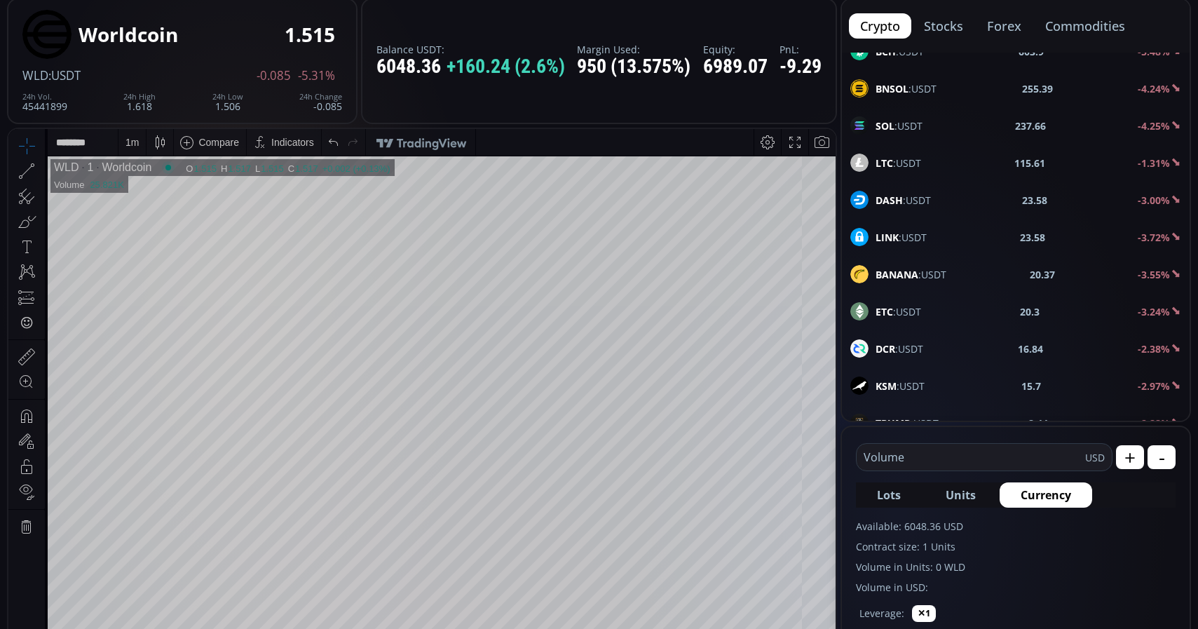
scroll to position [0, 0]
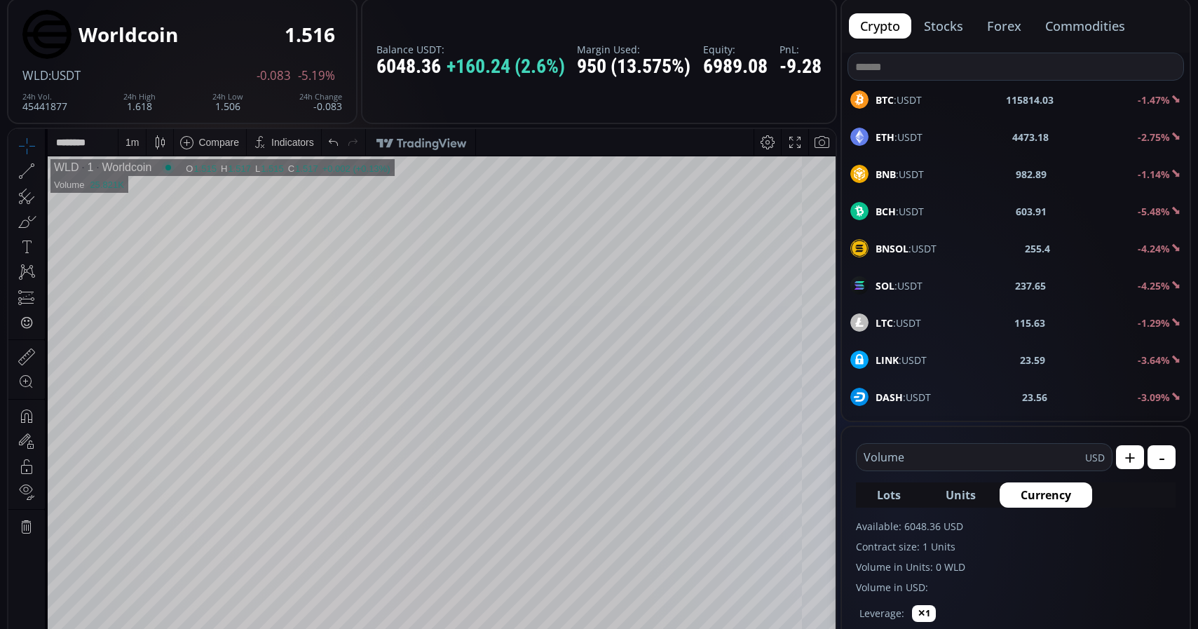
click at [944, 70] on input at bounding box center [1015, 66] width 335 height 27
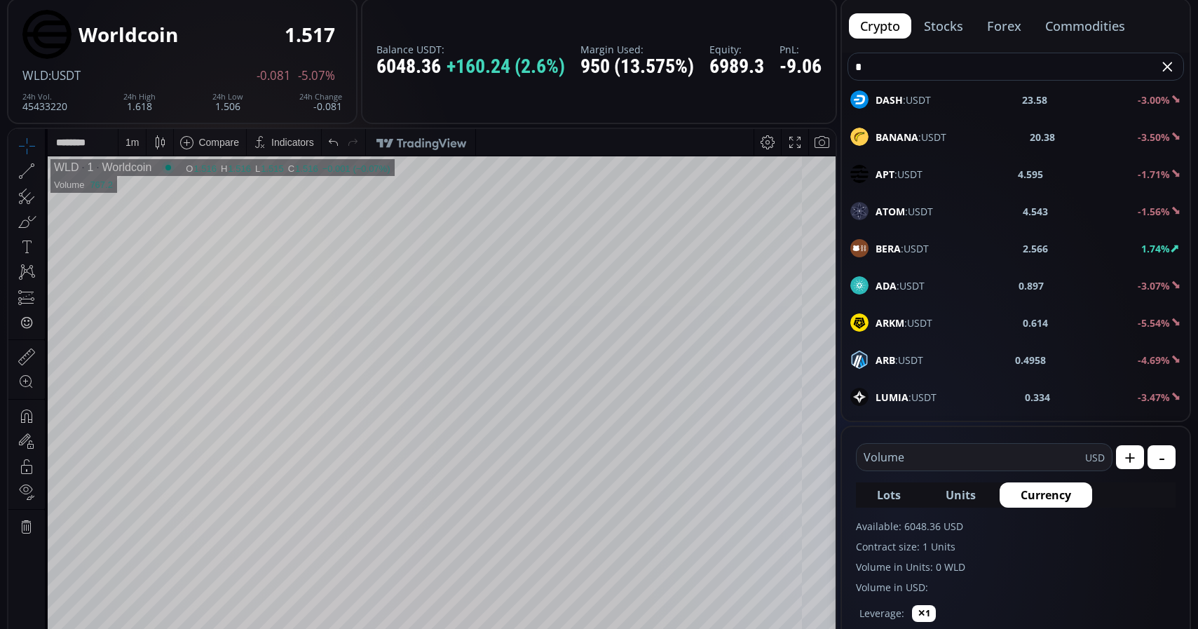
type input "*"
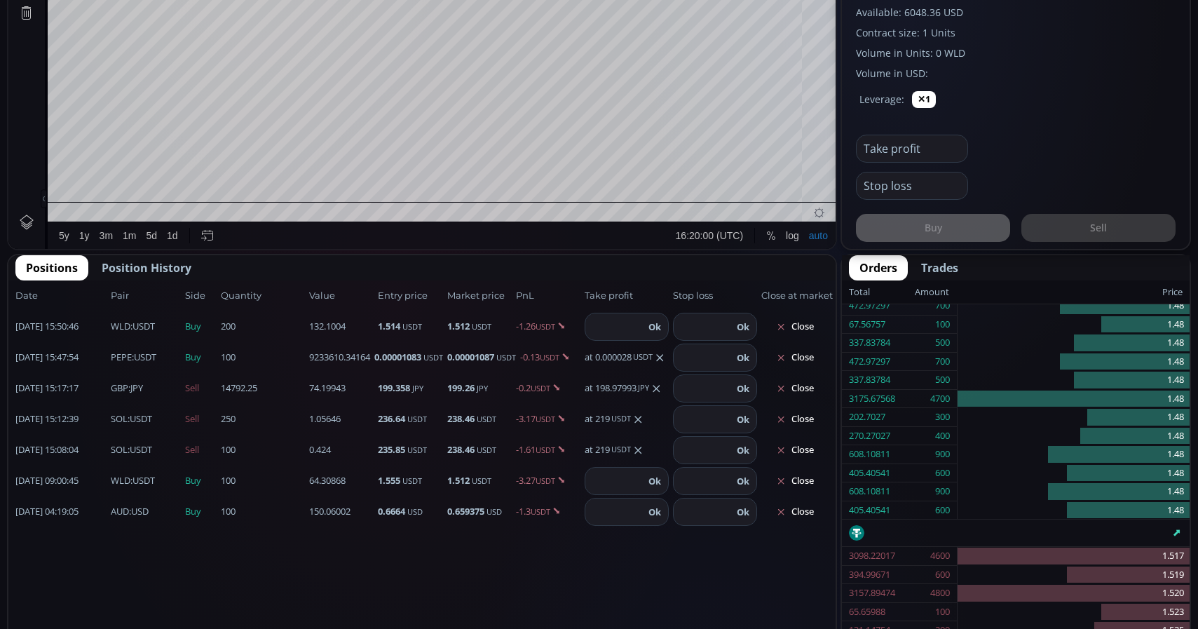
scroll to position [147, 0]
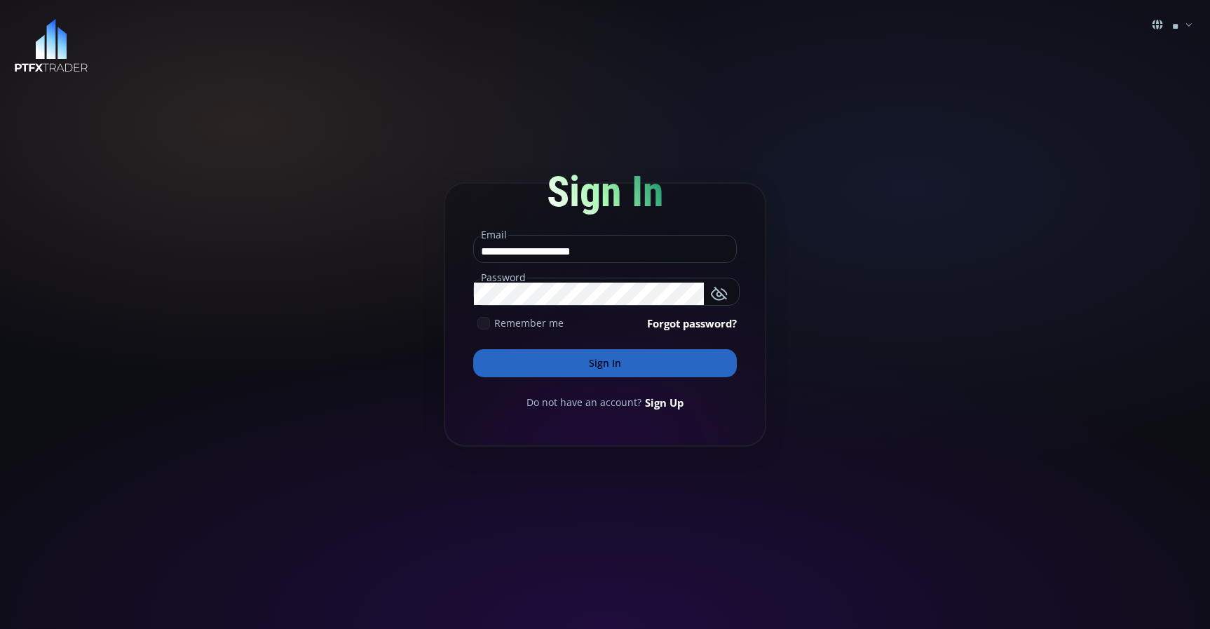
click at [599, 360] on button "Sign In" at bounding box center [605, 363] width 264 height 28
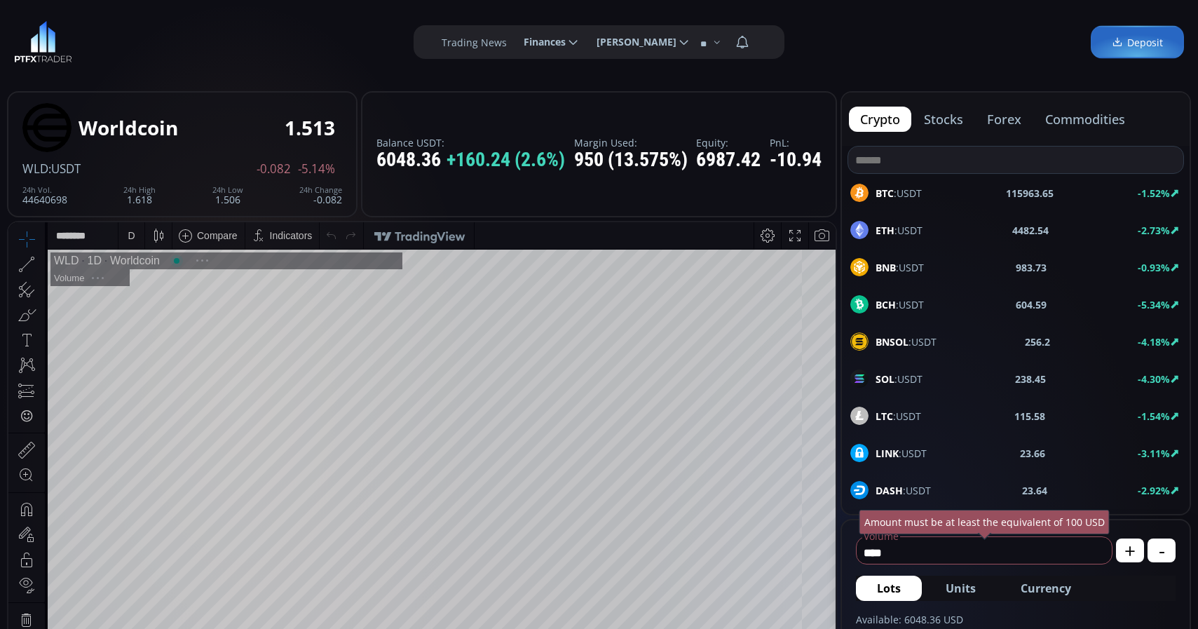
scroll to position [194, 0]
click at [120, 237] on div "D" at bounding box center [131, 235] width 26 height 27
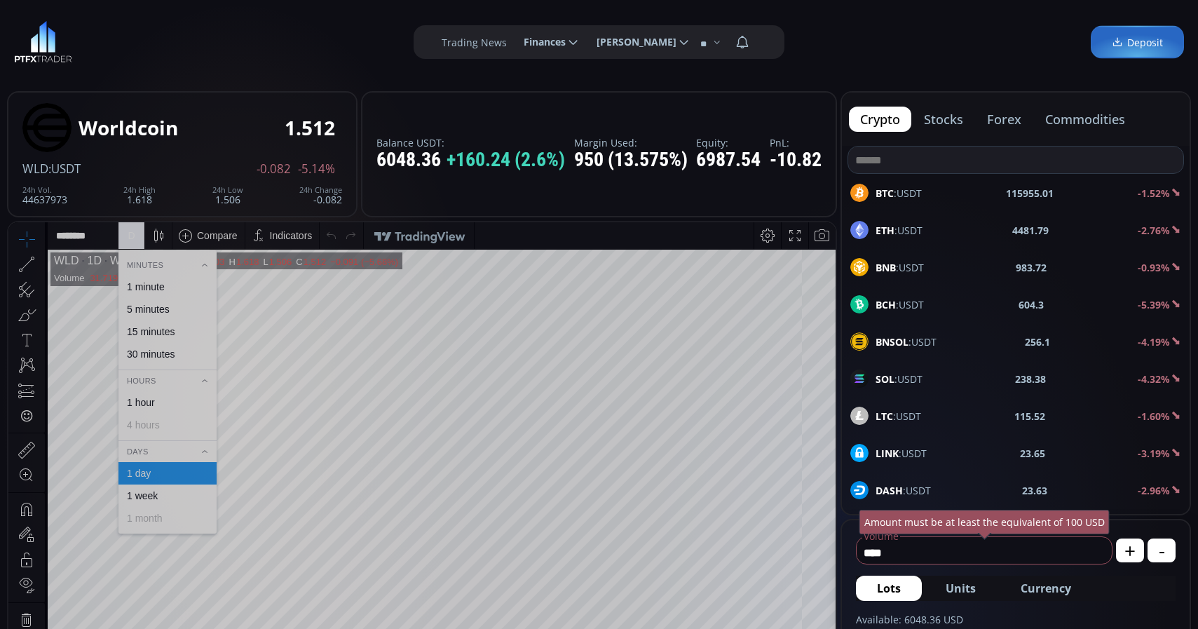
click at [137, 285] on div "1 minute" at bounding box center [146, 286] width 38 height 11
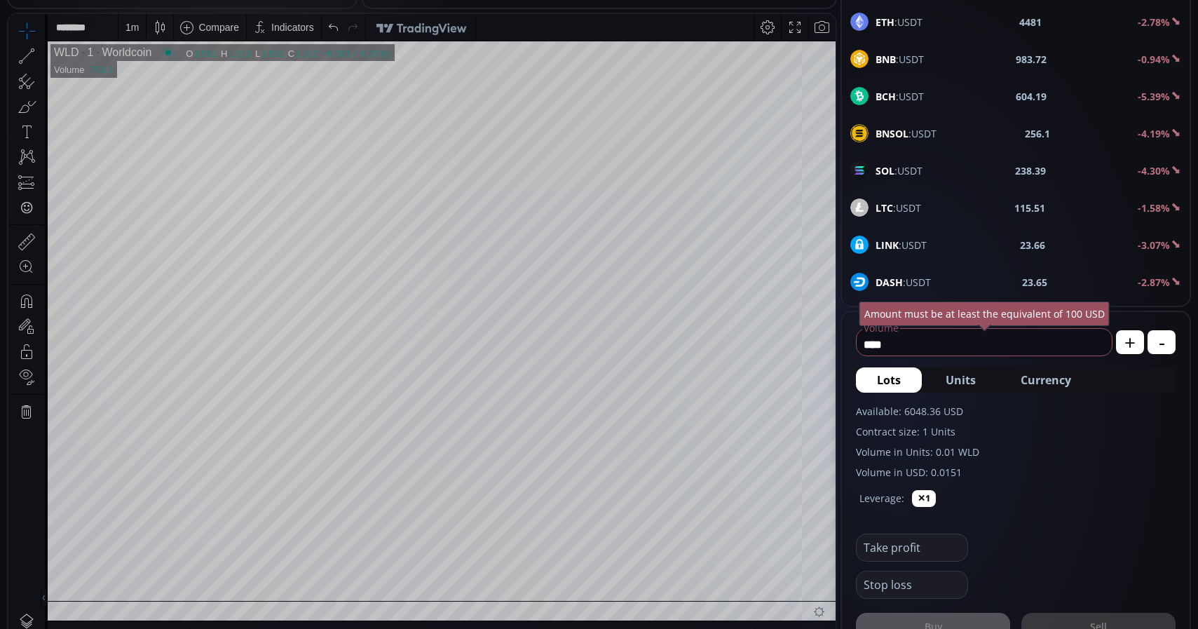
scroll to position [245, 0]
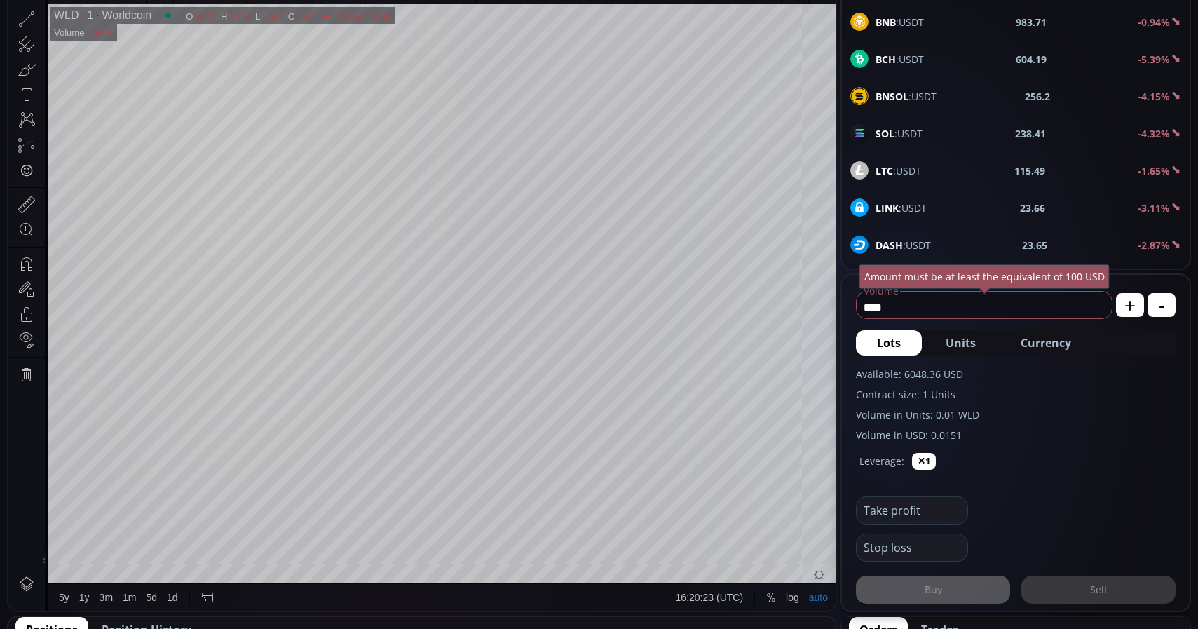
click at [1060, 339] on span "Currency" at bounding box center [1046, 342] width 50 height 17
click at [943, 301] on input "*******" at bounding box center [961, 307] width 209 height 22
type input "*"
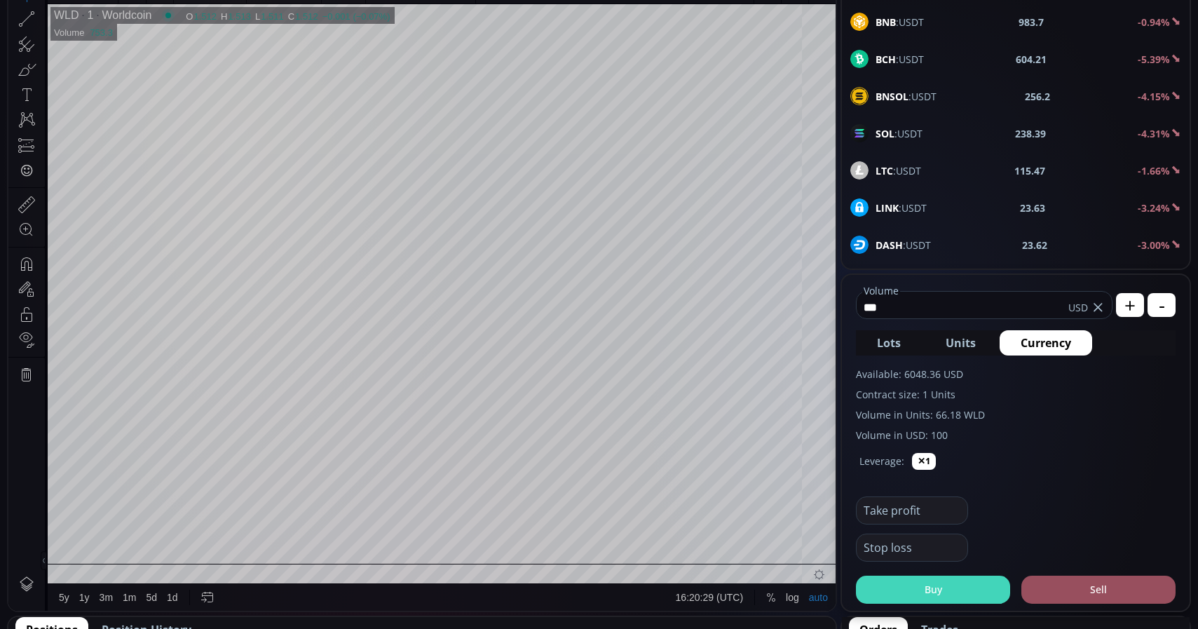
type input "***"
click at [921, 597] on button "Buy" at bounding box center [933, 590] width 154 height 28
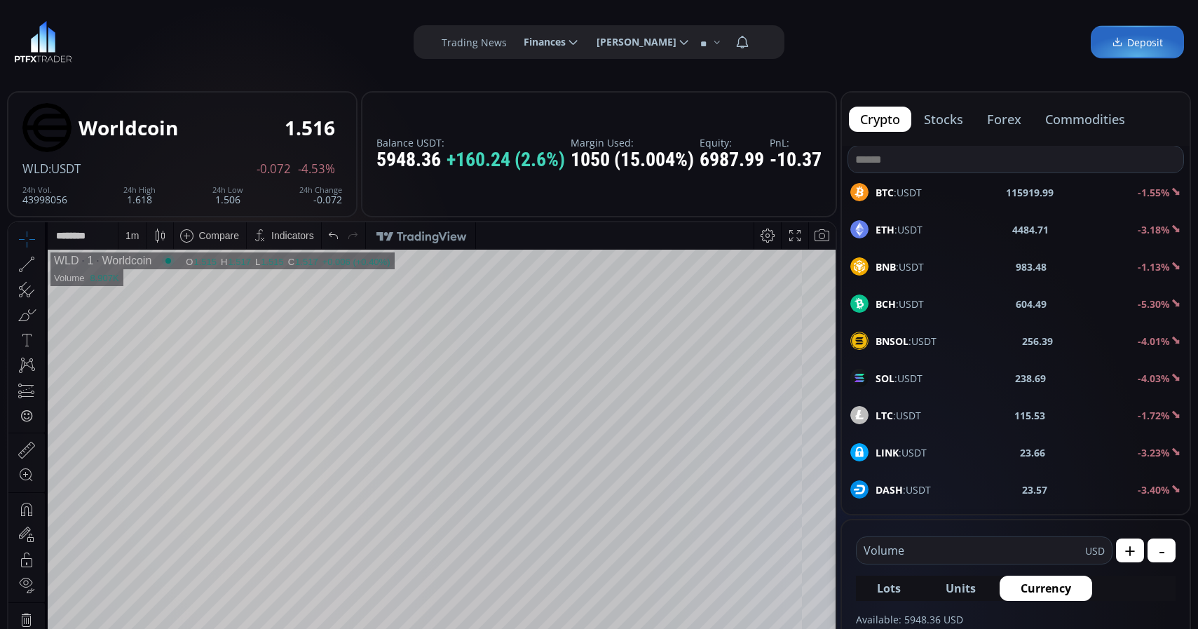
scroll to position [0, 0]
click at [912, 229] on span "ETH :USDT" at bounding box center [899, 230] width 47 height 15
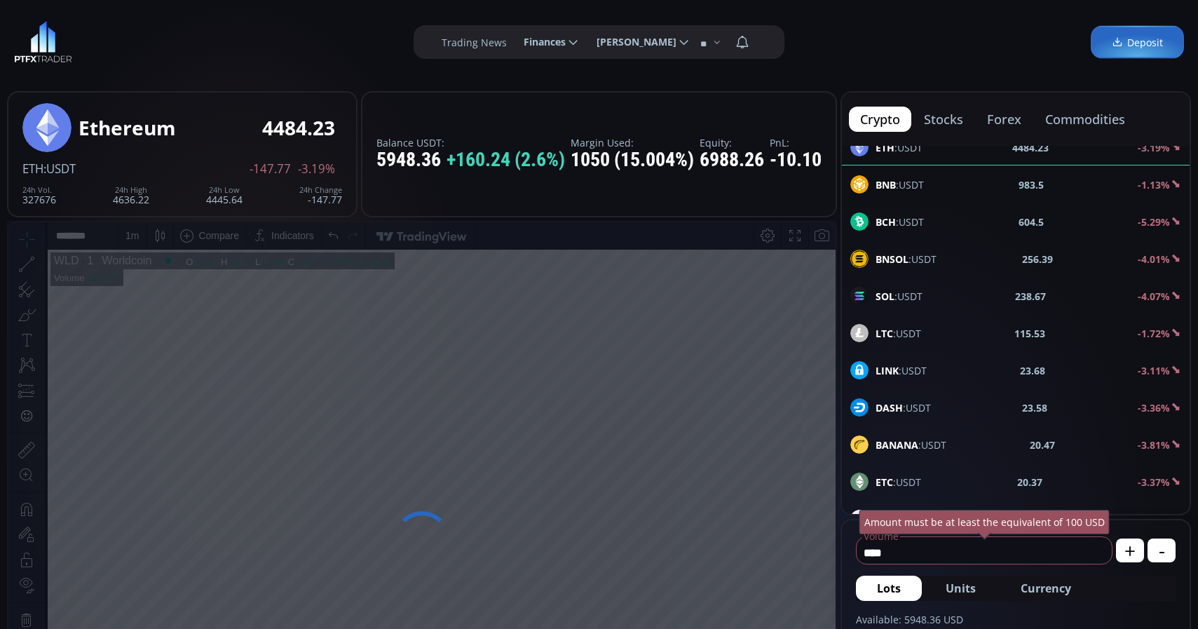
scroll to position [160, 0]
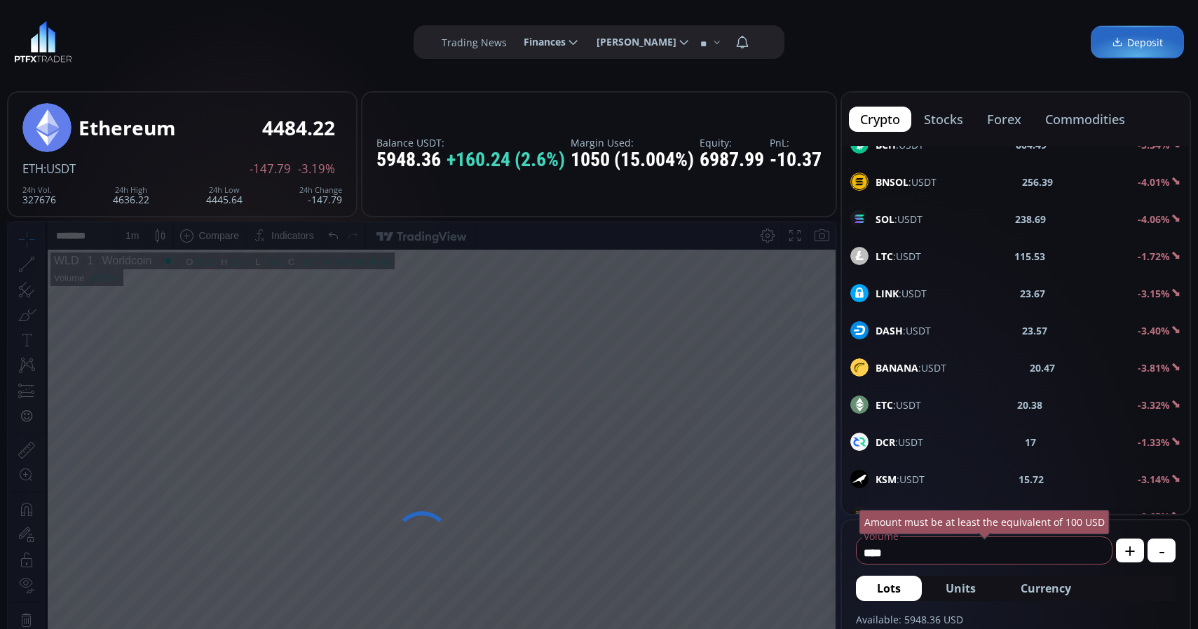
click at [1007, 553] on input "****" at bounding box center [981, 552] width 248 height 22
type input "*"
click at [1065, 592] on span "Currency" at bounding box center [1046, 588] width 50 height 17
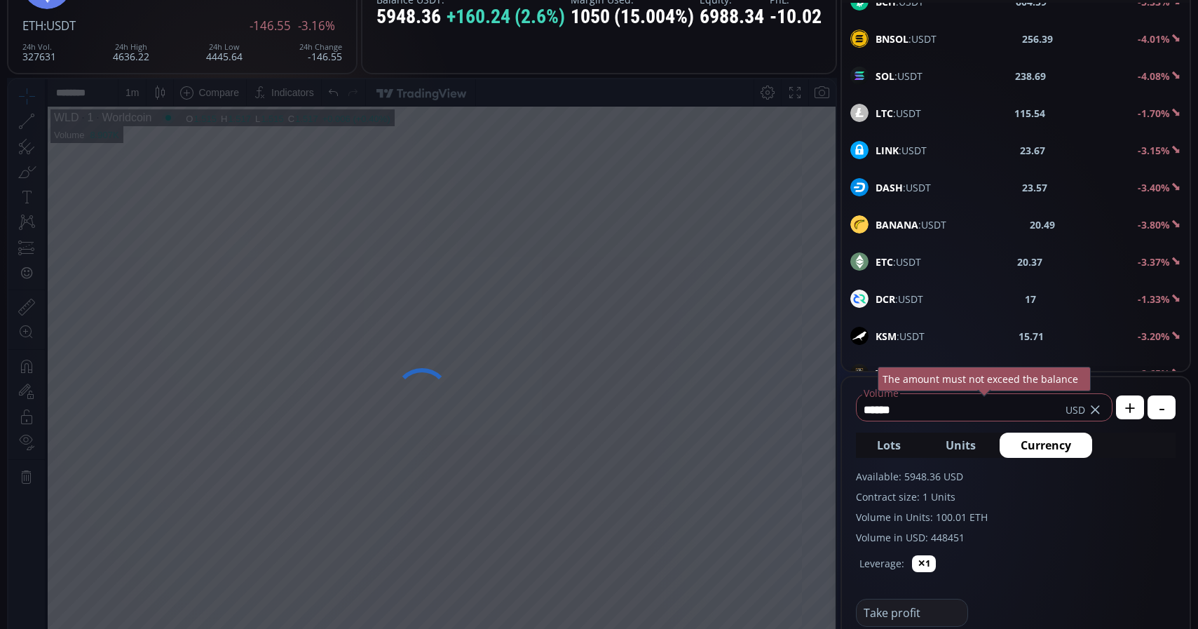
scroll to position [286, 0]
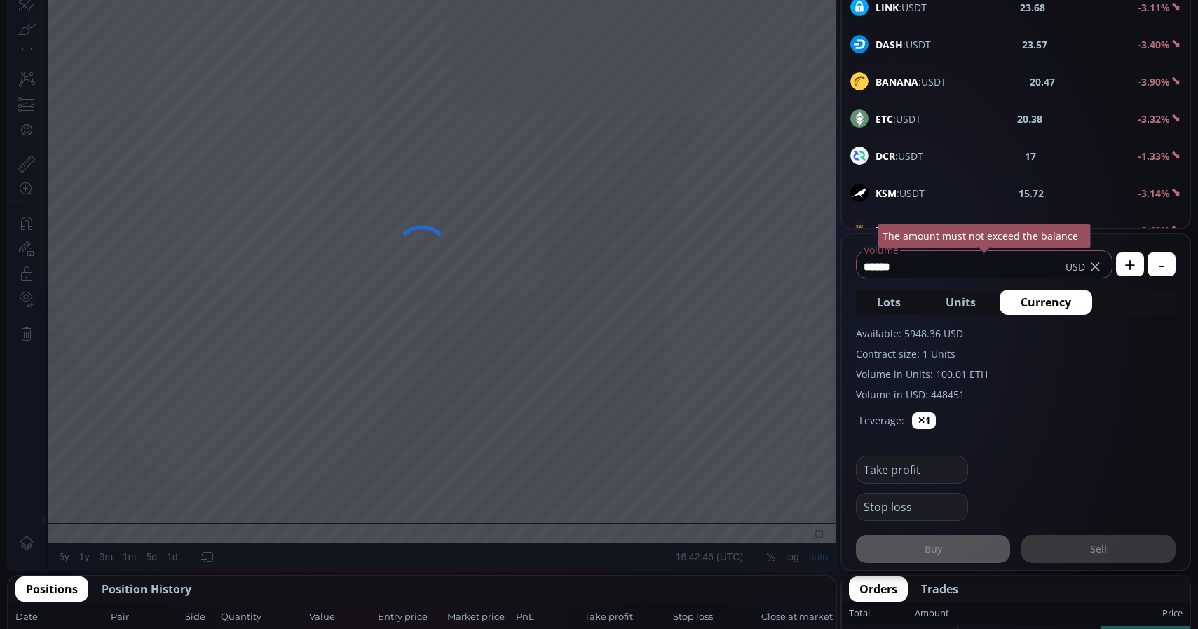
click at [923, 273] on input "******" at bounding box center [961, 266] width 209 height 22
type input "*"
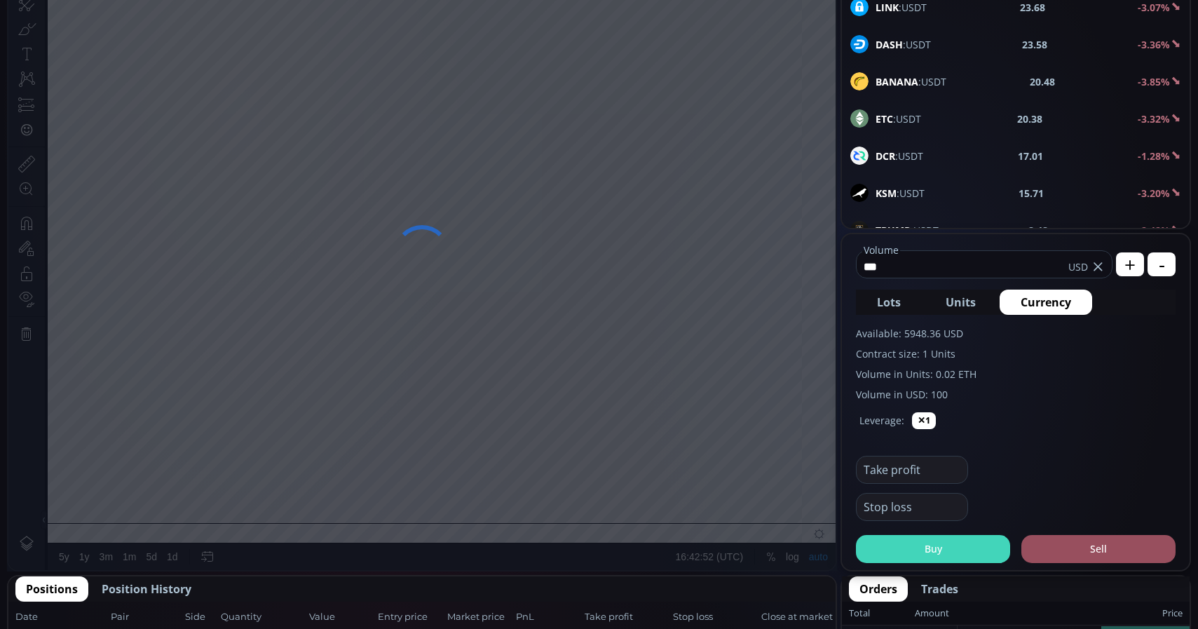
type input "***"
click at [941, 545] on button "Buy" at bounding box center [933, 549] width 154 height 28
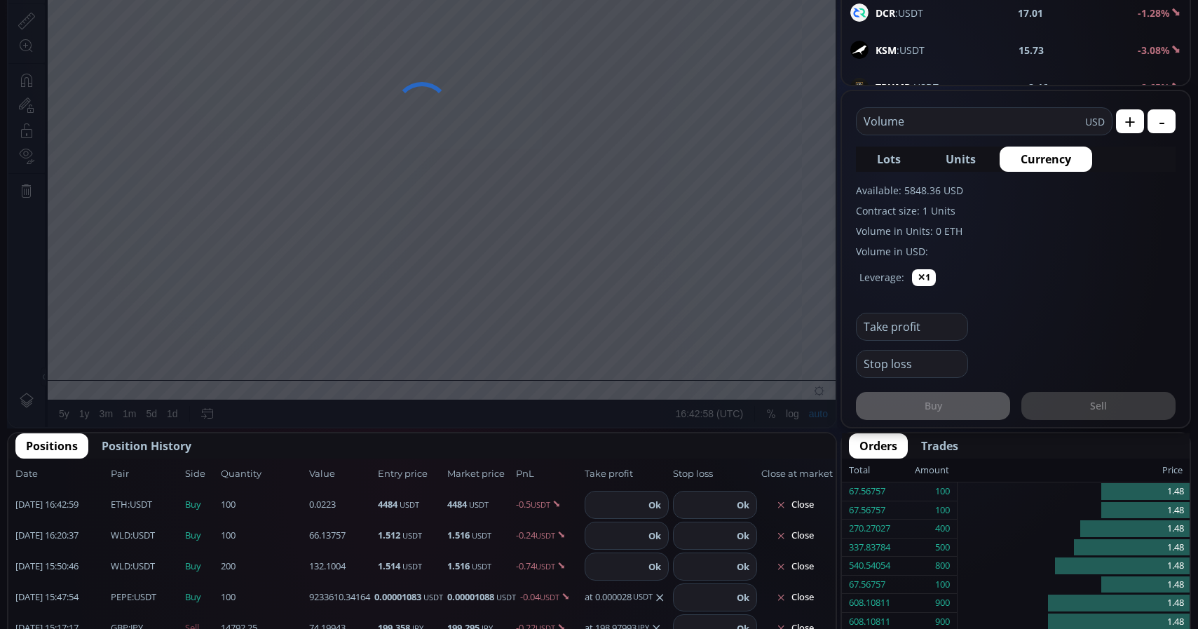
scroll to position [572, 0]
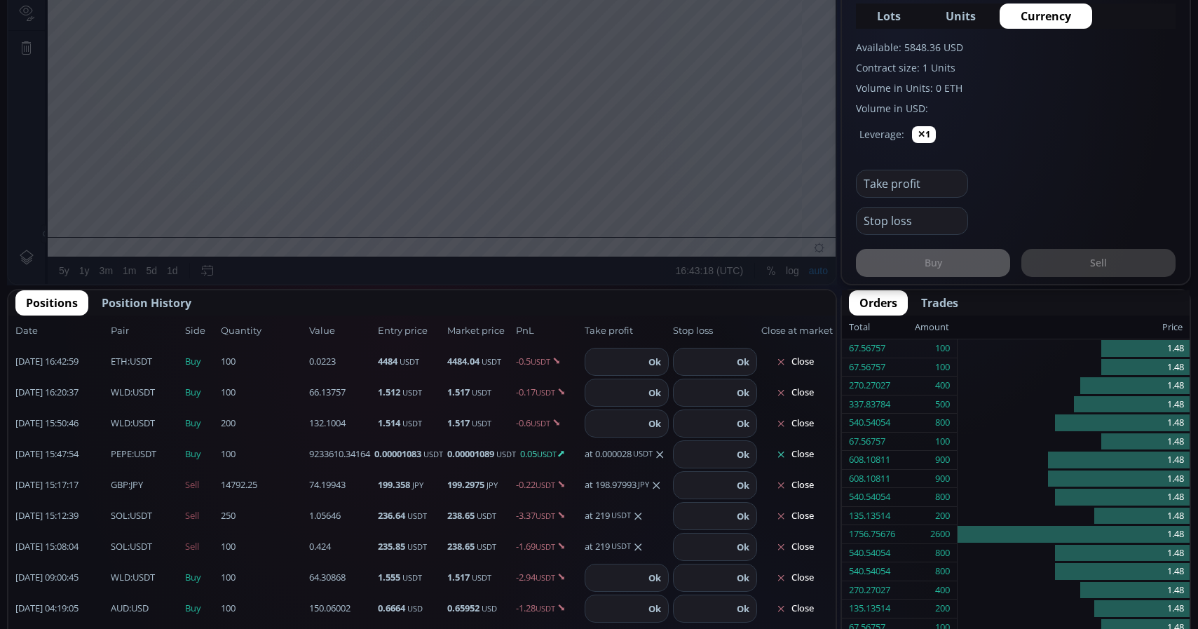
paste input "*******"
type input "*******"
click at [661, 365] on button "Ok" at bounding box center [654, 361] width 21 height 15
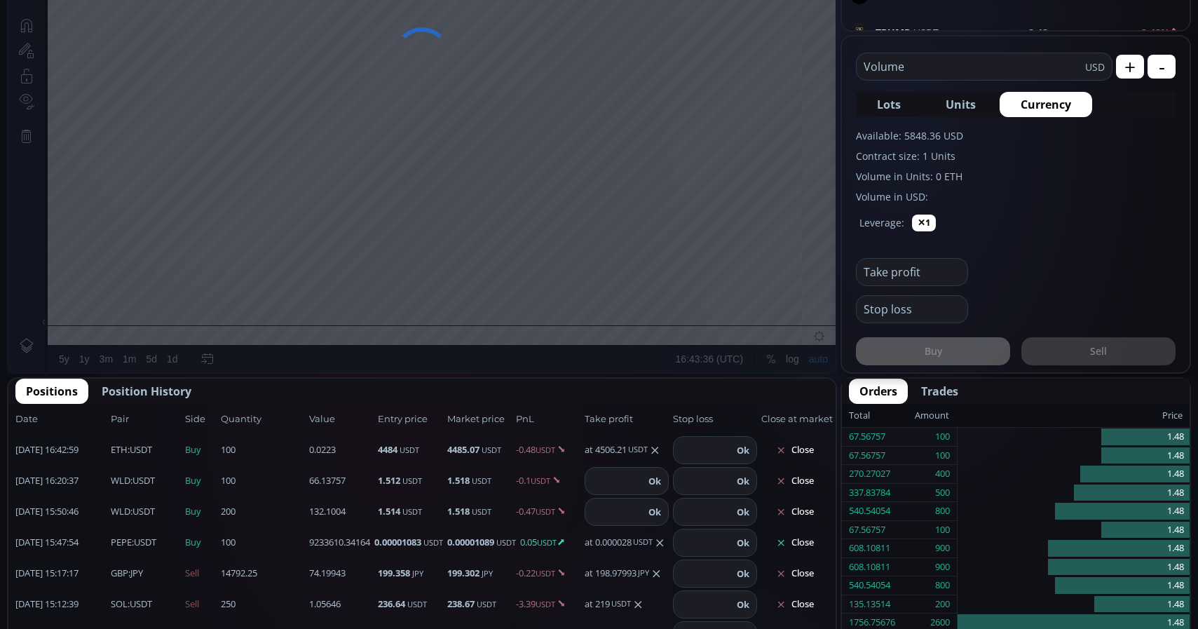
scroll to position [429, 0]
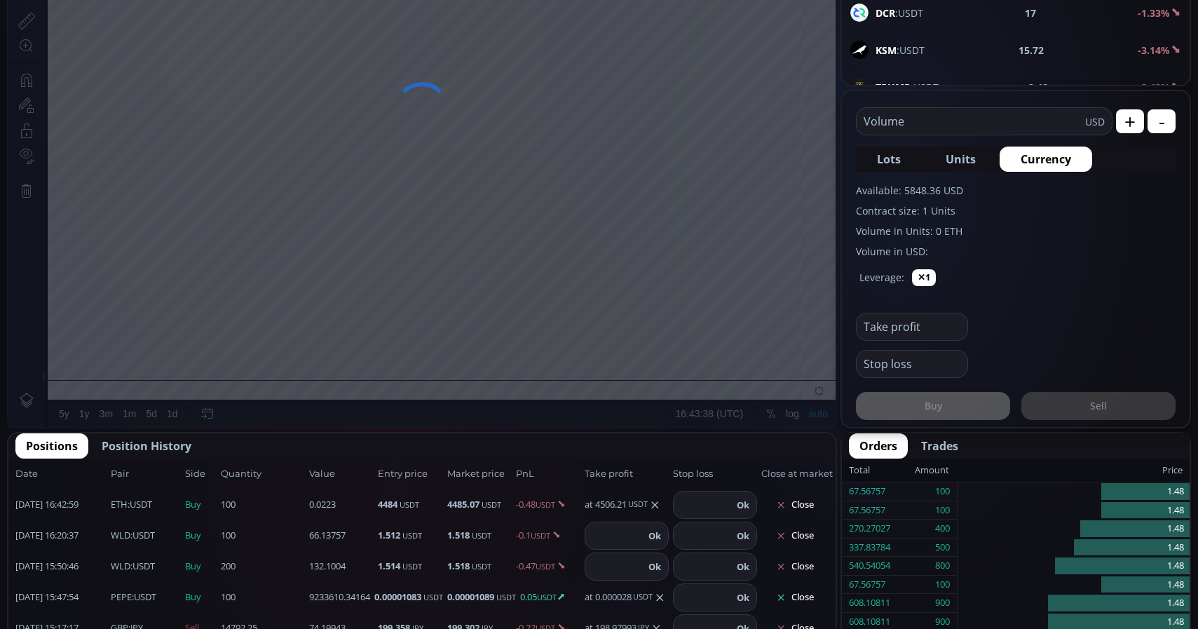
click at [950, 133] on input "text" at bounding box center [971, 121] width 229 height 27
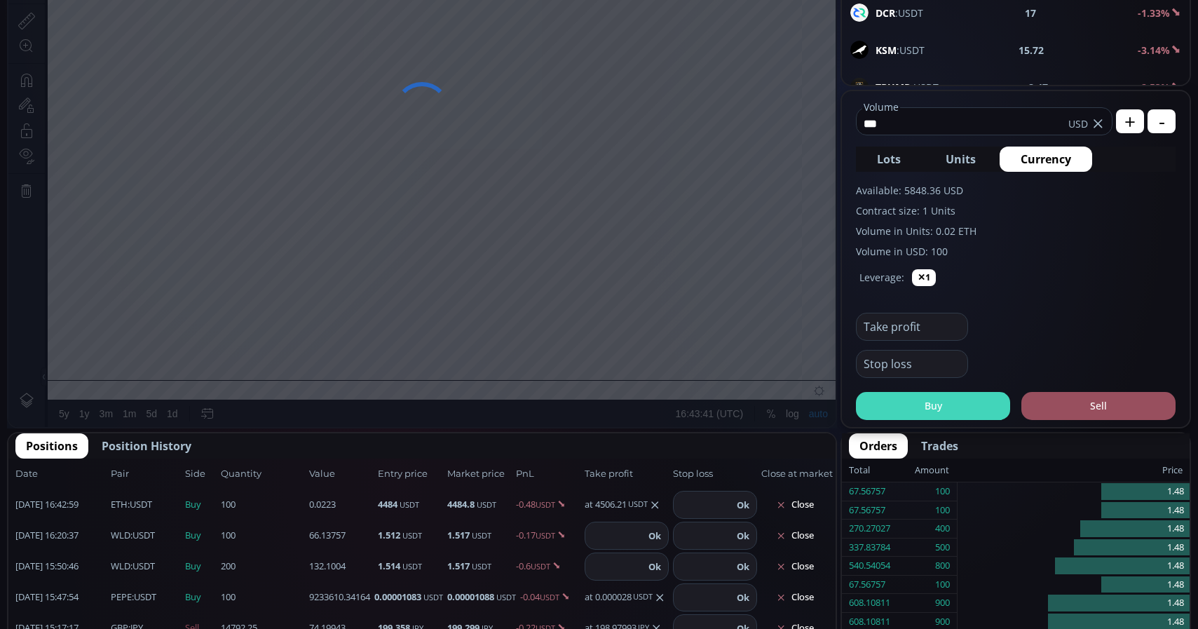
type input "***"
click at [948, 405] on button "Buy" at bounding box center [933, 406] width 154 height 28
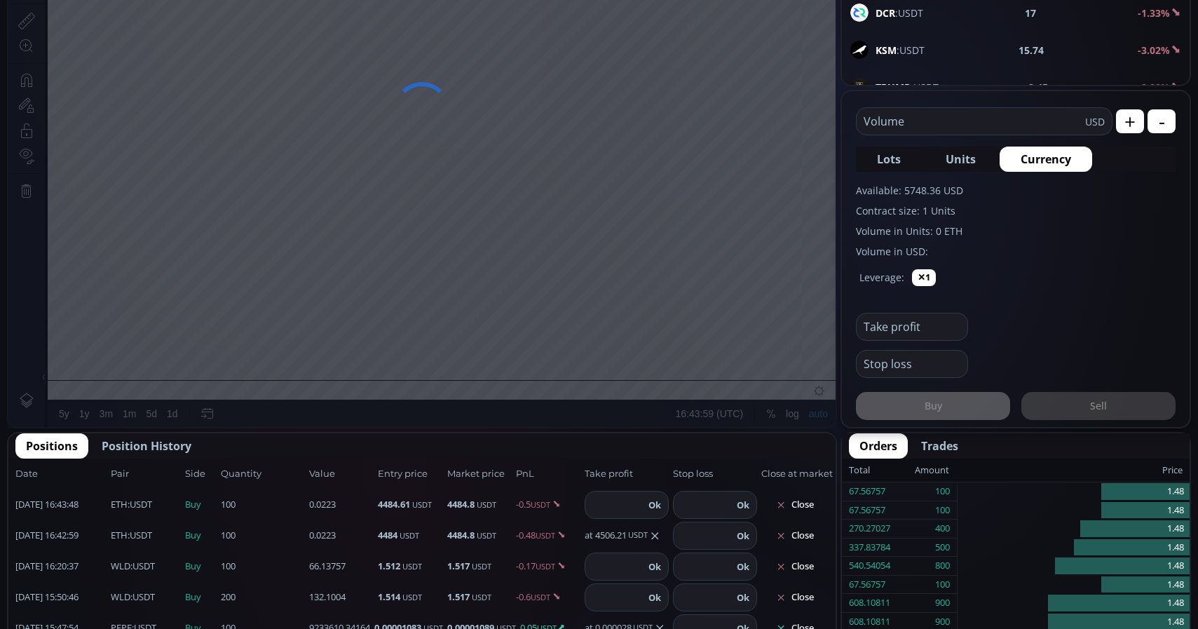
paste input "*******"
type input "*******"
click at [659, 511] on button "Ok" at bounding box center [654, 504] width 21 height 15
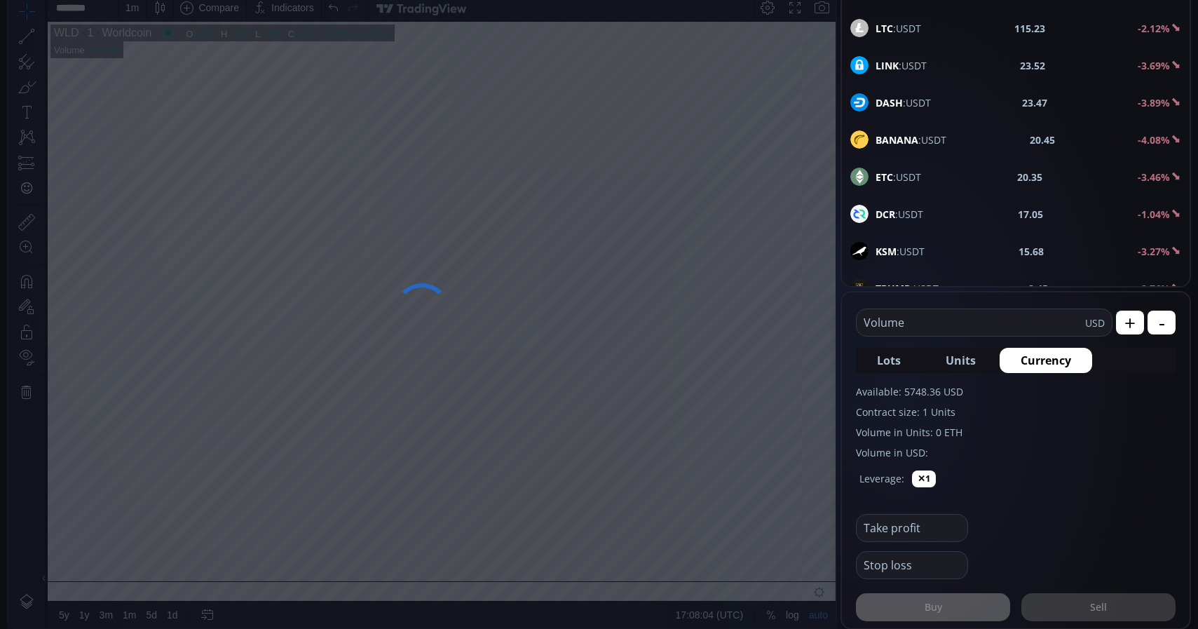
scroll to position [215, 0]
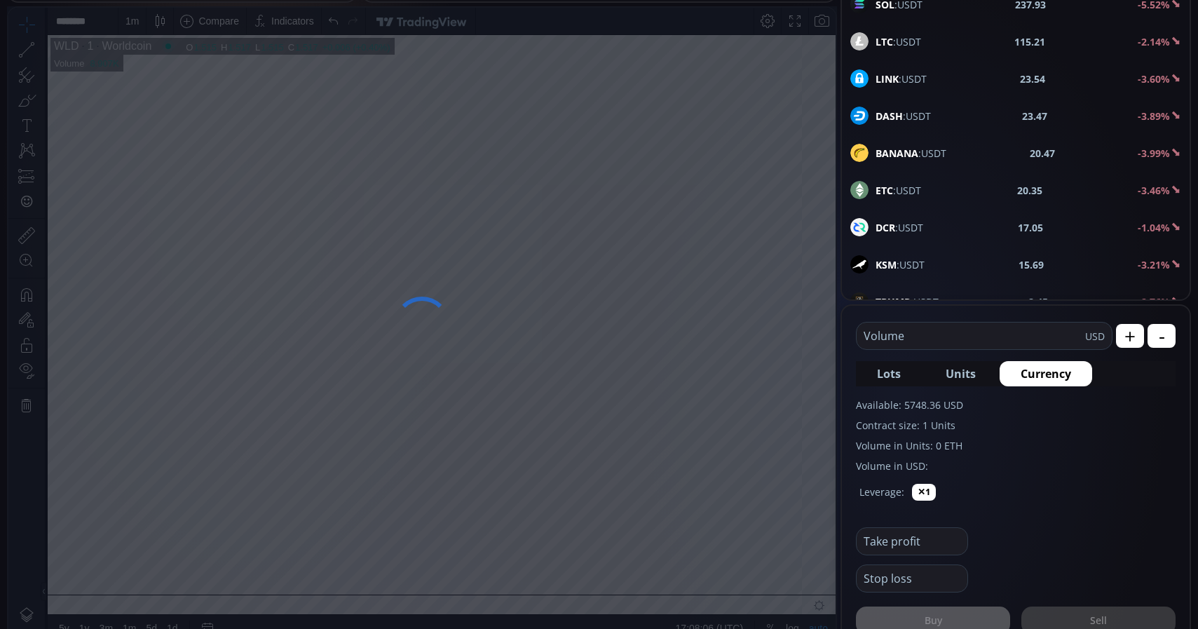
click at [928, 339] on input "text" at bounding box center [971, 336] width 229 height 27
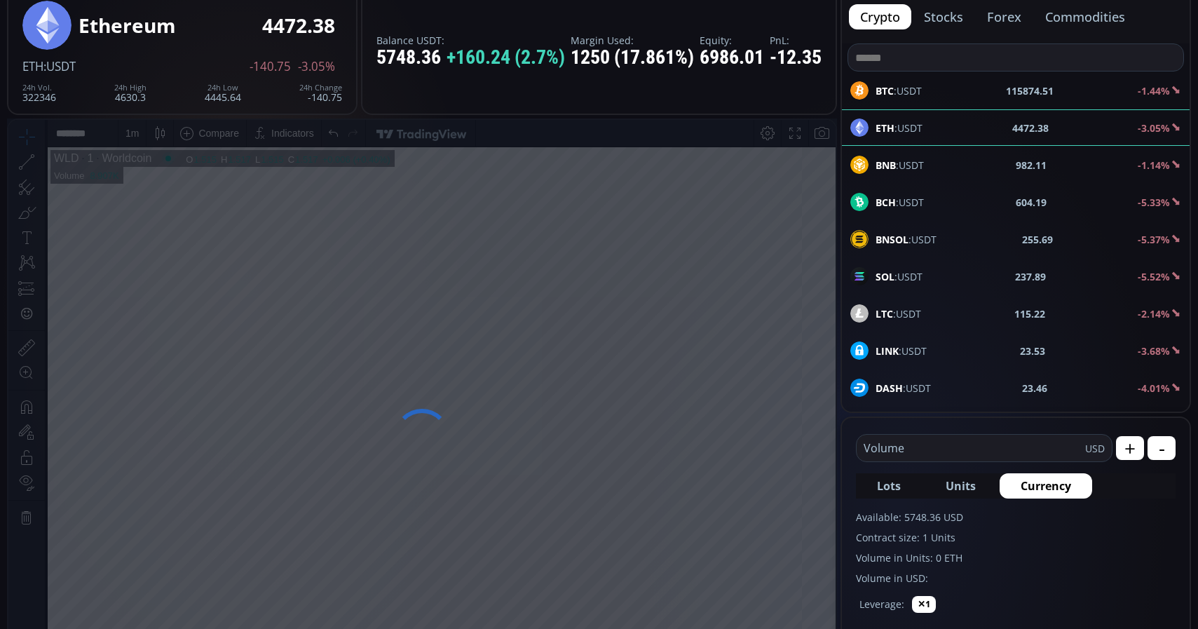
scroll to position [0, 0]
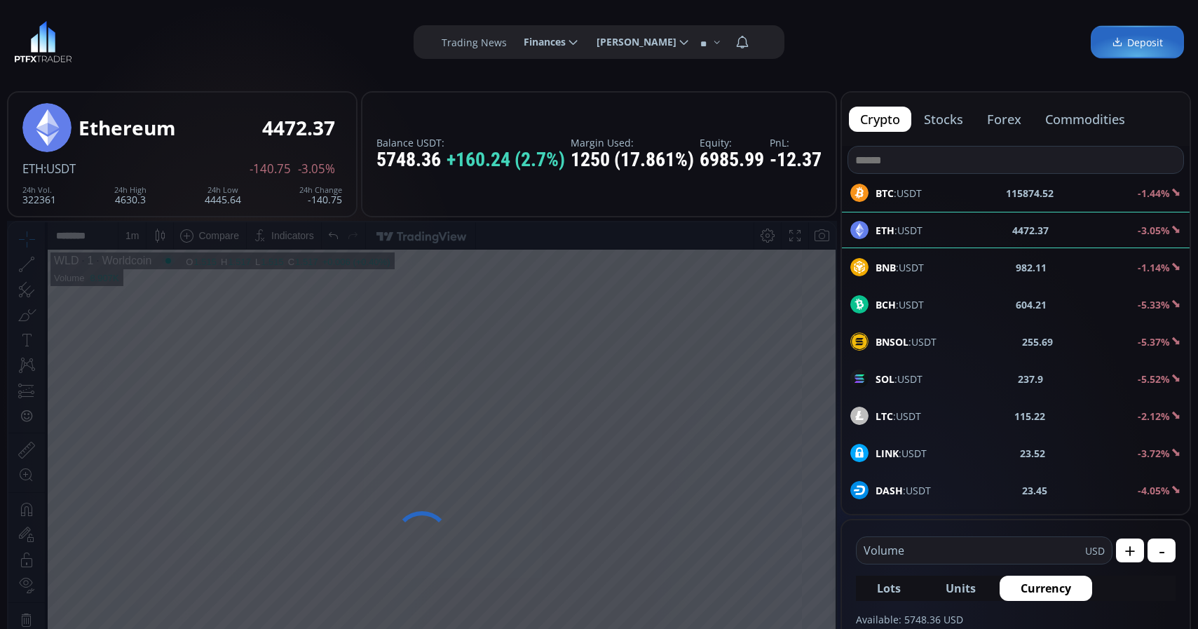
click at [67, 243] on div at bounding box center [422, 539] width 830 height 637
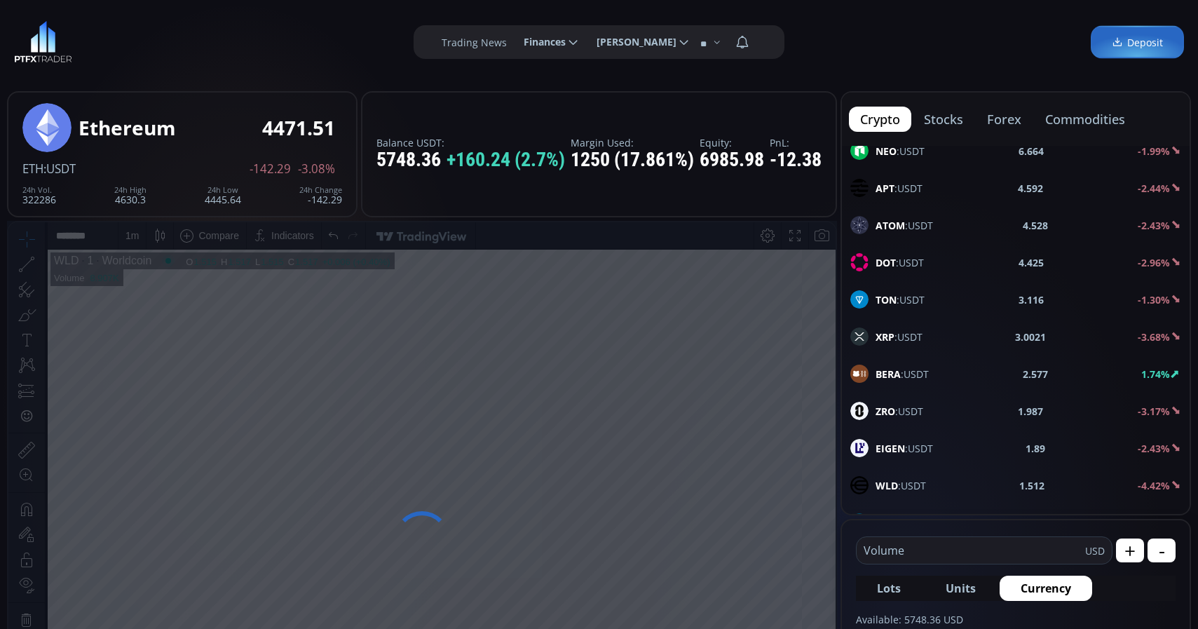
scroll to position [719, 0]
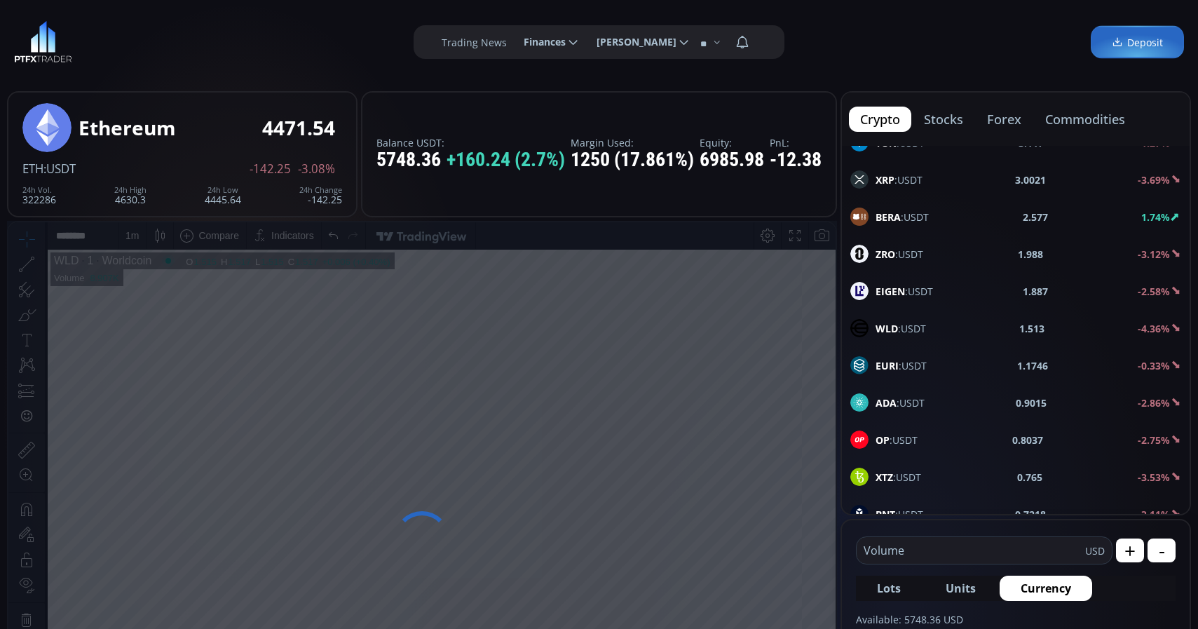
click at [912, 343] on div "WLD :USDT 1.513 -4.36%" at bounding box center [1016, 328] width 348 height 36
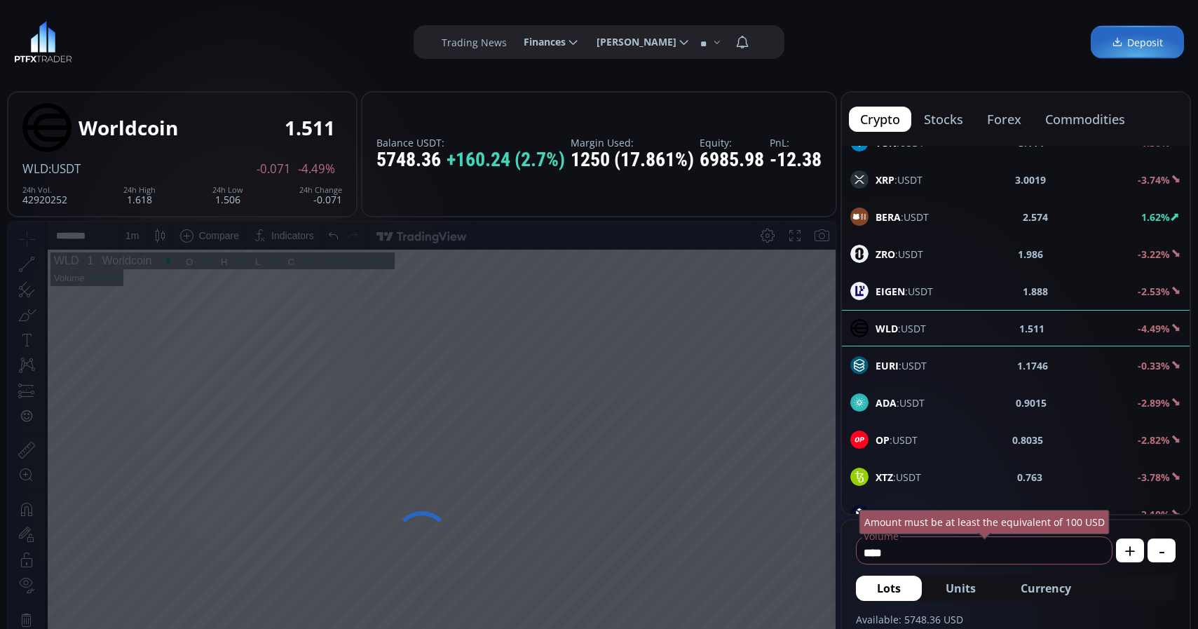
click at [1009, 551] on input "****" at bounding box center [981, 552] width 248 height 22
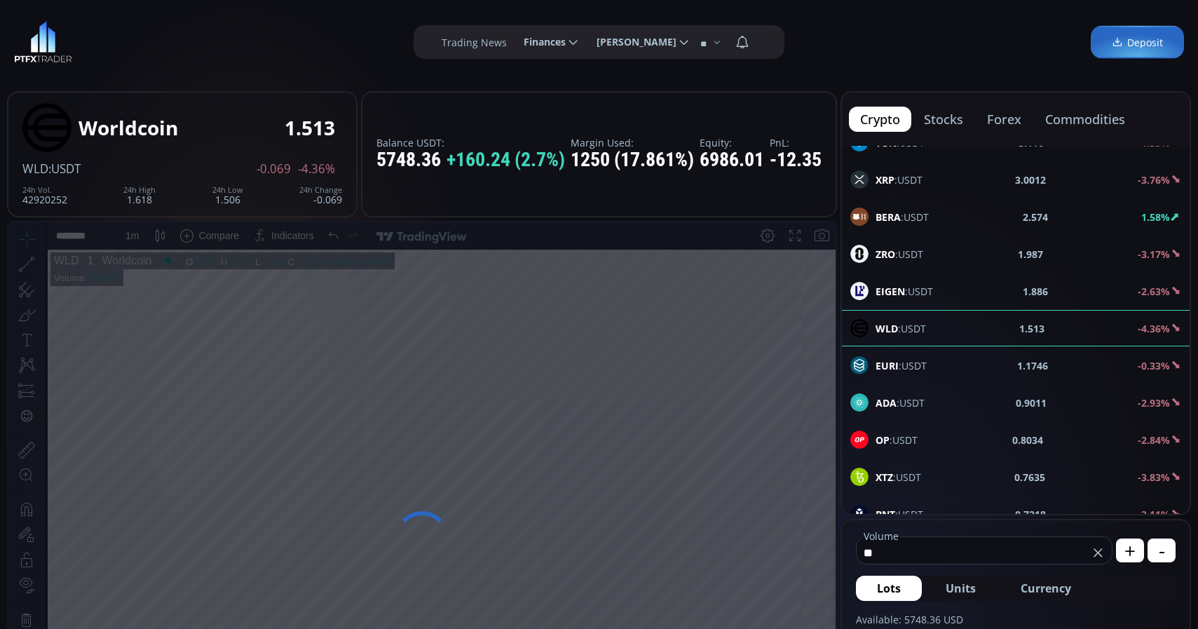
type input "*"
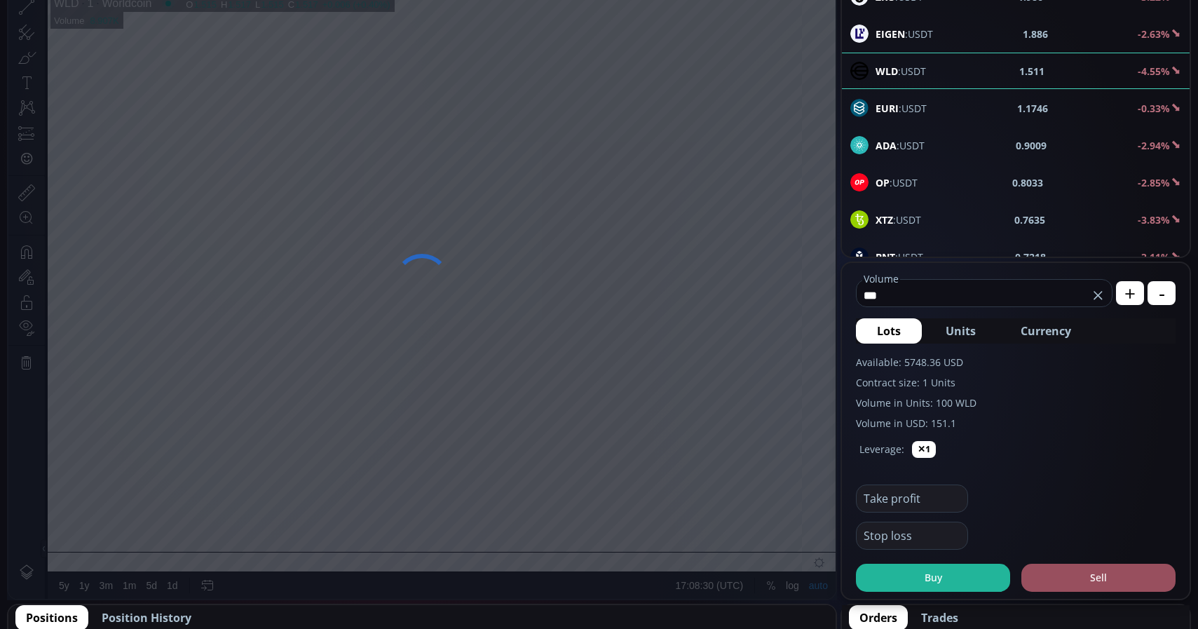
scroll to position [286, 0]
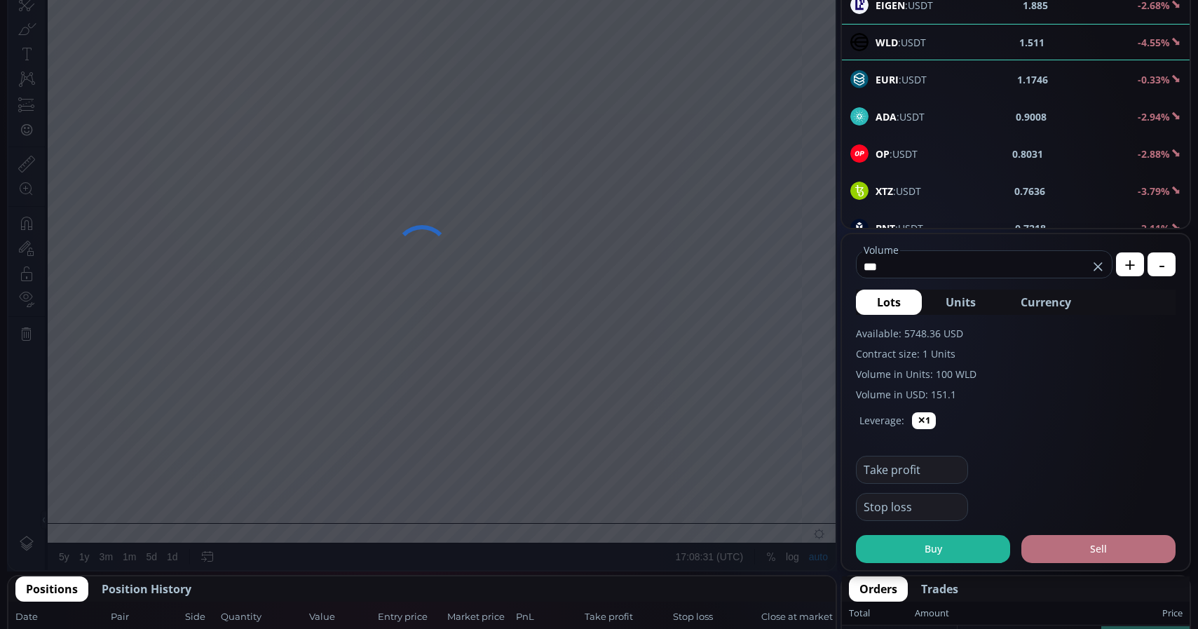
type input "***"
click at [1071, 555] on button "Sell" at bounding box center [1099, 549] width 154 height 28
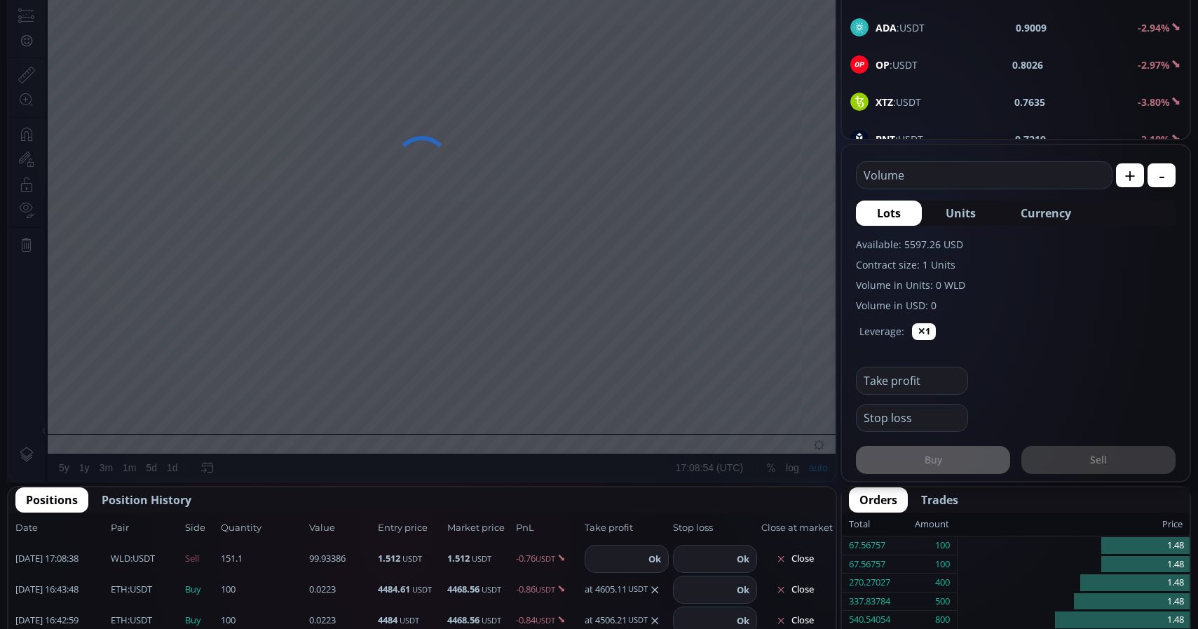
scroll to position [429, 0]
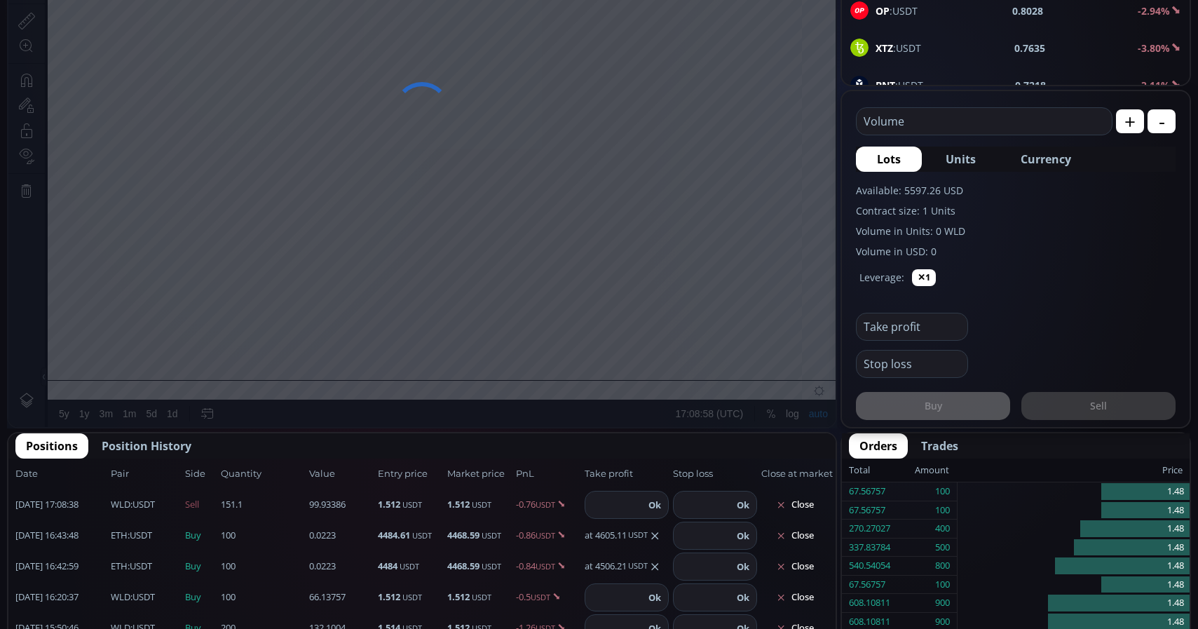
paste input "******"
type input "******"
click at [656, 509] on button "Ok" at bounding box center [654, 504] width 21 height 15
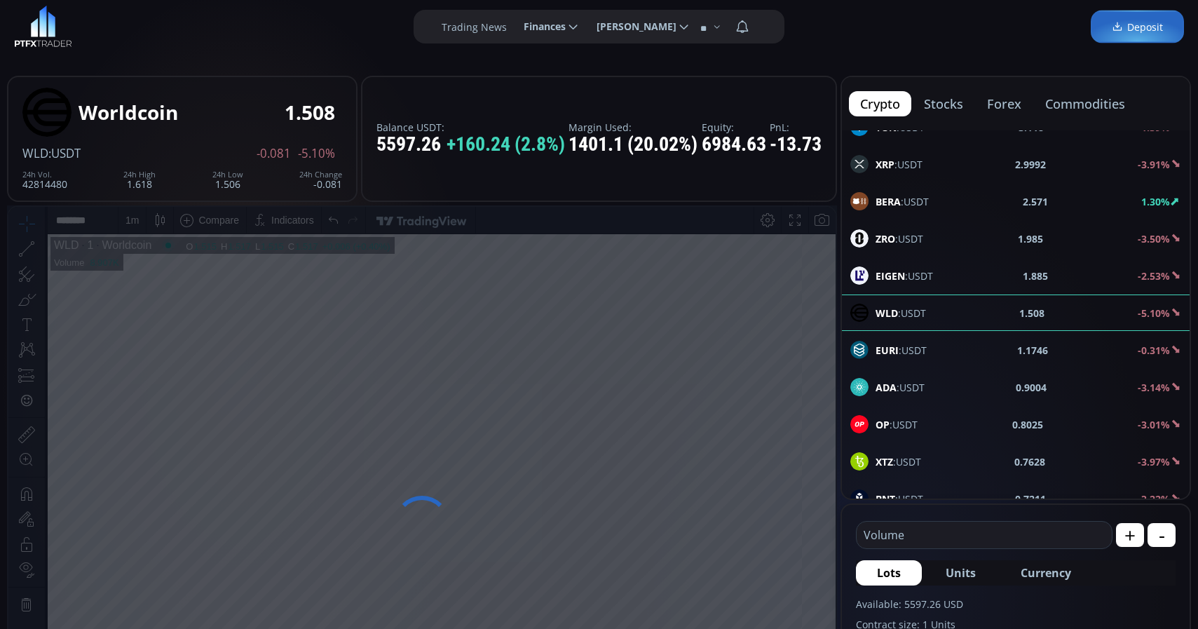
scroll to position [0, 0]
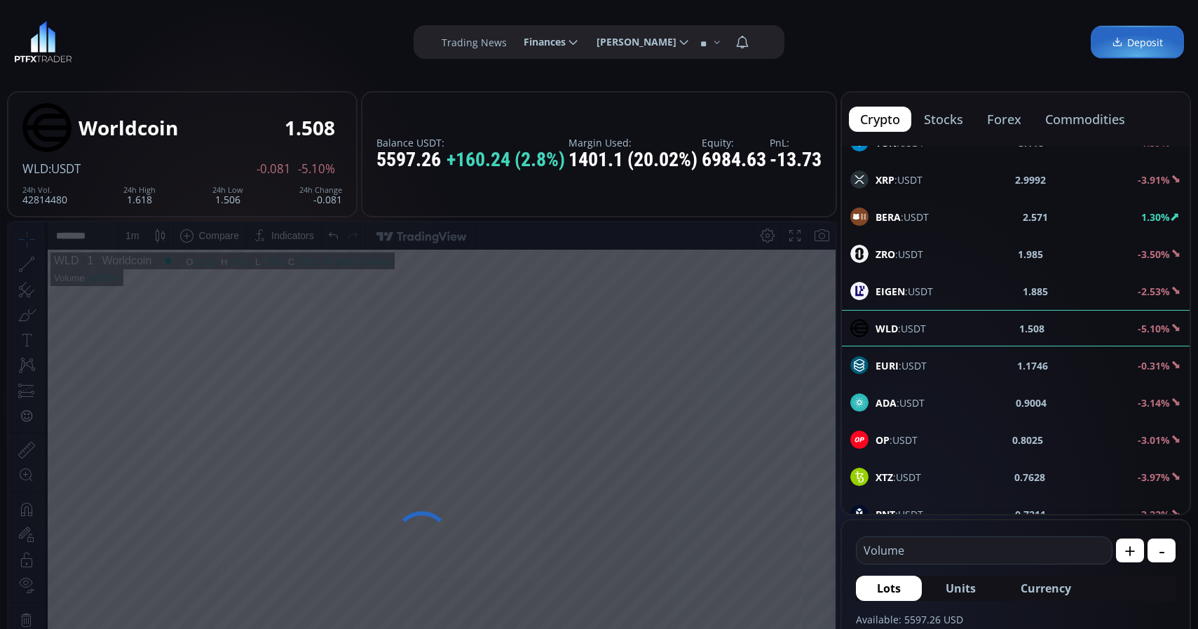
click at [1101, 118] on button "commodities" at bounding box center [1085, 119] width 102 height 25
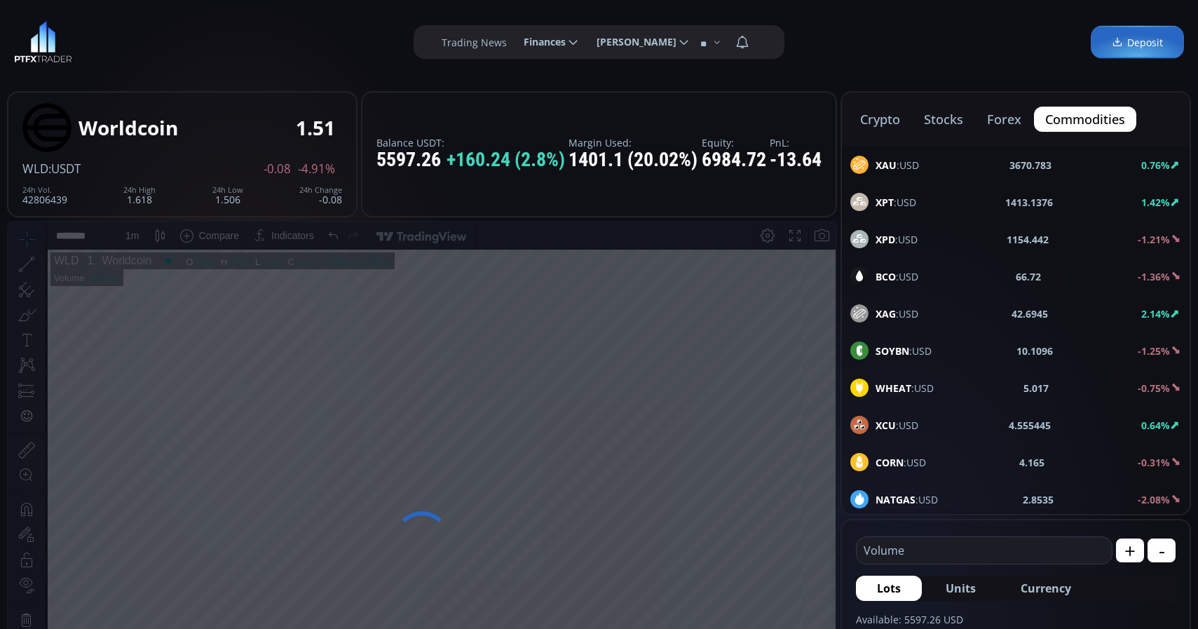
scroll to position [41, 0]
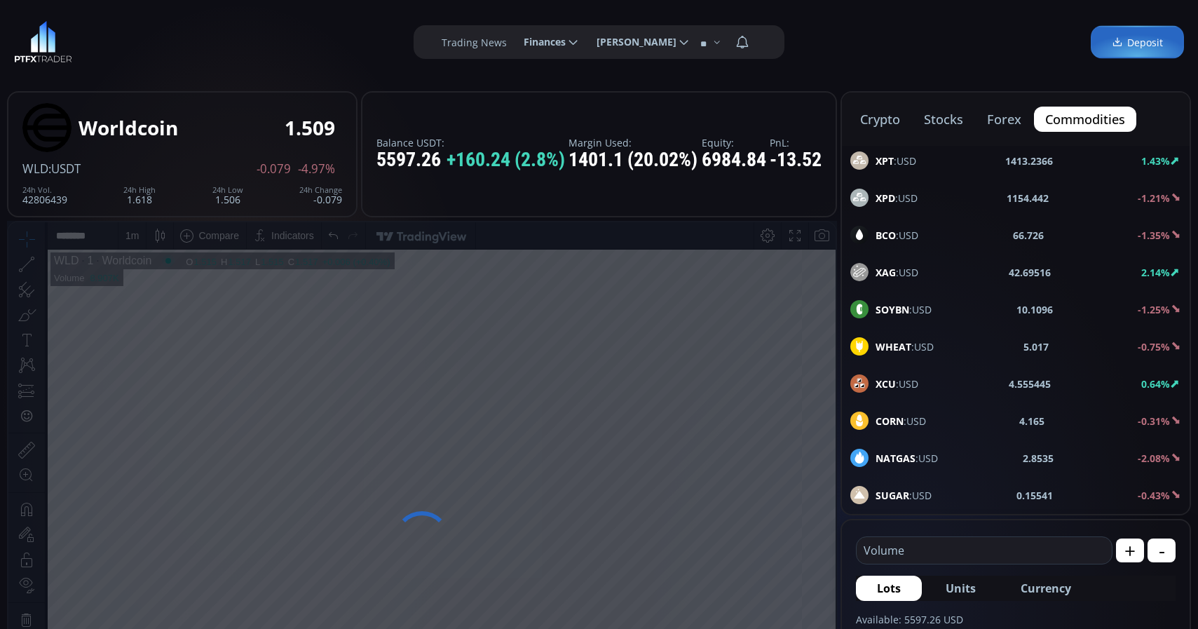
click at [903, 235] on span "BCO :USD" at bounding box center [897, 235] width 43 height 15
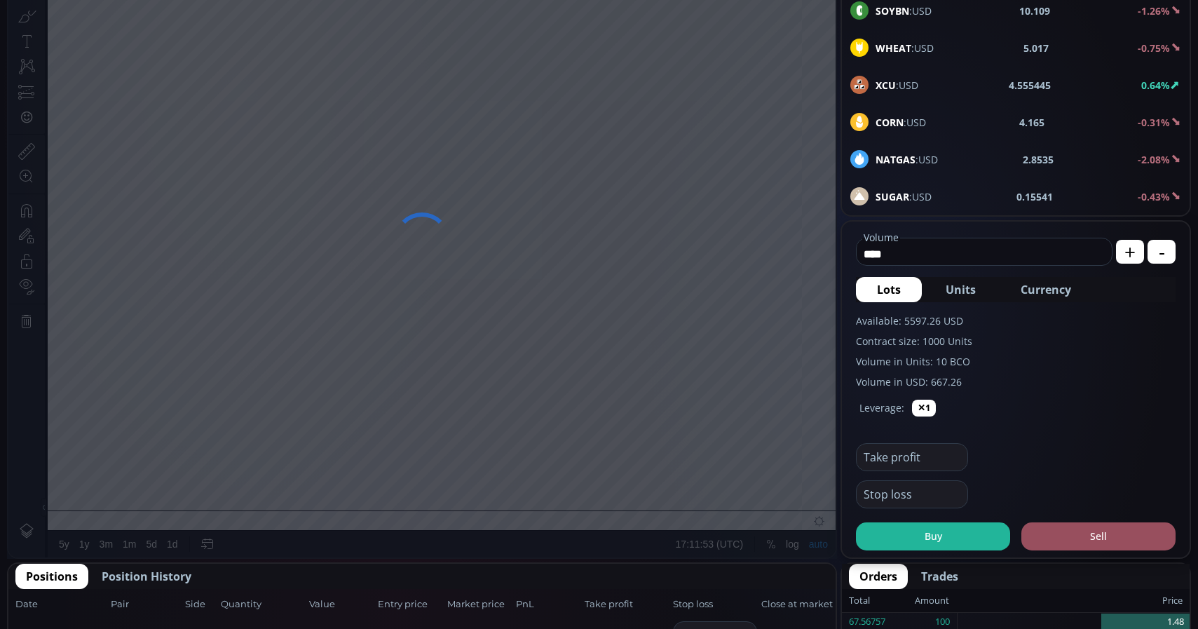
scroll to position [286, 0]
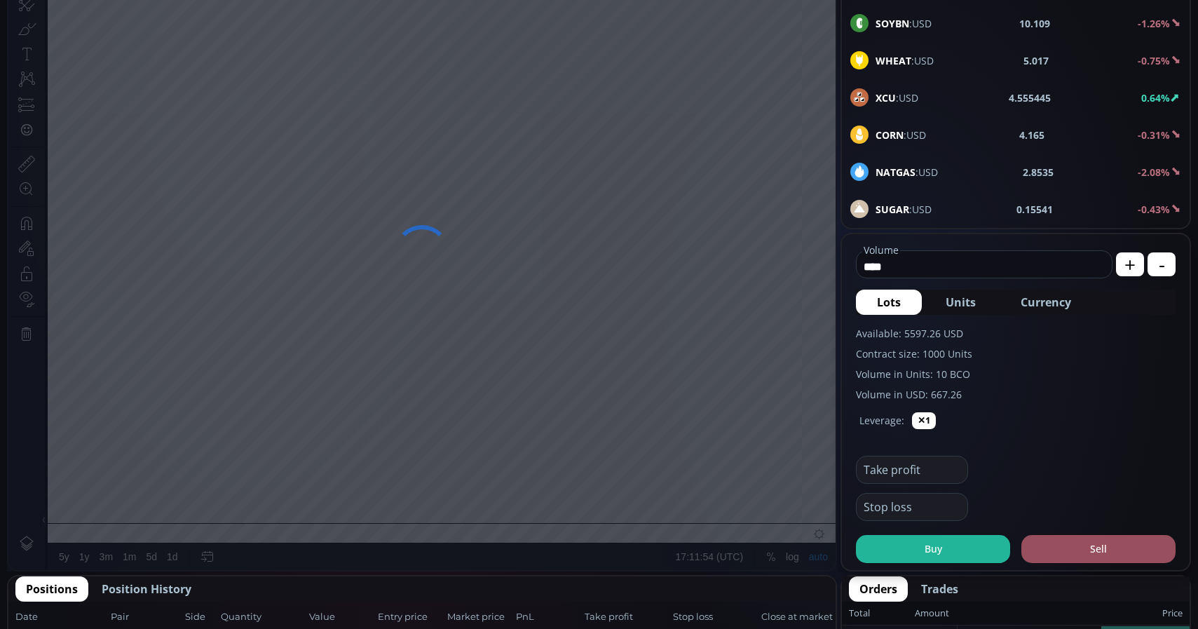
click at [1059, 309] on span "Currency" at bounding box center [1046, 302] width 50 height 17
drag, startPoint x: 961, startPoint y: 266, endPoint x: 739, endPoint y: 266, distance: 221.6
click at [857, 266] on input "******" at bounding box center [963, 266] width 212 height 22
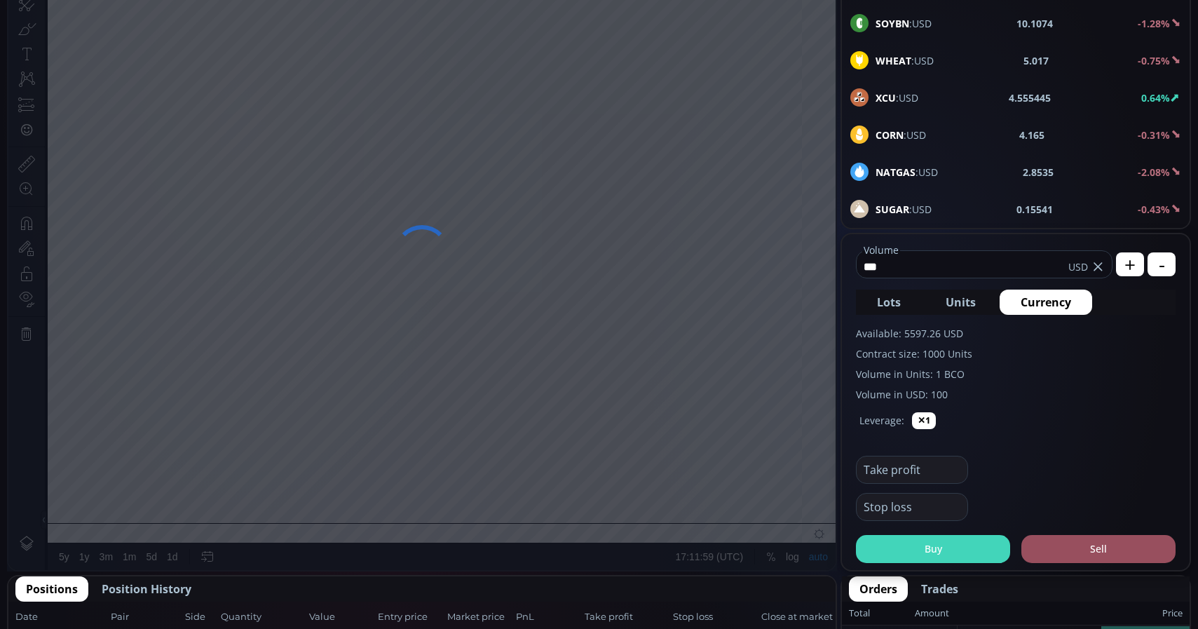
type input "***"
click at [955, 546] on button "Buy" at bounding box center [933, 549] width 154 height 28
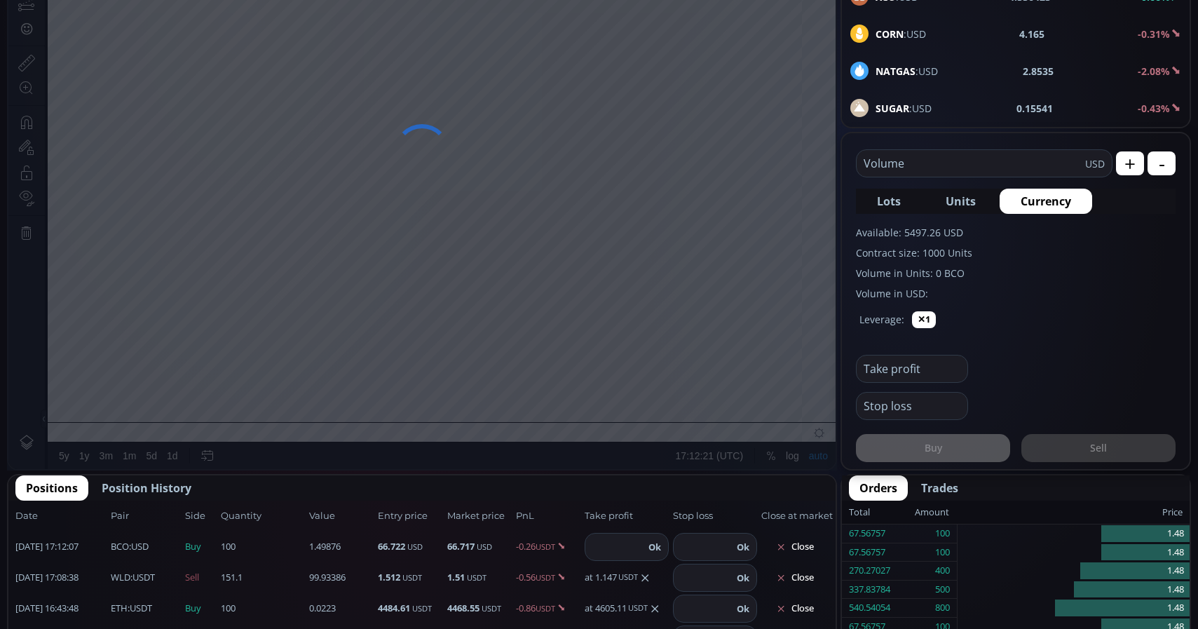
scroll to position [429, 0]
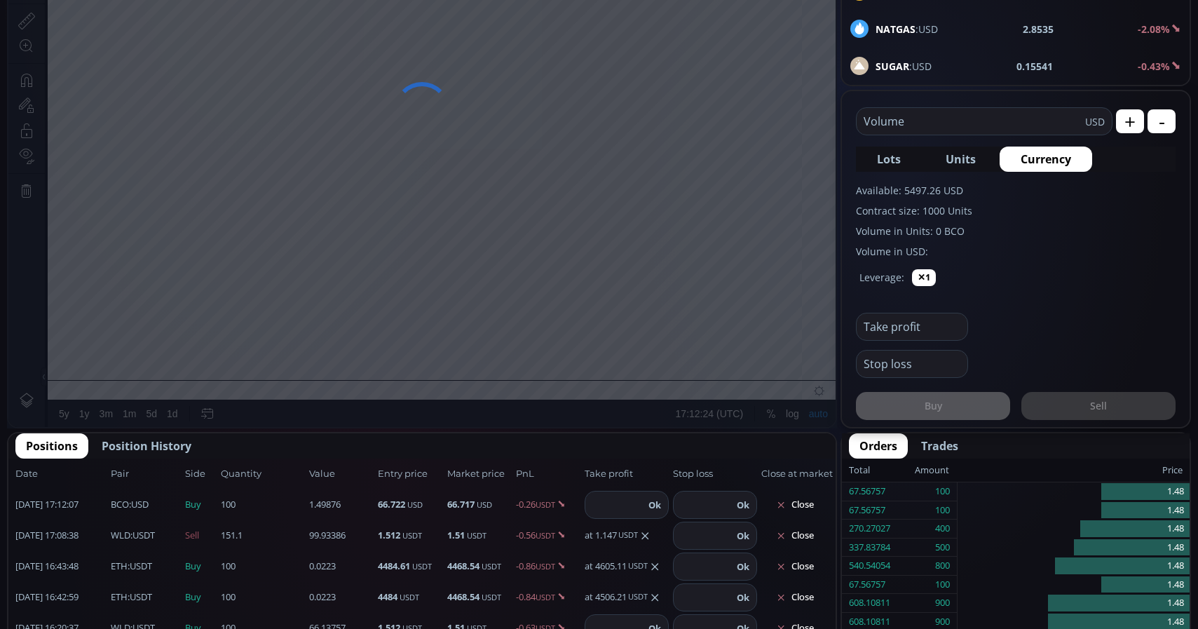
click at [639, 502] on input "number" at bounding box center [614, 505] width 59 height 27
type input "**"
click at [655, 502] on button "Ok" at bounding box center [654, 504] width 21 height 15
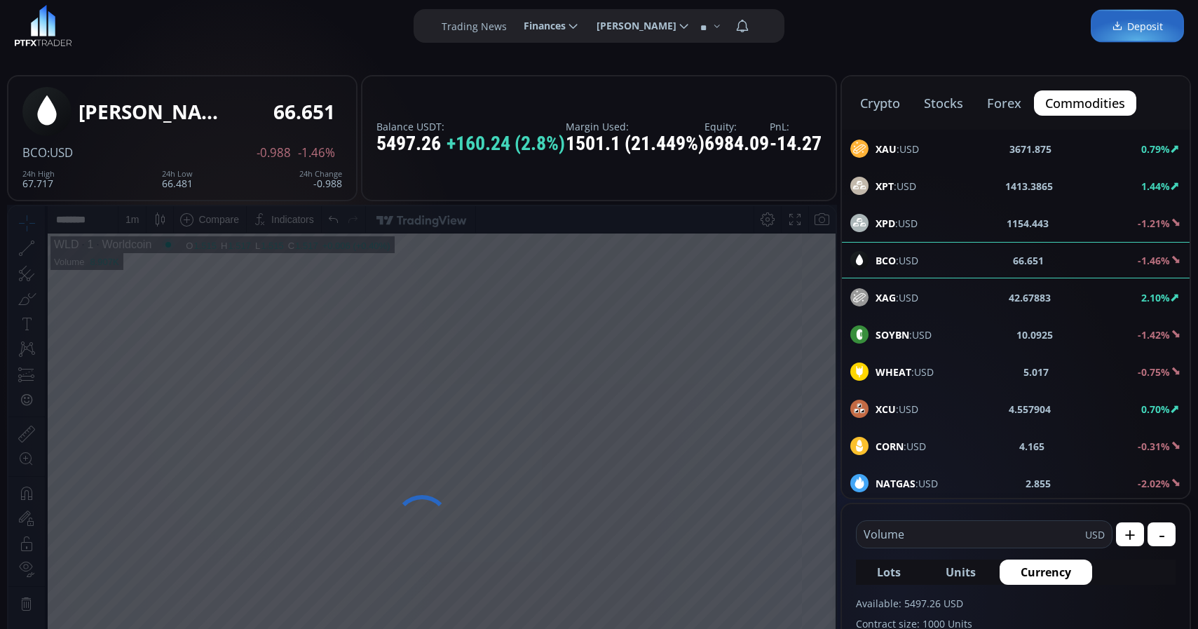
scroll to position [0, 0]
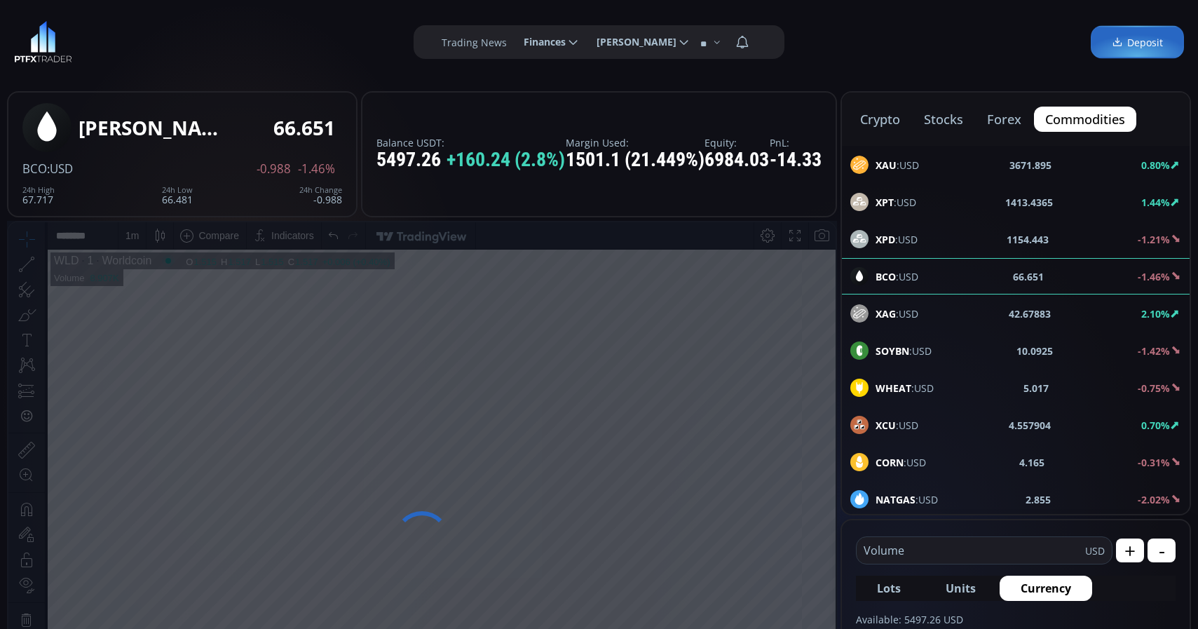
click at [878, 126] on button "crypto" at bounding box center [880, 119] width 62 height 25
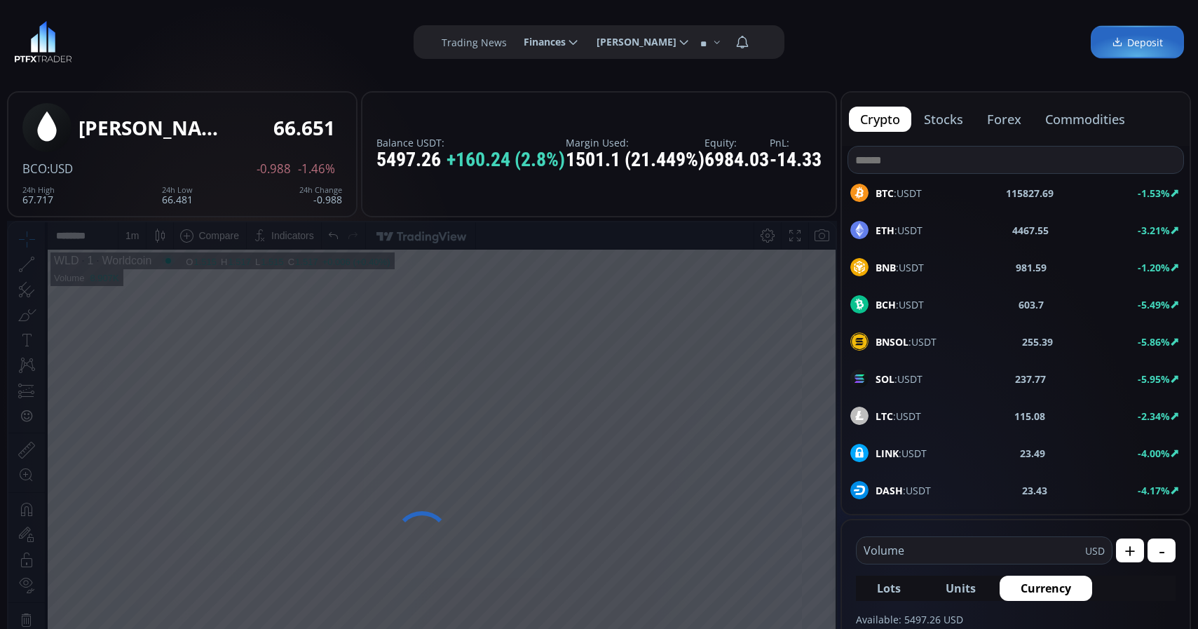
click at [945, 158] on input at bounding box center [1015, 160] width 335 height 27
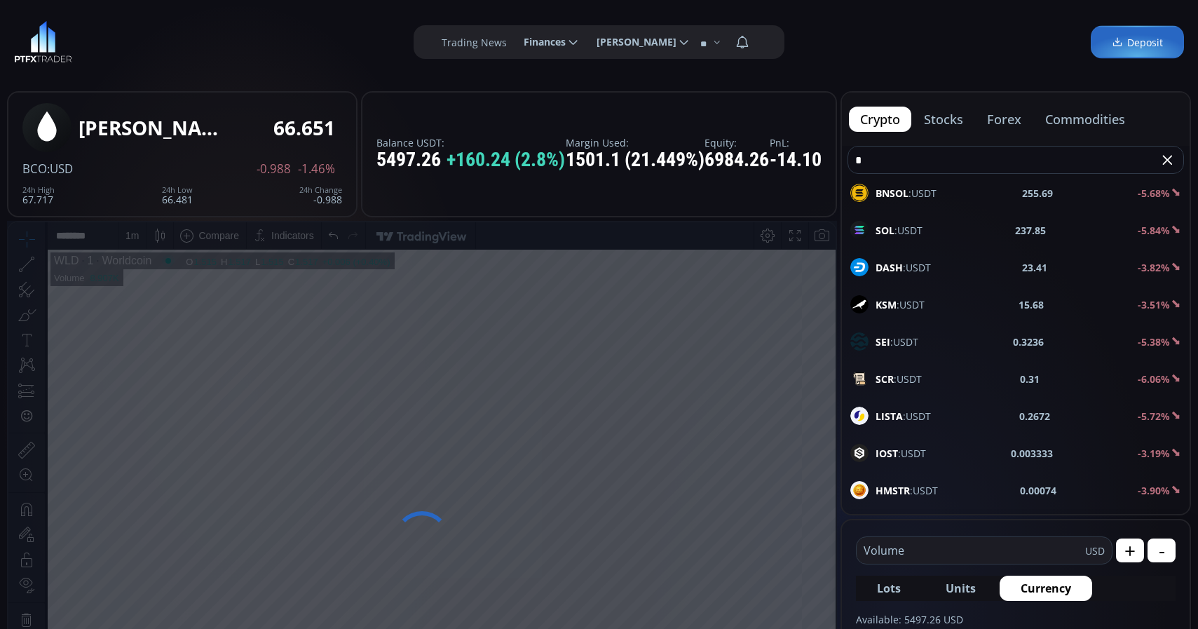
type input "*"
